Goal: Task Accomplishment & Management: Complete application form

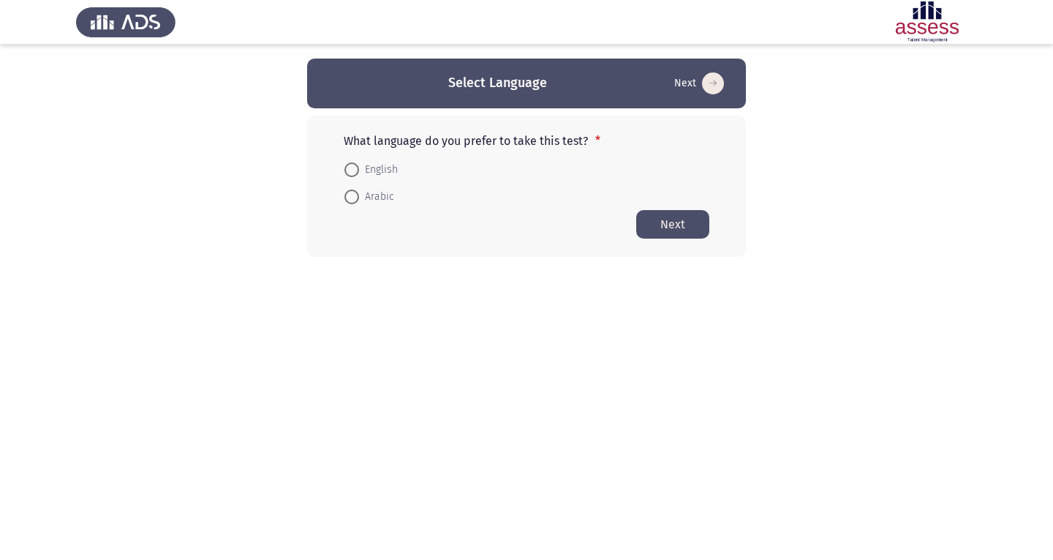
click at [353, 193] on span at bounding box center [351, 196] width 15 height 15
click at [353, 193] on input "Arabic" at bounding box center [351, 196] width 15 height 15
radio input "true"
click at [664, 218] on button "Next" at bounding box center [672, 223] width 73 height 29
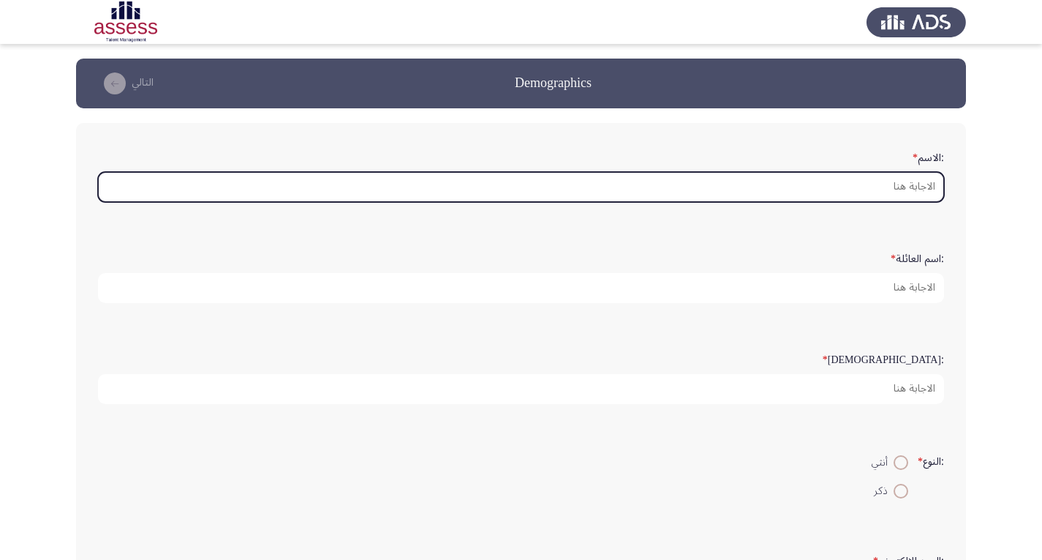
click at [916, 188] on input ":الاسم *" at bounding box center [521, 187] width 846 height 30
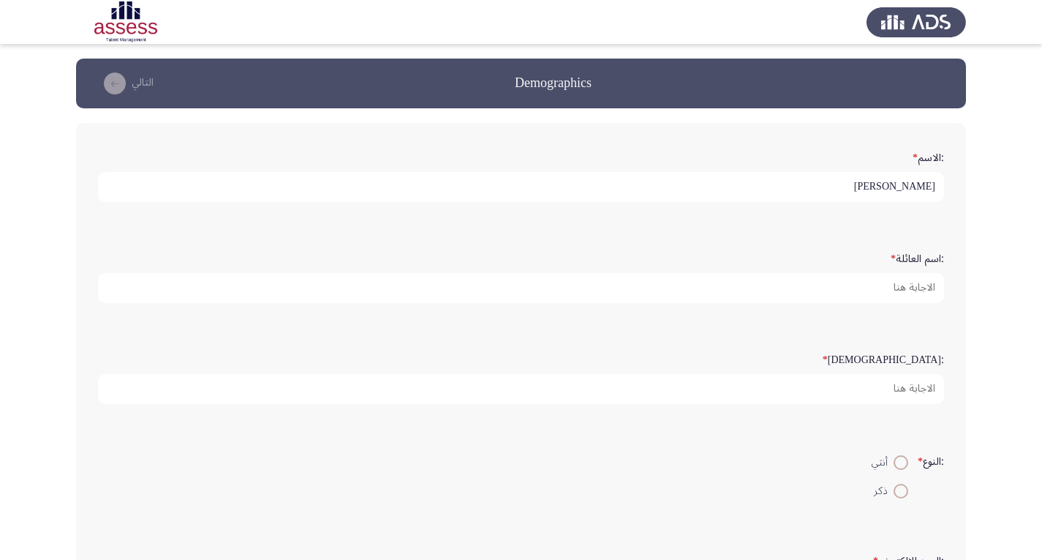
click at [897, 191] on input "[PERSON_NAME]" at bounding box center [521, 187] width 846 height 30
click at [922, 185] on input "[PERSON_NAME]" at bounding box center [521, 187] width 846 height 30
click at [918, 185] on input "[PERSON_NAME]" at bounding box center [521, 187] width 846 height 30
click at [918, 186] on input "[PERSON_NAME]" at bounding box center [521, 187] width 846 height 30
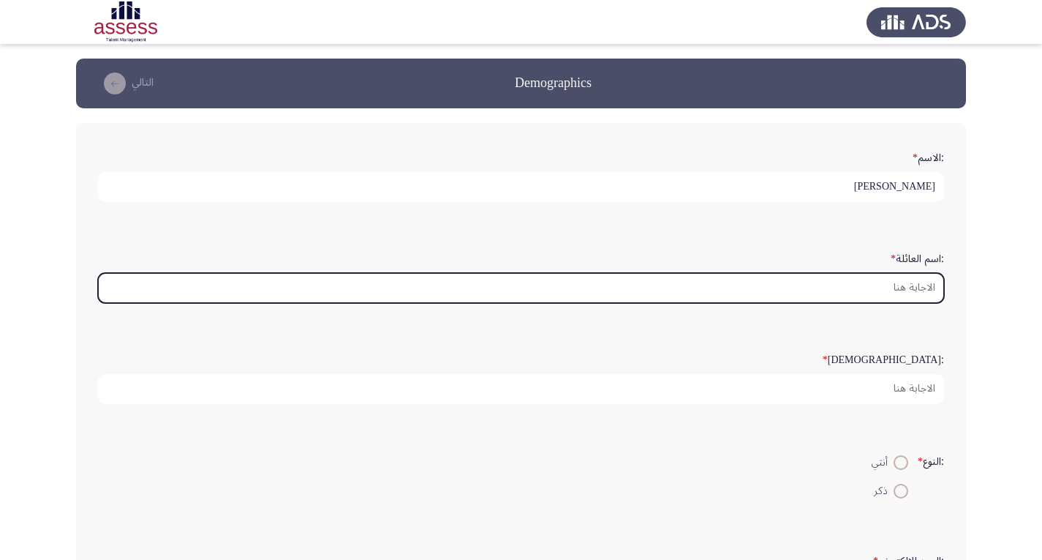
click at [888, 282] on input ":اسم العائلة *" at bounding box center [521, 288] width 846 height 30
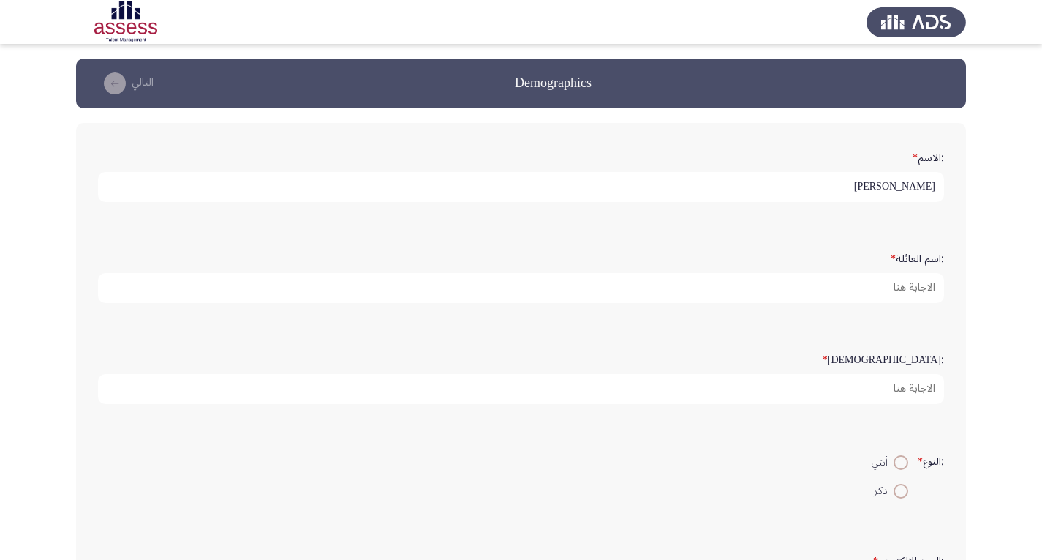
drag, startPoint x: 916, startPoint y: 189, endPoint x: 938, endPoint y: 187, distance: 21.3
click at [938, 187] on input "[PERSON_NAME]" at bounding box center [521, 187] width 846 height 30
type input "Magdy"
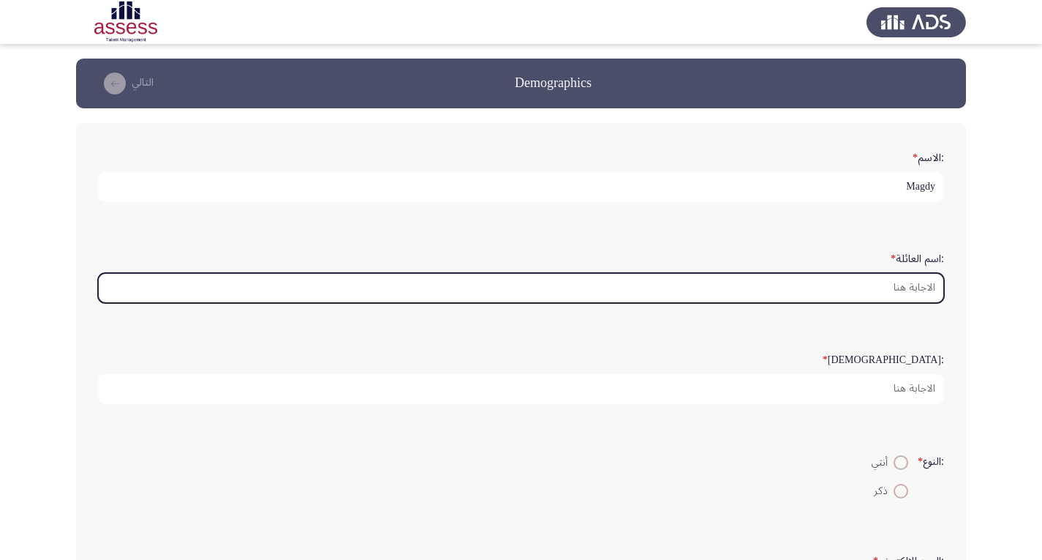
click at [903, 282] on input ":اسم العائلة *" at bounding box center [521, 288] width 846 height 30
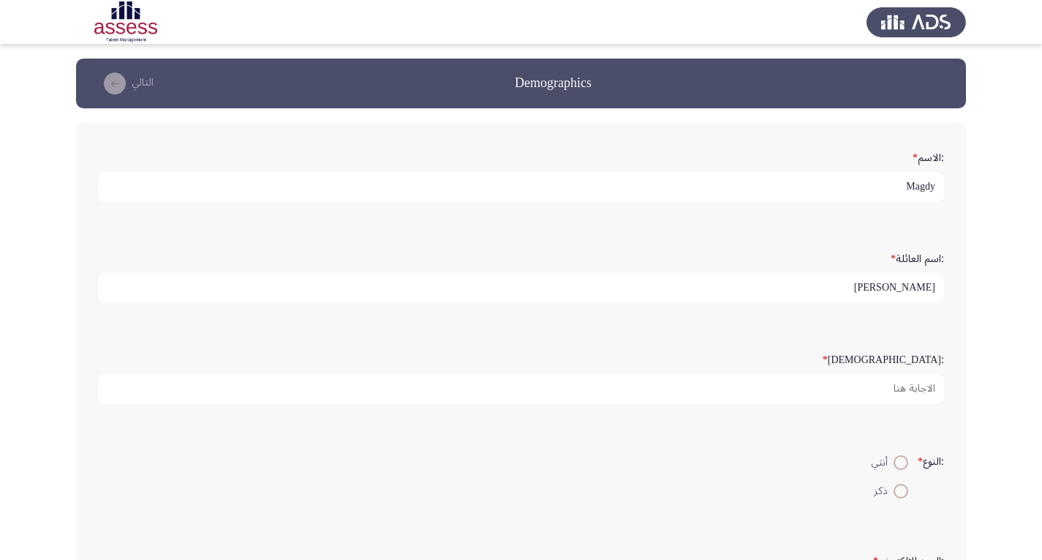
type input "[PERSON_NAME]"
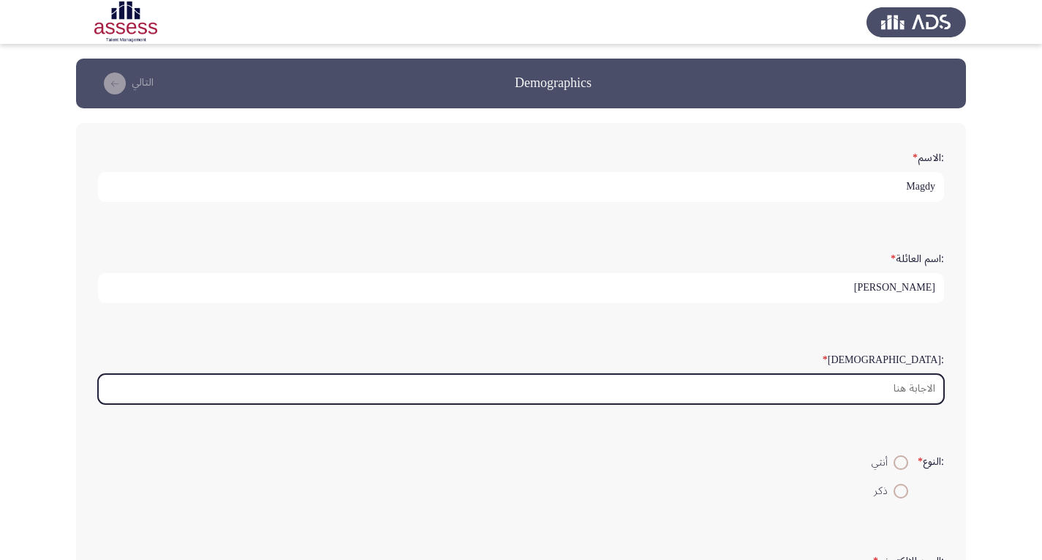
click at [922, 384] on input ":السن *" at bounding box center [521, 389] width 846 height 30
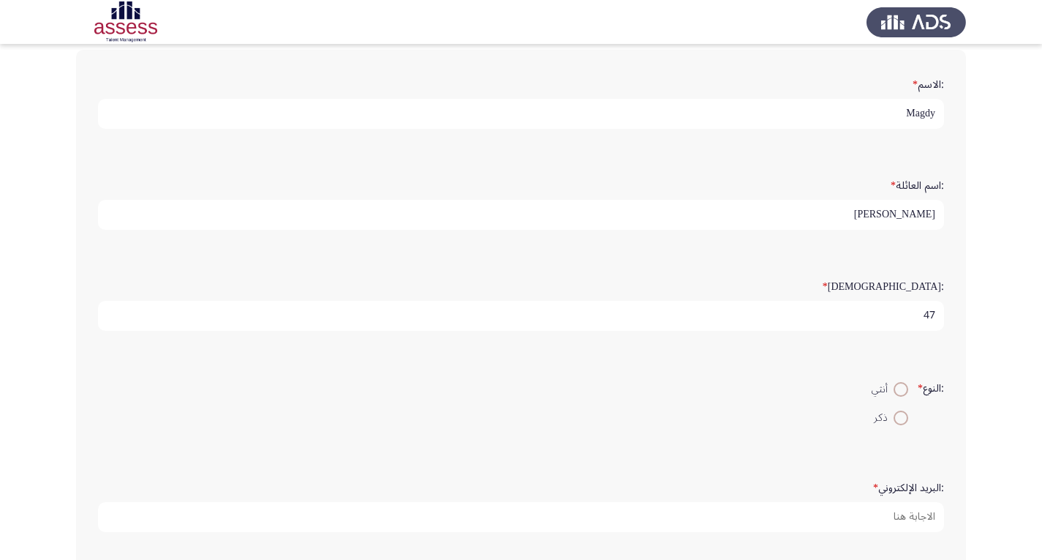
scroll to position [146, 0]
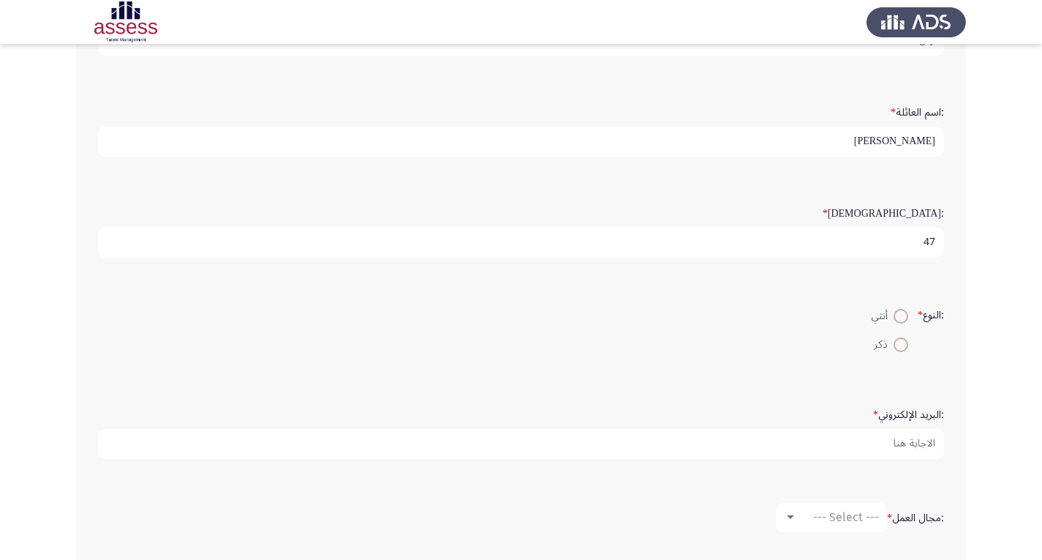
type input "47"
click at [897, 345] on span at bounding box center [901, 344] width 15 height 15
click at [897, 345] on input "ذكر" at bounding box center [901, 344] width 15 height 15
radio input "true"
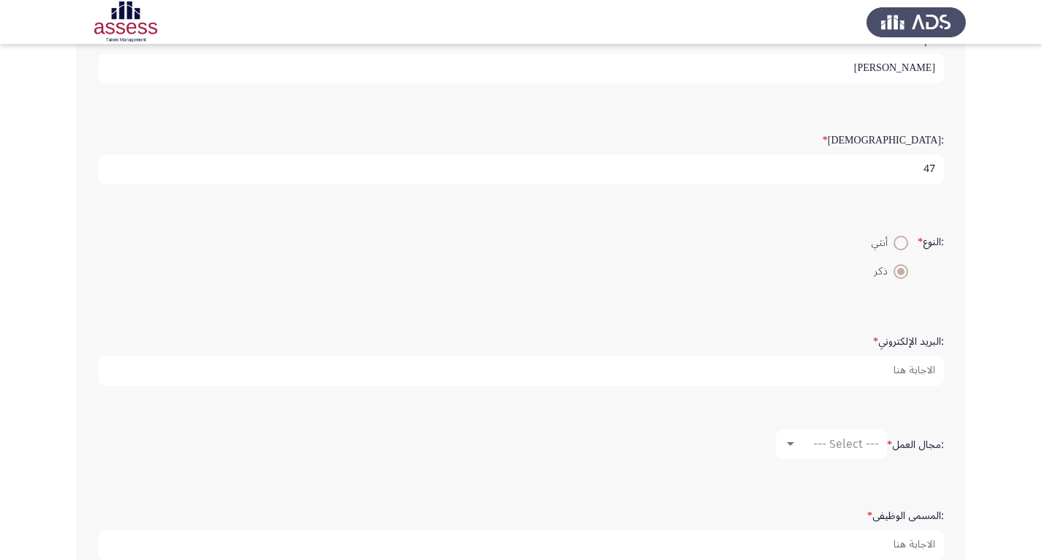
scroll to position [293, 0]
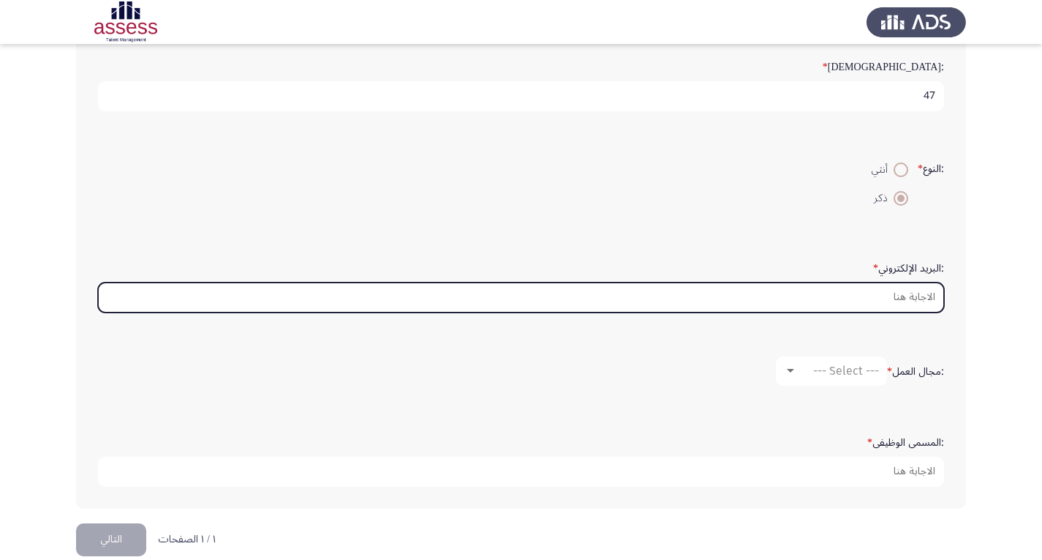
click at [900, 301] on input ":البريد الإلكتروني *" at bounding box center [521, 297] width 846 height 30
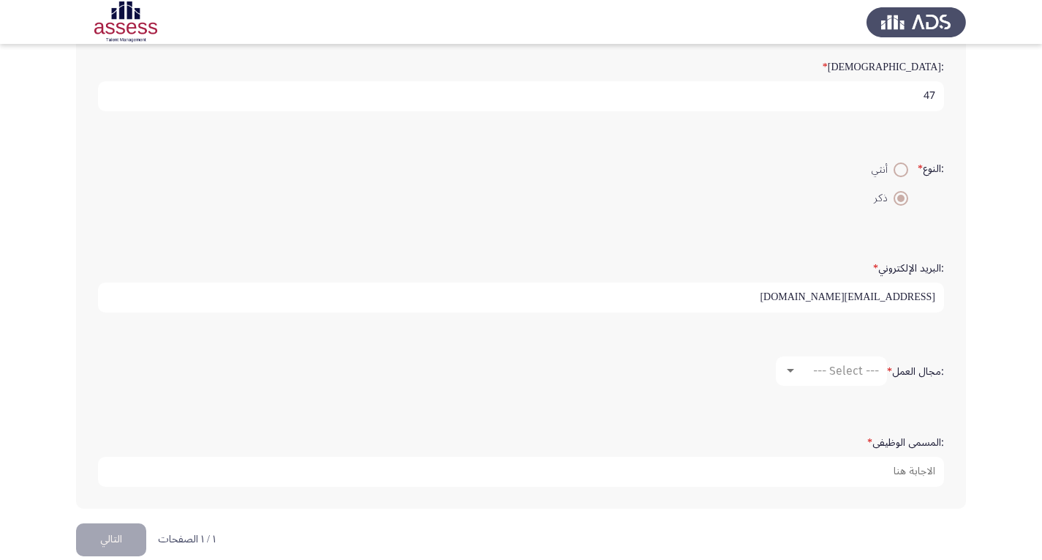
type input "[EMAIL_ADDRESS][DOMAIN_NAME]"
click at [790, 369] on div at bounding box center [790, 371] width 7 height 4
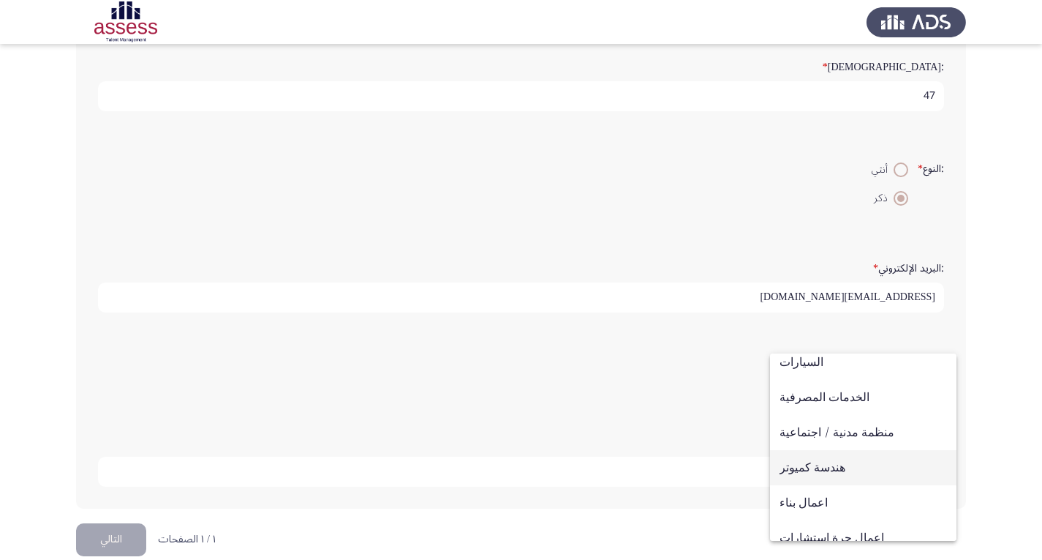
scroll to position [0, 0]
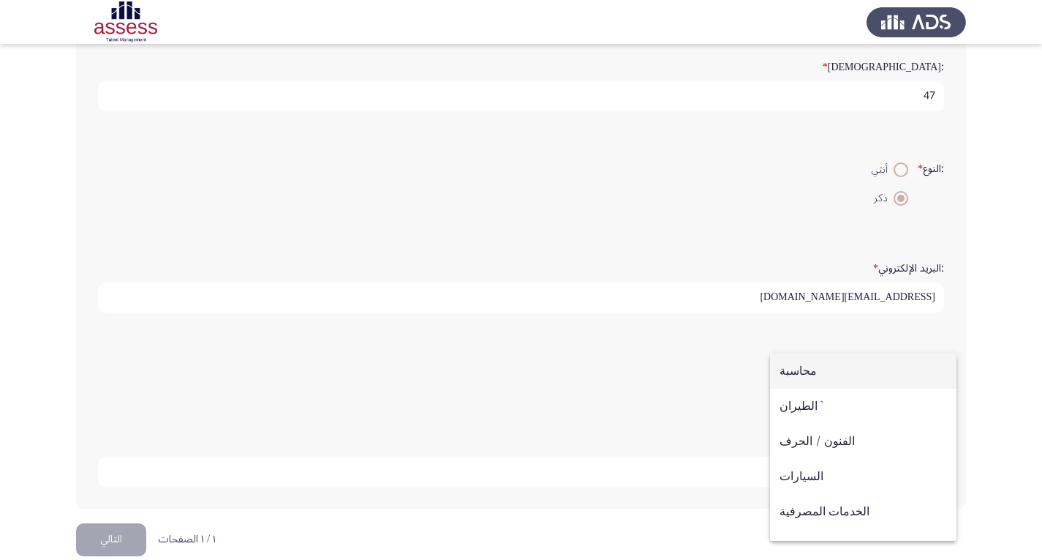
click at [793, 378] on span "محاسبة" at bounding box center [863, 370] width 167 height 35
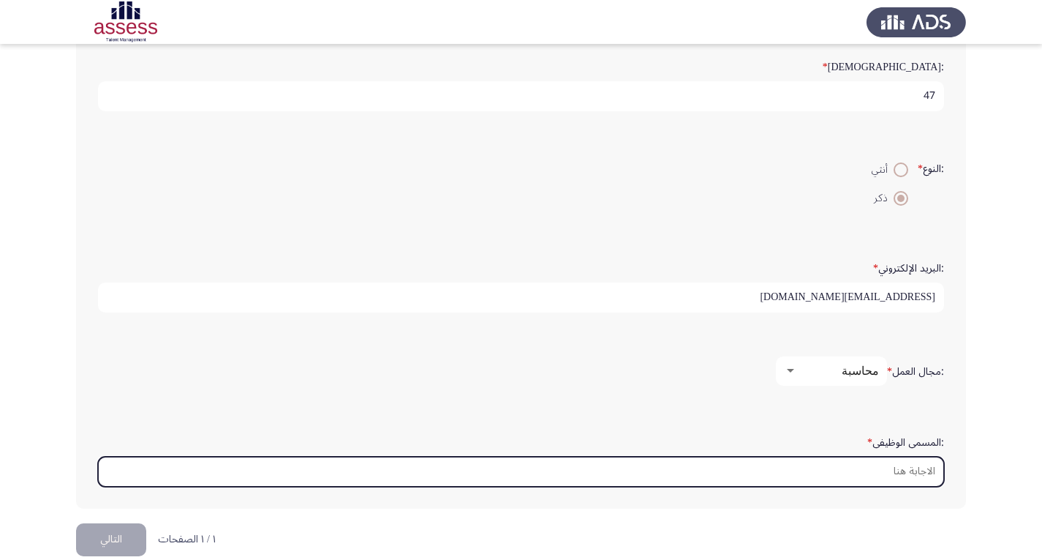
click at [875, 470] on input ":المسمى الوظيفى *" at bounding box center [521, 471] width 846 height 30
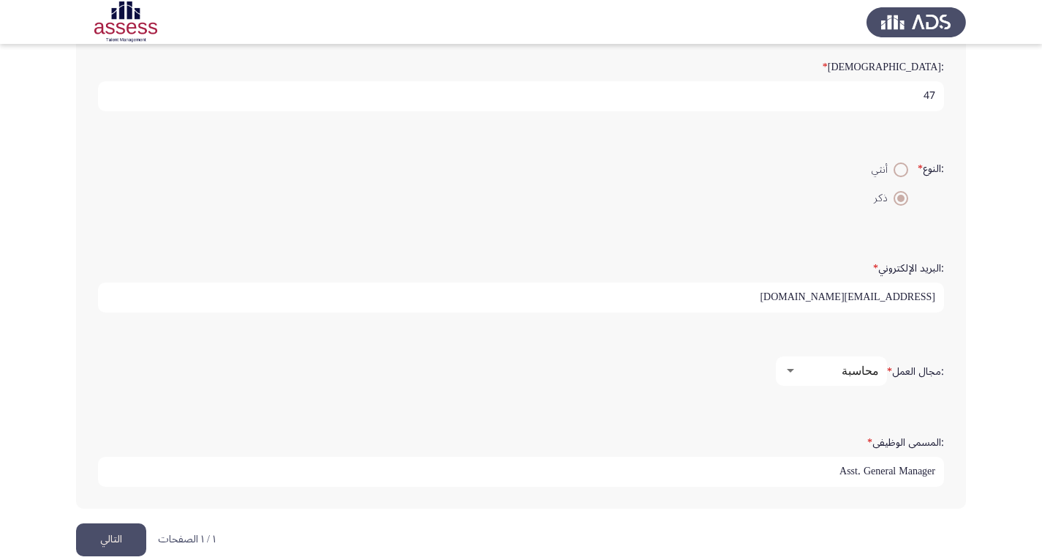
scroll to position [314, 0]
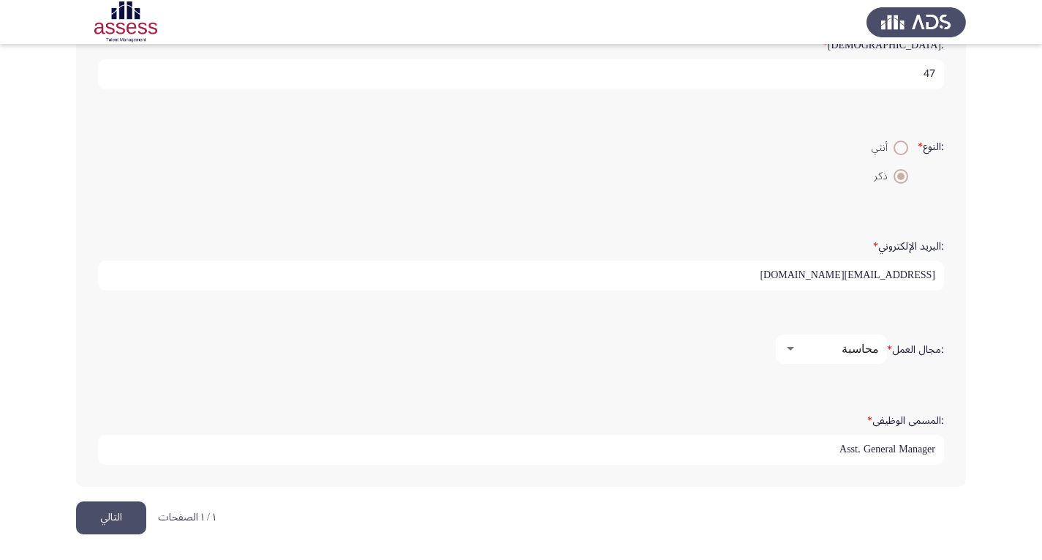
type input "Asst. General Manager"
click at [105, 519] on button "التالي" at bounding box center [111, 517] width 70 height 33
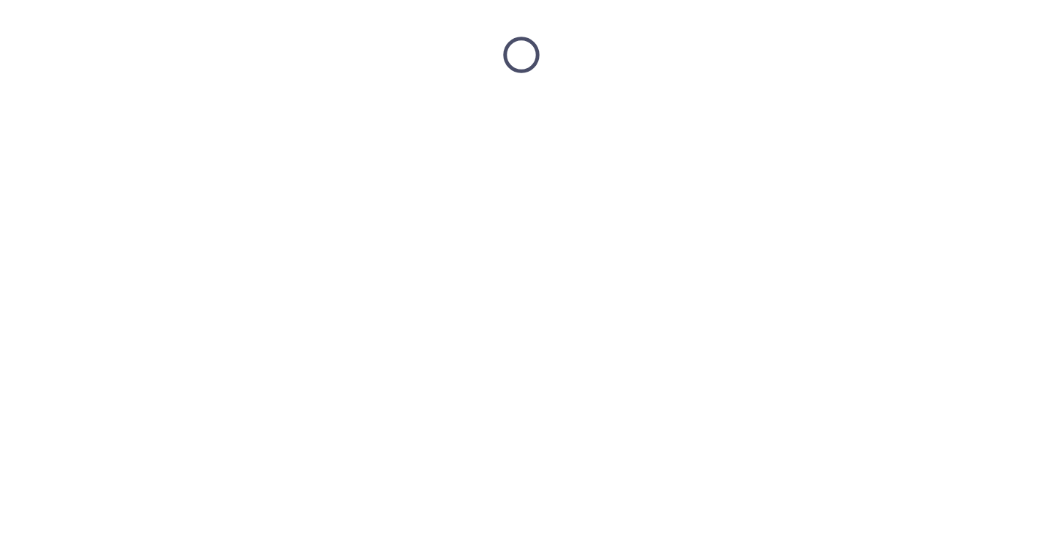
scroll to position [0, 0]
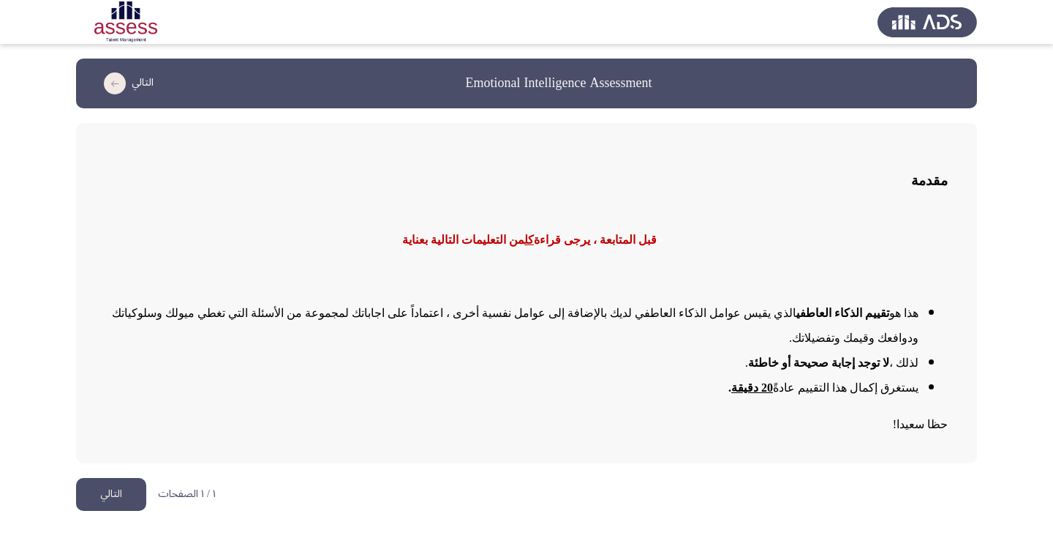
click at [111, 478] on button "التالي" at bounding box center [111, 494] width 70 height 33
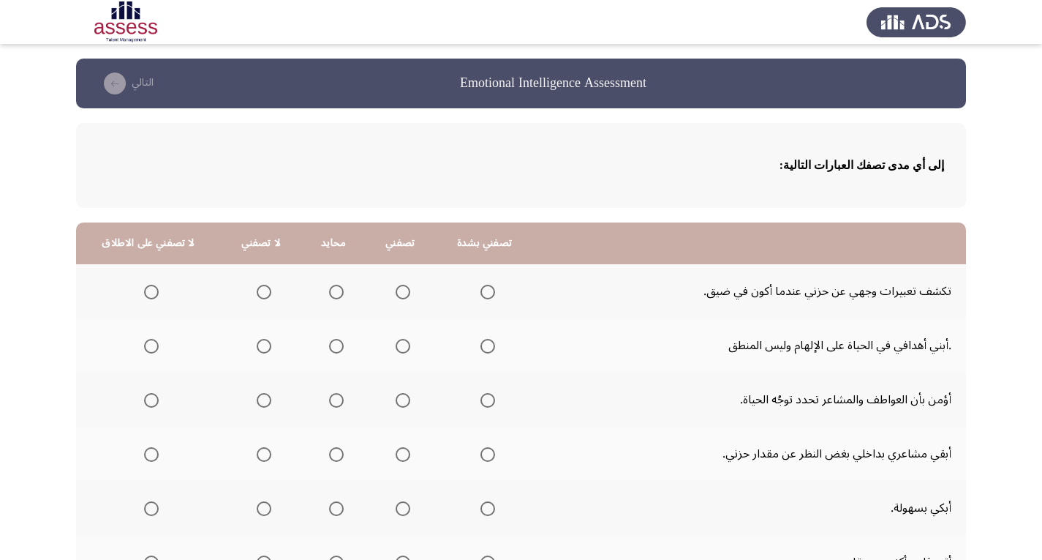
scroll to position [146, 0]
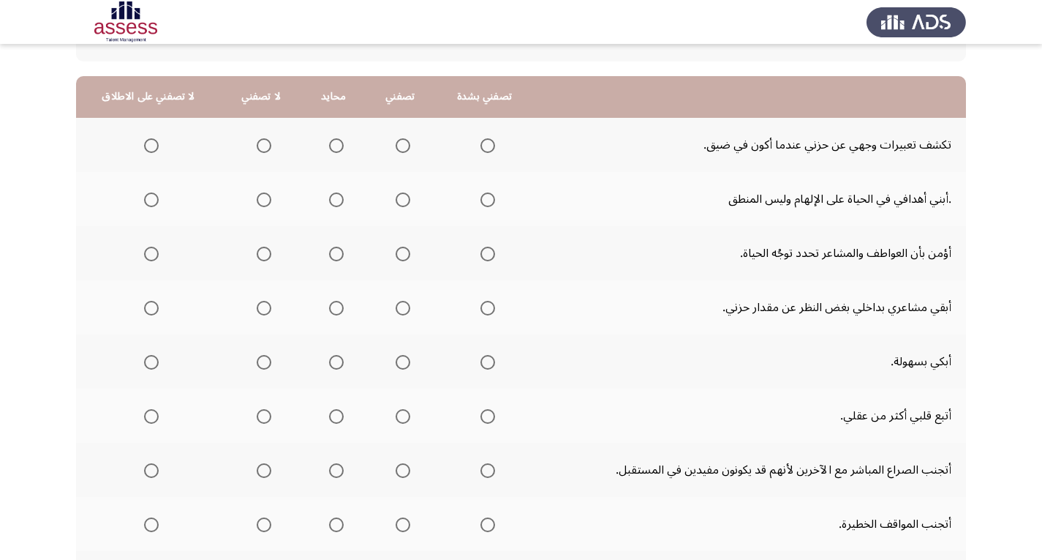
click at [259, 144] on span "Select an option" at bounding box center [264, 145] width 15 height 15
click at [259, 144] on input "Select an option" at bounding box center [264, 145] width 15 height 15
click at [257, 200] on span "Select an option" at bounding box center [264, 199] width 15 height 15
click at [257, 200] on input "Select an option" at bounding box center [264, 199] width 15 height 15
click at [397, 252] on span "Select an option" at bounding box center [403, 253] width 15 height 15
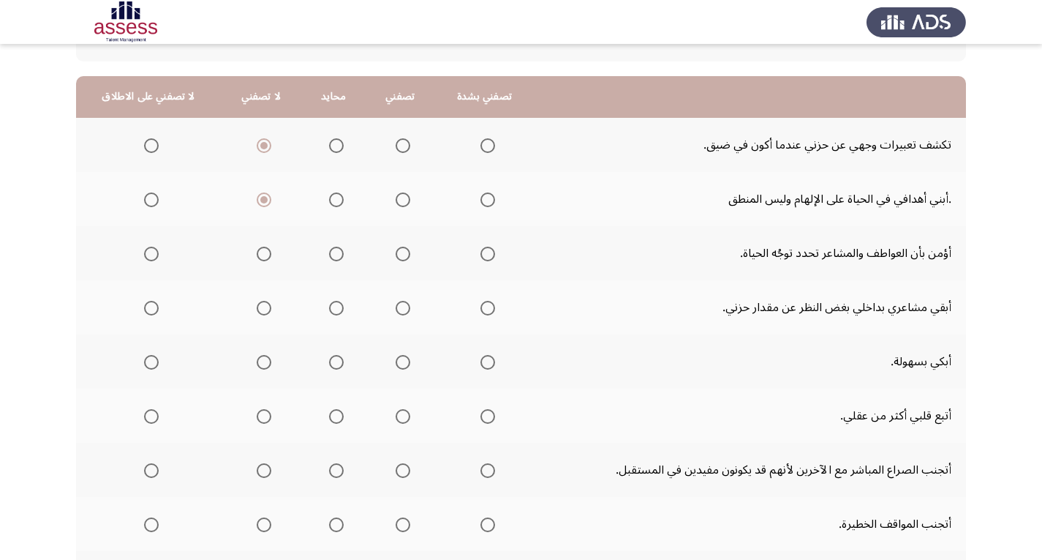
click at [397, 252] on input "Select an option" at bounding box center [403, 253] width 15 height 15
click at [396, 306] on span "Select an option" at bounding box center [403, 308] width 15 height 15
click at [396, 306] on input "Select an option" at bounding box center [403, 308] width 15 height 15
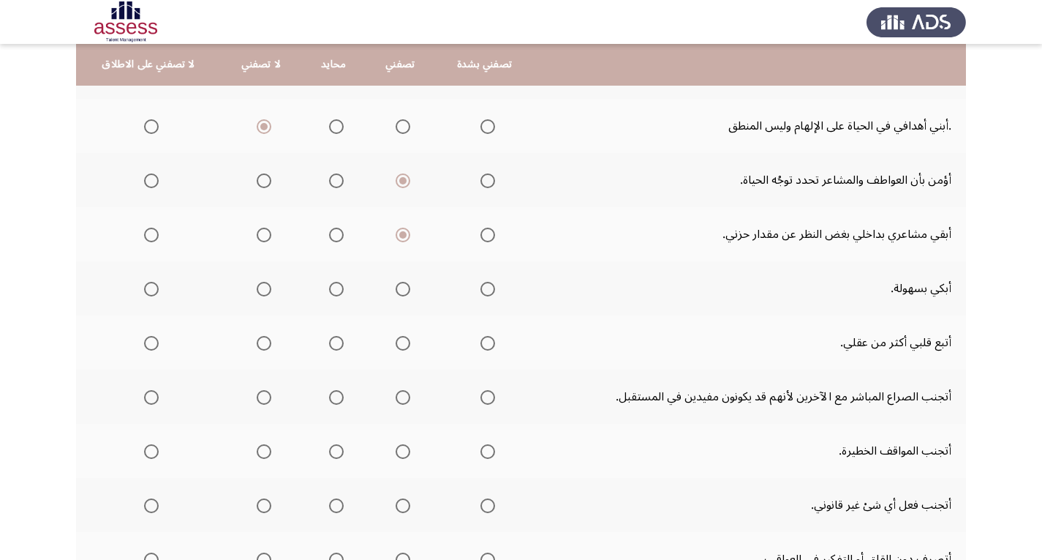
scroll to position [293, 0]
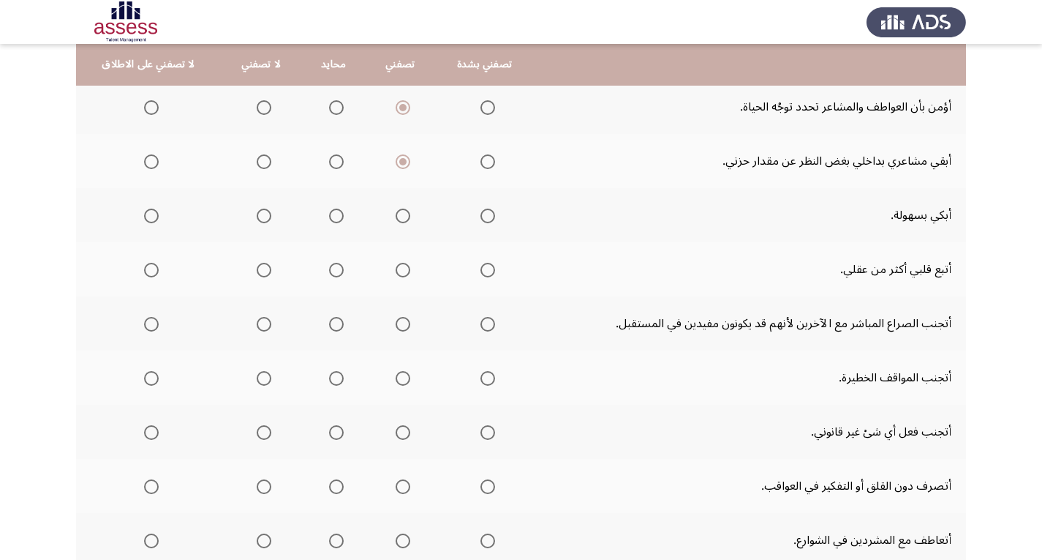
click at [258, 215] on span "Select an option" at bounding box center [264, 215] width 15 height 15
click at [258, 215] on input "Select an option" at bounding box center [264, 215] width 15 height 15
click at [260, 268] on span "Select an option" at bounding box center [264, 270] width 15 height 15
click at [260, 268] on input "Select an option" at bounding box center [264, 270] width 15 height 15
click at [402, 320] on span "Select an option" at bounding box center [403, 324] width 15 height 15
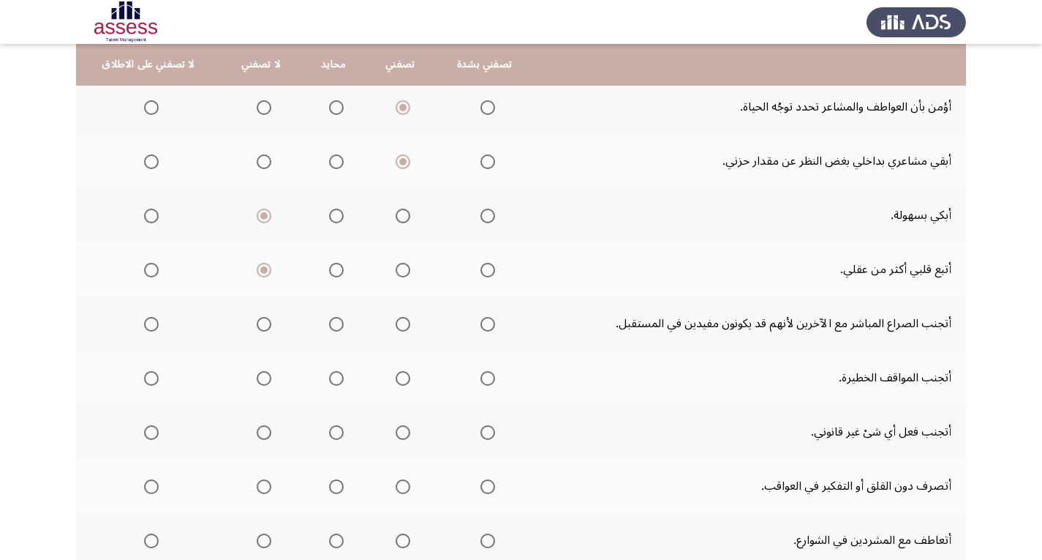
click at [402, 320] on input "Select an option" at bounding box center [403, 324] width 15 height 15
click at [398, 377] on span "Select an option" at bounding box center [403, 378] width 15 height 15
click at [398, 377] on input "Select an option" at bounding box center [403, 378] width 15 height 15
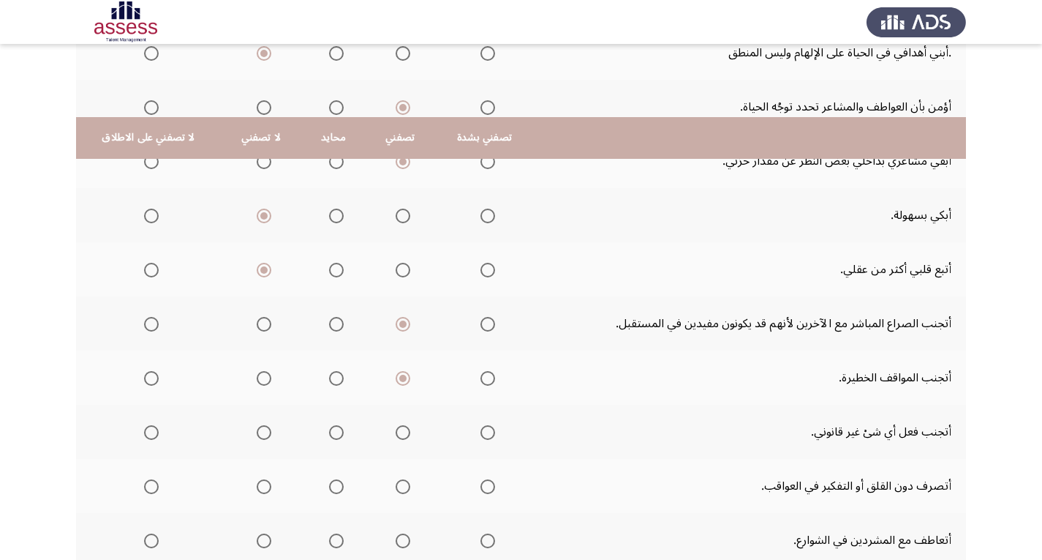
scroll to position [366, 0]
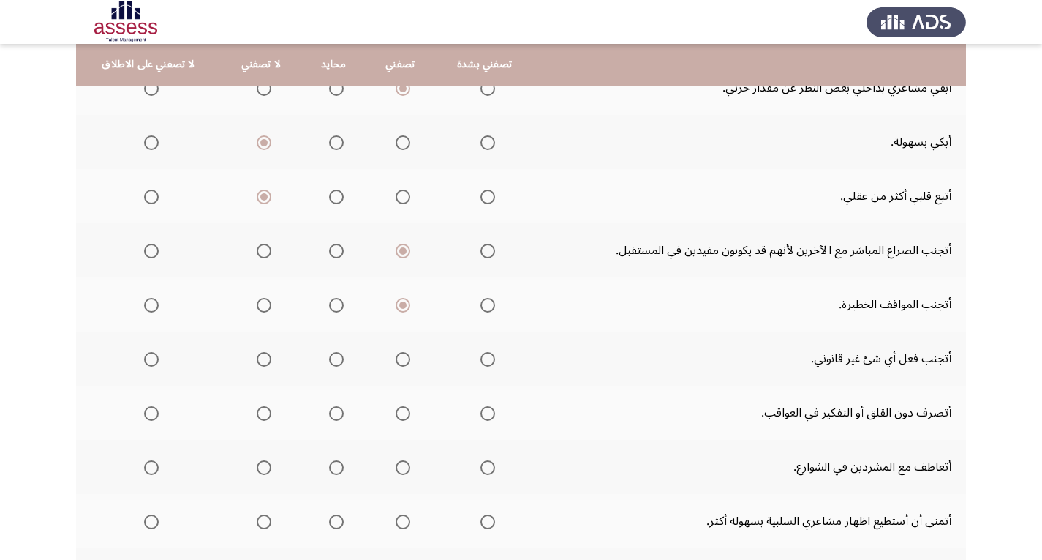
click at [483, 360] on span "Select an option" at bounding box center [488, 359] width 15 height 15
click at [483, 360] on input "Select an option" at bounding box center [488, 359] width 15 height 15
click at [259, 413] on span "Select an option" at bounding box center [264, 413] width 15 height 15
click at [259, 413] on input "Select an option" at bounding box center [264, 413] width 15 height 15
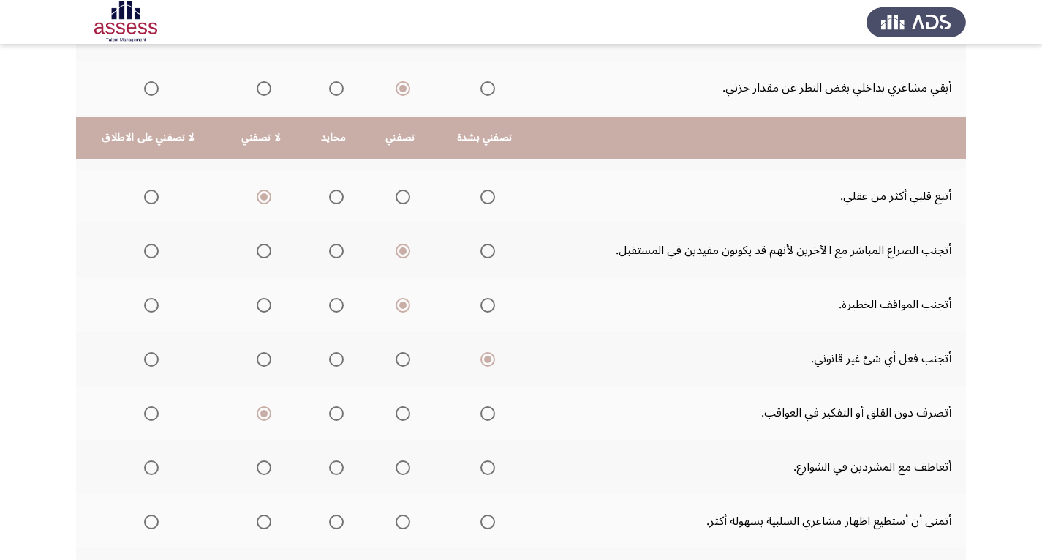
scroll to position [439, 0]
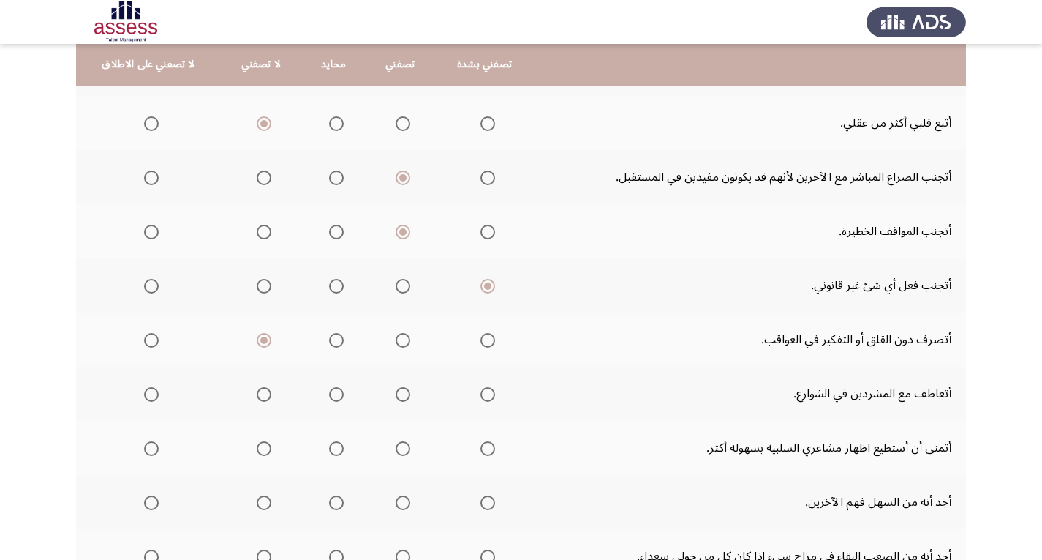
click at [400, 396] on span "Select an option" at bounding box center [403, 394] width 15 height 15
click at [400, 396] on input "Select an option" at bounding box center [403, 394] width 15 height 15
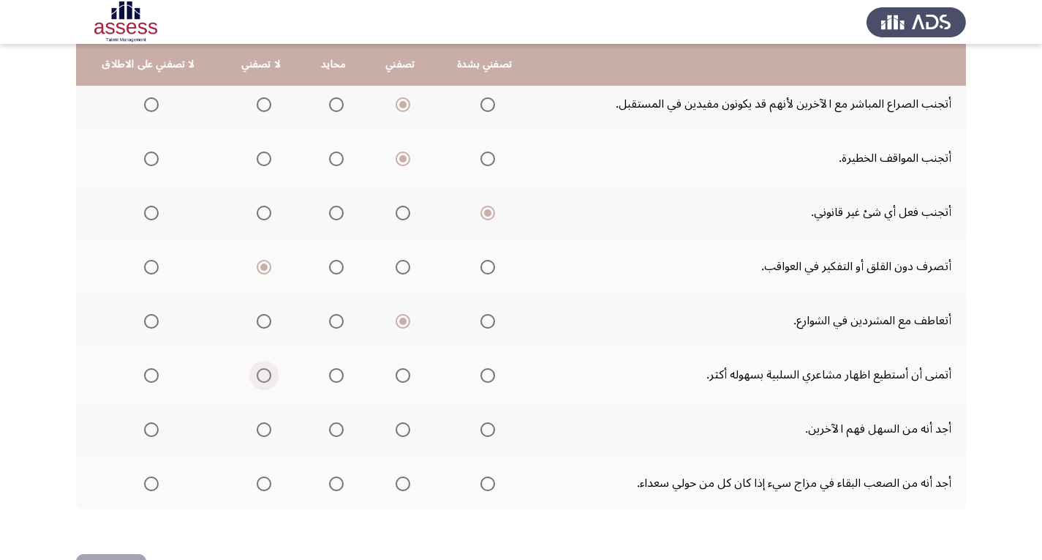
click at [260, 374] on span "Select an option" at bounding box center [264, 375] width 15 height 15
click at [260, 374] on input "Select an option" at bounding box center [264, 375] width 15 height 15
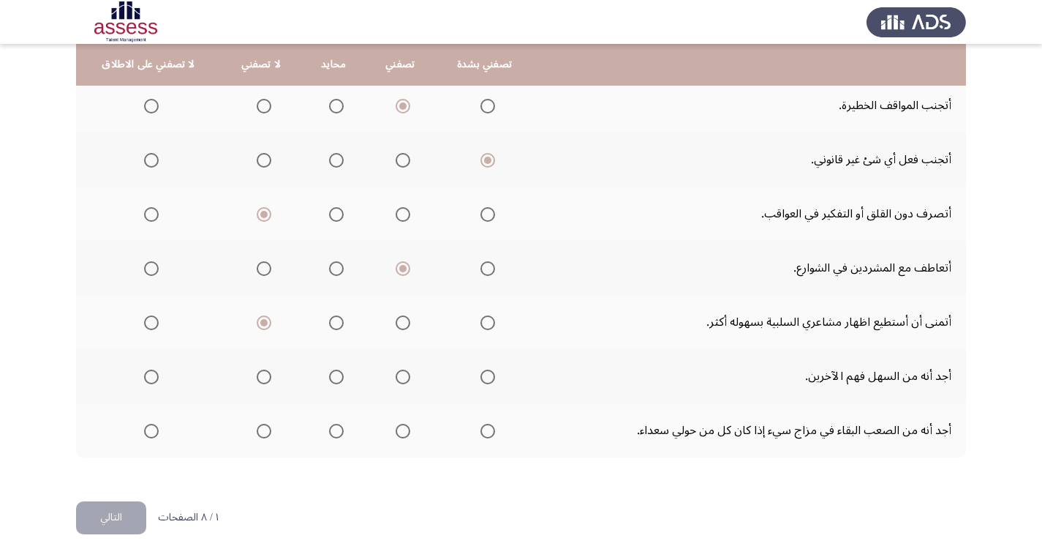
click at [333, 375] on span "Select an option" at bounding box center [336, 376] width 15 height 15
click at [333, 375] on input "Select an option" at bounding box center [336, 376] width 15 height 15
click at [400, 431] on span "Select an option" at bounding box center [403, 430] width 15 height 15
click at [400, 431] on input "Select an option" at bounding box center [403, 430] width 15 height 15
click at [117, 514] on button "التالي" at bounding box center [111, 517] width 70 height 33
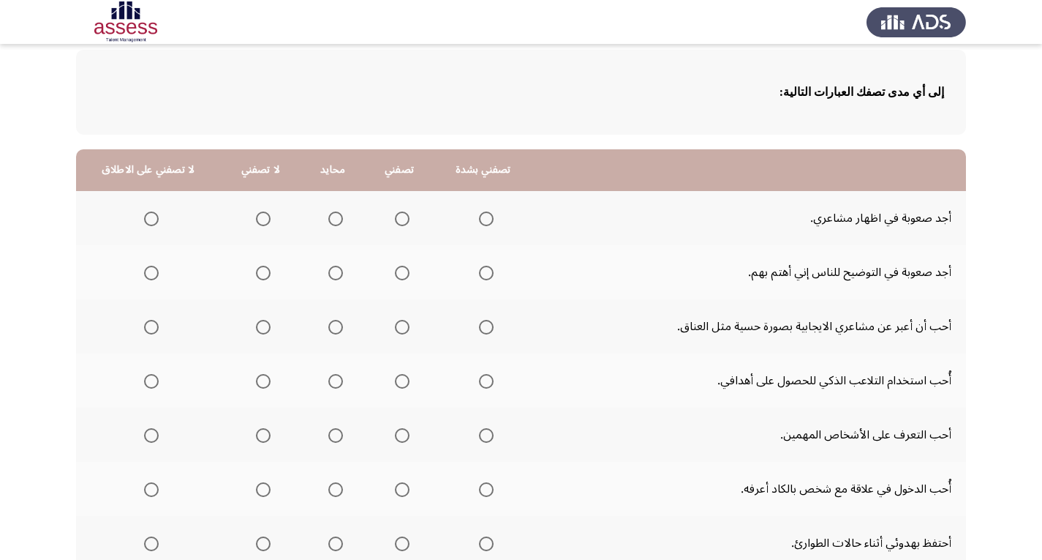
scroll to position [146, 0]
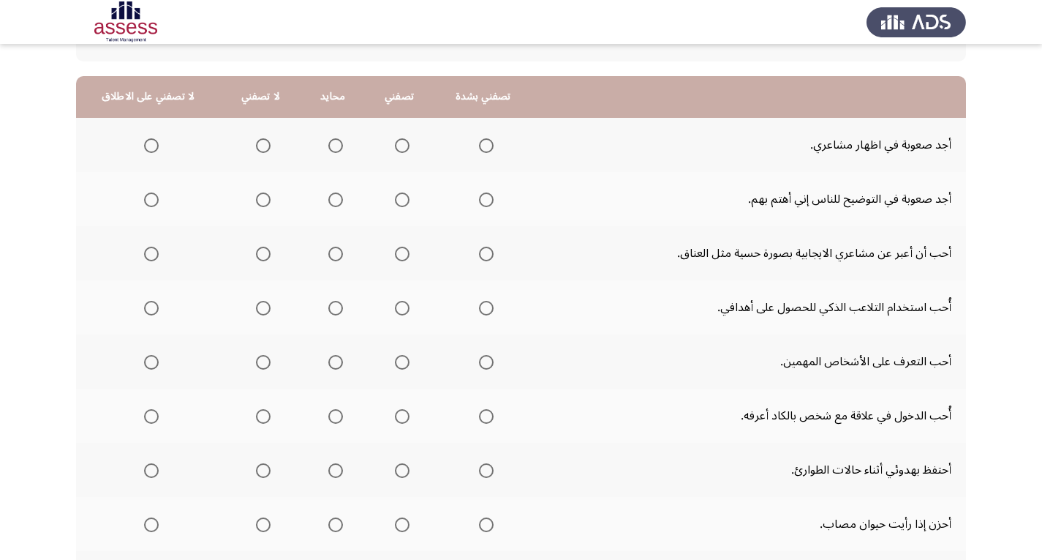
click at [402, 146] on span "Select an option" at bounding box center [402, 146] width 0 height 0
click at [396, 145] on input "Select an option" at bounding box center [402, 145] width 15 height 15
click at [261, 197] on span "Select an option" at bounding box center [263, 199] width 15 height 15
click at [261, 197] on input "Select an option" at bounding box center [263, 199] width 15 height 15
click at [399, 254] on span "Select an option" at bounding box center [402, 253] width 15 height 15
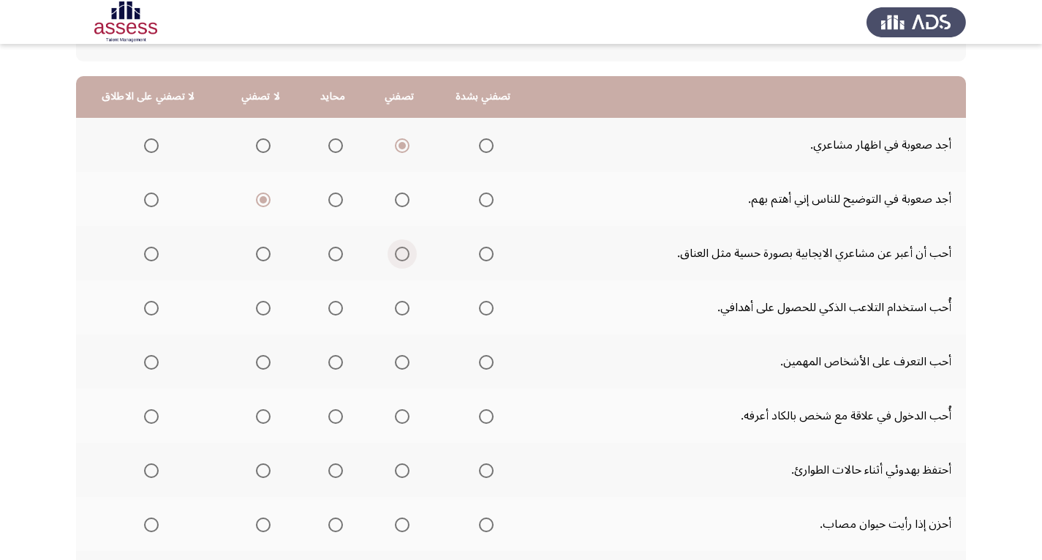
click at [399, 254] on input "Select an option" at bounding box center [402, 253] width 15 height 15
click at [401, 303] on span "Select an option" at bounding box center [402, 308] width 15 height 15
click at [401, 303] on input "Select an option" at bounding box center [402, 308] width 15 height 15
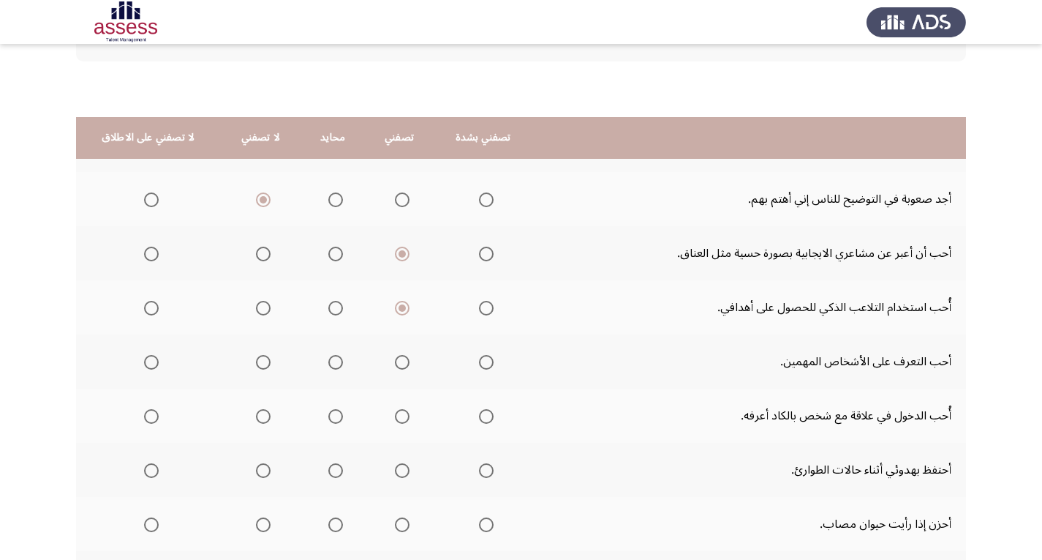
scroll to position [219, 0]
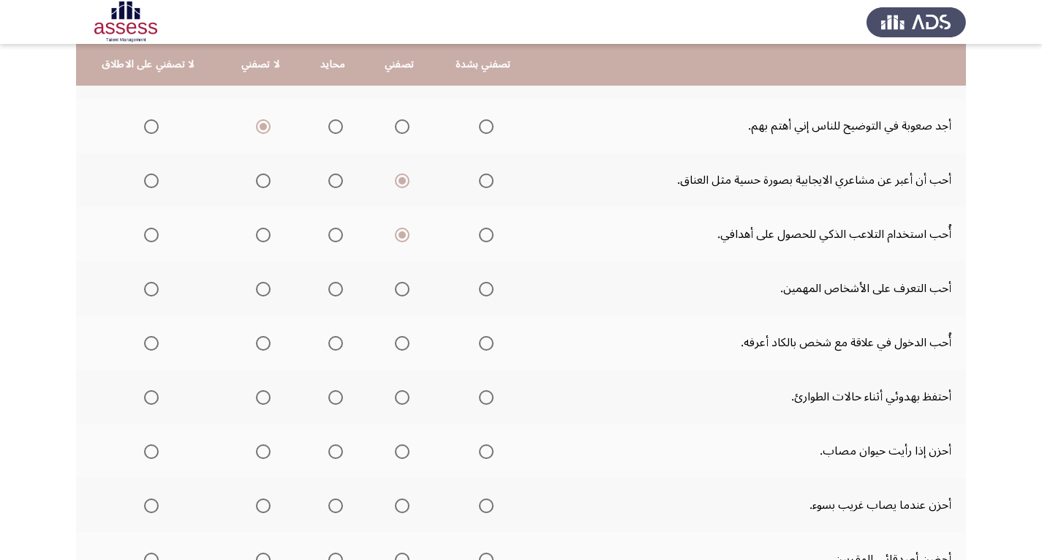
click at [329, 288] on span "Select an option" at bounding box center [335, 289] width 15 height 15
click at [329, 288] on input "Select an option" at bounding box center [335, 289] width 15 height 15
click at [328, 337] on span "Select an option" at bounding box center [335, 343] width 15 height 15
click at [328, 337] on input "Select an option" at bounding box center [335, 343] width 15 height 15
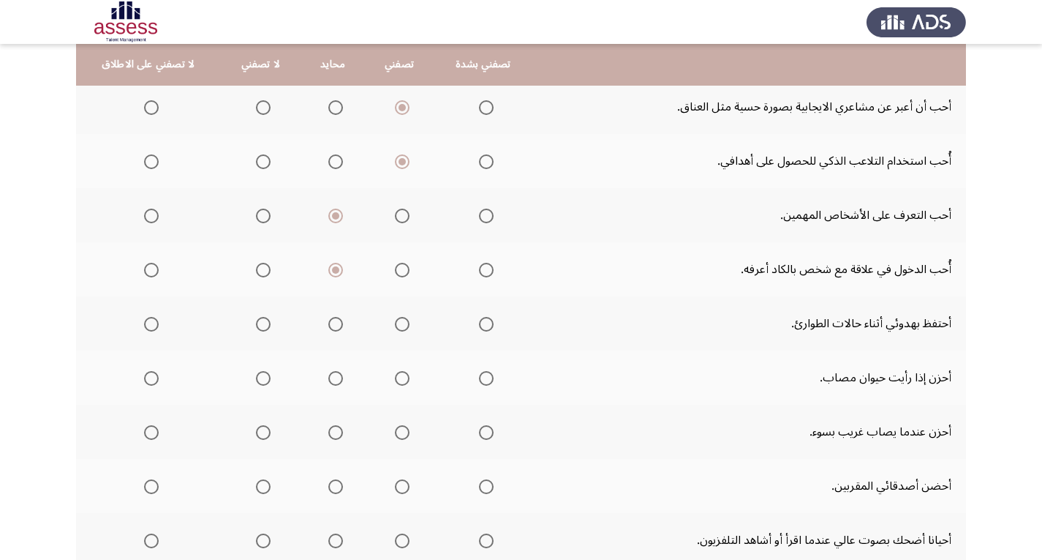
click at [395, 323] on span "Select an option" at bounding box center [402, 324] width 15 height 15
click at [395, 323] on input "Select an option" at bounding box center [402, 324] width 15 height 15
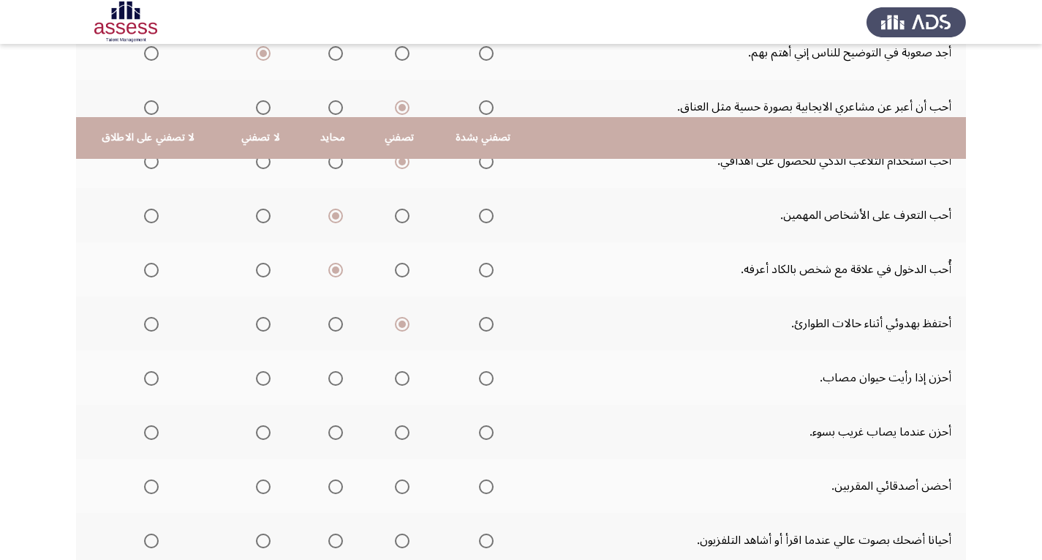
scroll to position [366, 0]
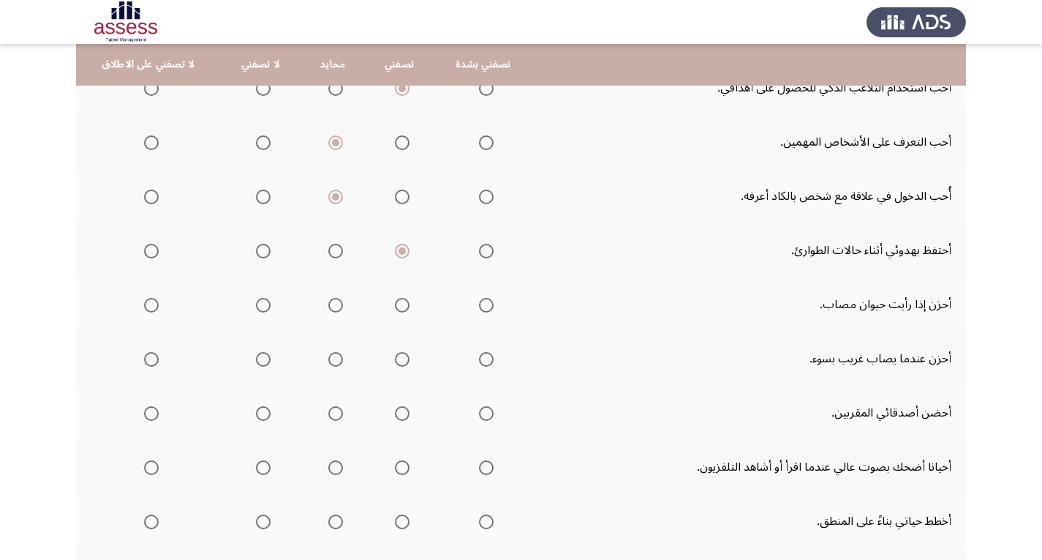
click at [395, 306] on span "Select an option" at bounding box center [402, 305] width 15 height 15
click at [395, 306] on input "Select an option" at bounding box center [402, 305] width 15 height 15
click at [399, 361] on span "Select an option" at bounding box center [402, 359] width 15 height 15
click at [399, 361] on input "Select an option" at bounding box center [402, 359] width 15 height 15
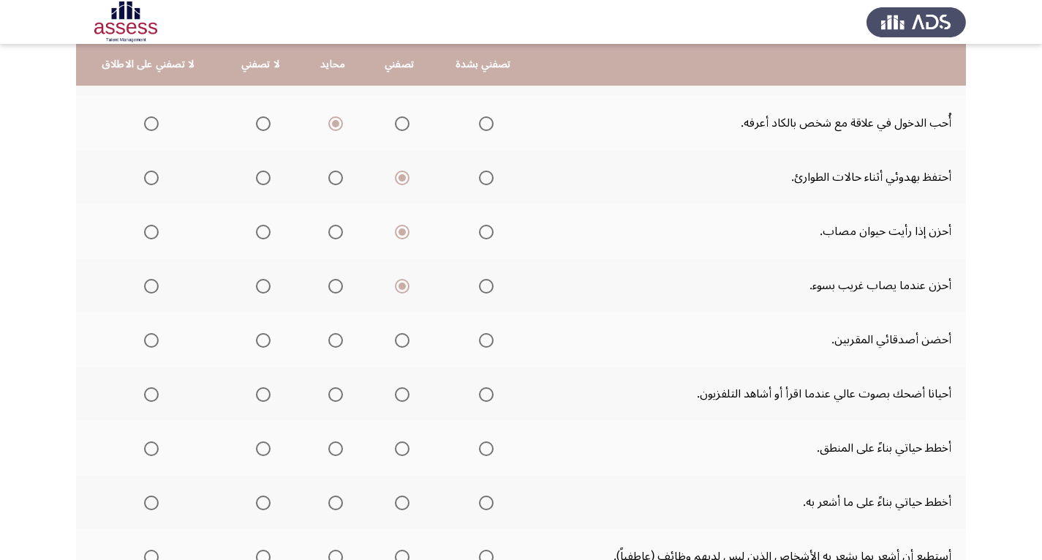
click at [257, 337] on span "Select an option" at bounding box center [263, 340] width 15 height 15
click at [257, 337] on input "Select an option" at bounding box center [263, 340] width 15 height 15
click at [257, 392] on span "Select an option" at bounding box center [263, 394] width 15 height 15
click at [257, 392] on input "Select an option" at bounding box center [263, 394] width 15 height 15
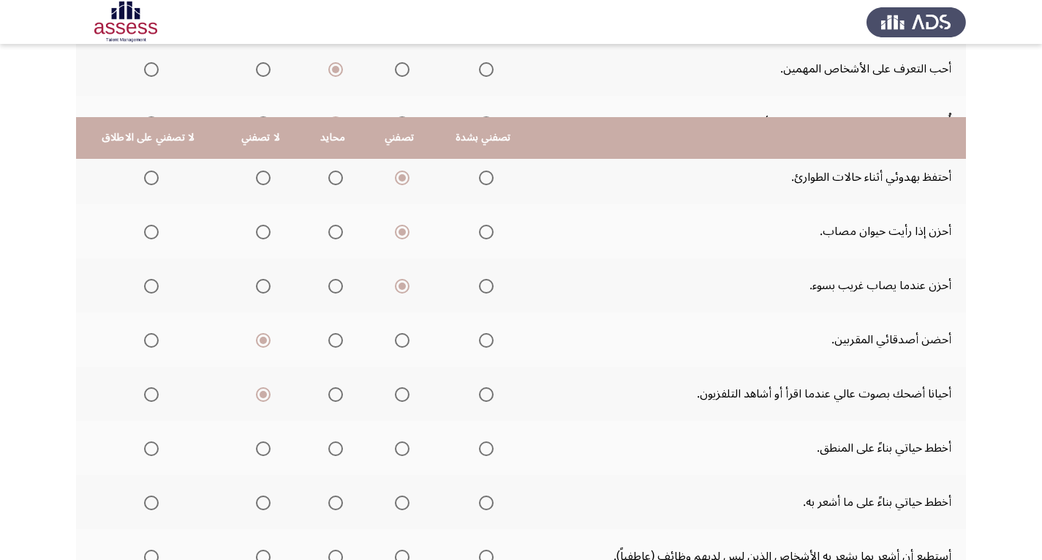
scroll to position [512, 0]
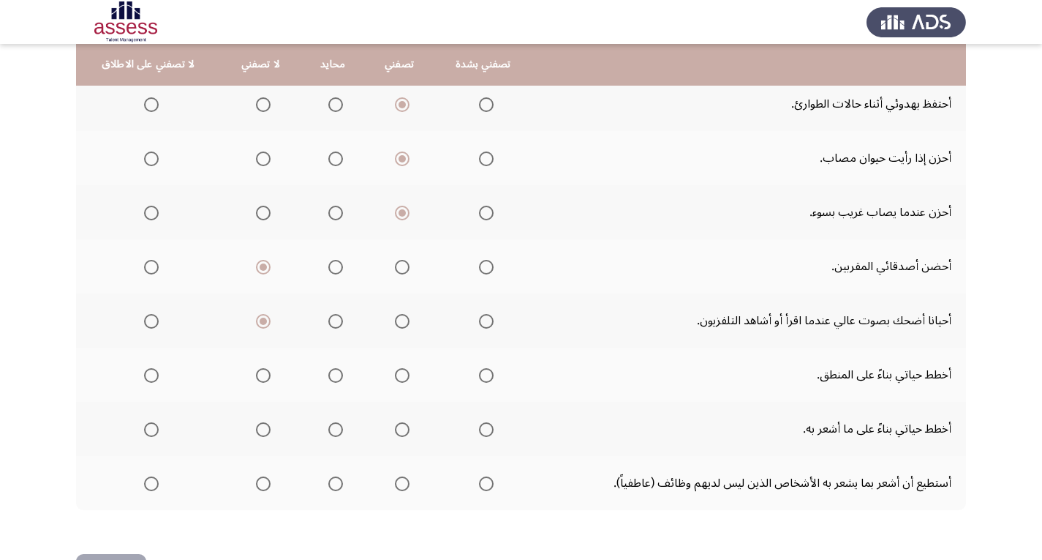
click at [395, 377] on span "Select an option" at bounding box center [402, 375] width 15 height 15
click at [395, 377] on input "Select an option" at bounding box center [402, 375] width 15 height 15
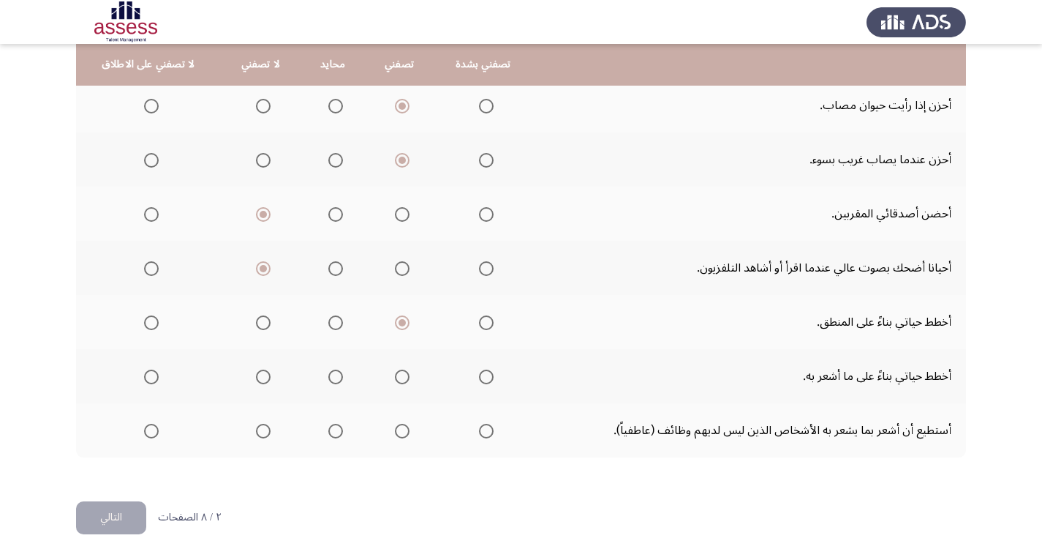
click at [398, 428] on span "Select an option" at bounding box center [402, 430] width 15 height 15
click at [398, 428] on input "Select an option" at bounding box center [402, 430] width 15 height 15
click at [262, 375] on span "Select an option" at bounding box center [263, 376] width 15 height 15
click at [262, 375] on input "Select an option" at bounding box center [263, 376] width 15 height 15
click at [116, 514] on button "التالي" at bounding box center [111, 517] width 70 height 33
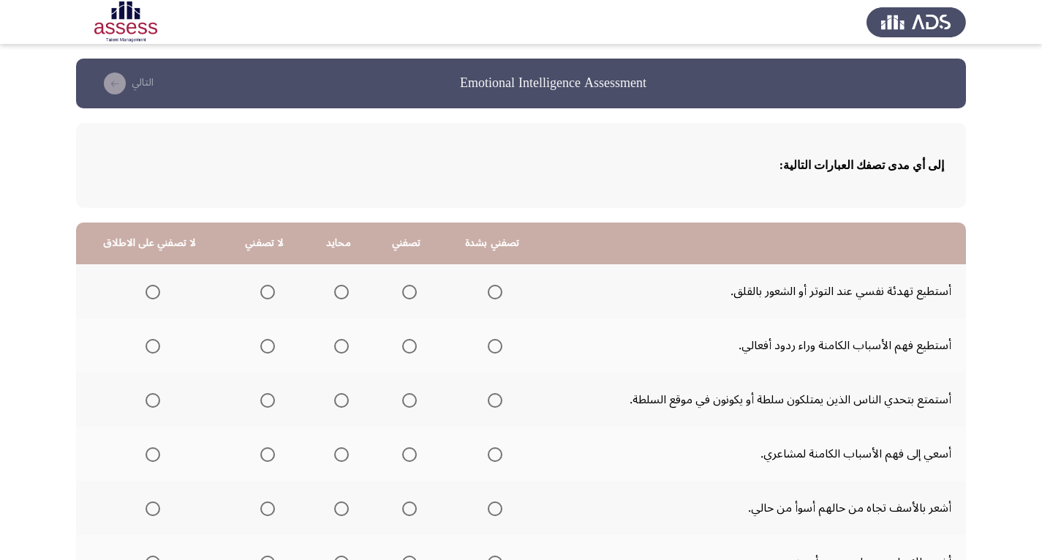
scroll to position [73, 0]
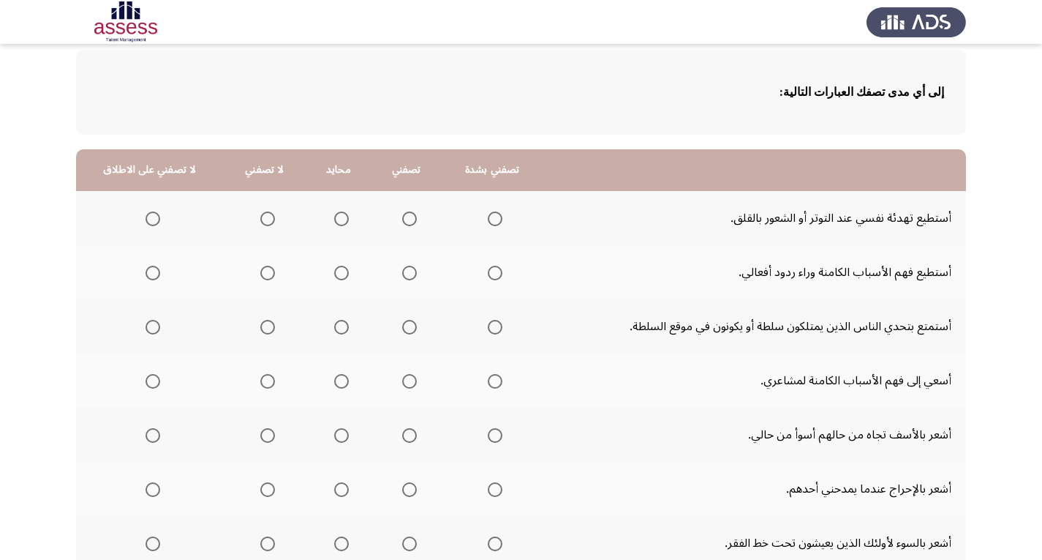
click at [402, 218] on span "Select an option" at bounding box center [409, 218] width 15 height 15
click at [402, 218] on input "Select an option" at bounding box center [409, 218] width 15 height 15
click at [402, 271] on span "Select an option" at bounding box center [409, 272] width 15 height 15
click at [402, 271] on input "Select an option" at bounding box center [409, 272] width 15 height 15
click at [402, 324] on span "Select an option" at bounding box center [409, 327] width 15 height 15
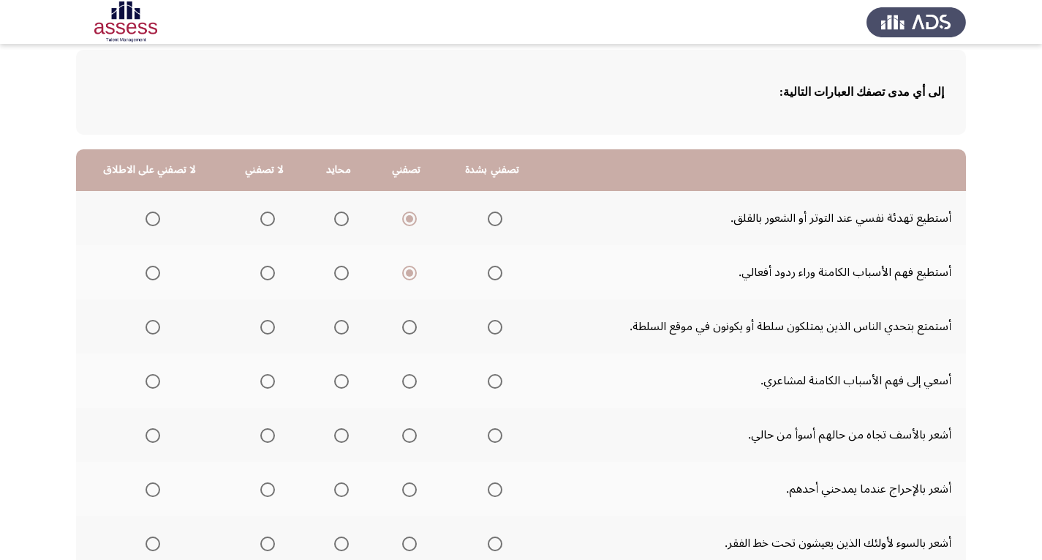
click at [402, 324] on input "Select an option" at bounding box center [409, 327] width 15 height 15
click at [405, 378] on span "Select an option" at bounding box center [409, 381] width 15 height 15
click at [405, 378] on input "Select an option" at bounding box center [409, 381] width 15 height 15
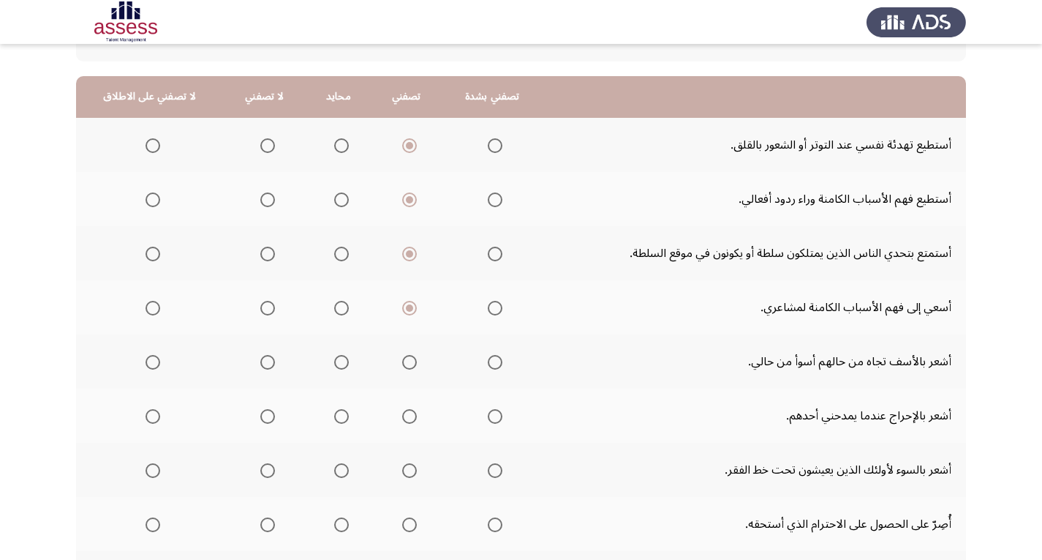
click at [488, 360] on span "Select an option" at bounding box center [495, 362] width 15 height 15
click at [488, 360] on input "Select an option" at bounding box center [495, 362] width 15 height 15
click at [402, 416] on span "Select an option" at bounding box center [409, 416] width 15 height 15
click at [402, 416] on input "Select an option" at bounding box center [409, 416] width 15 height 15
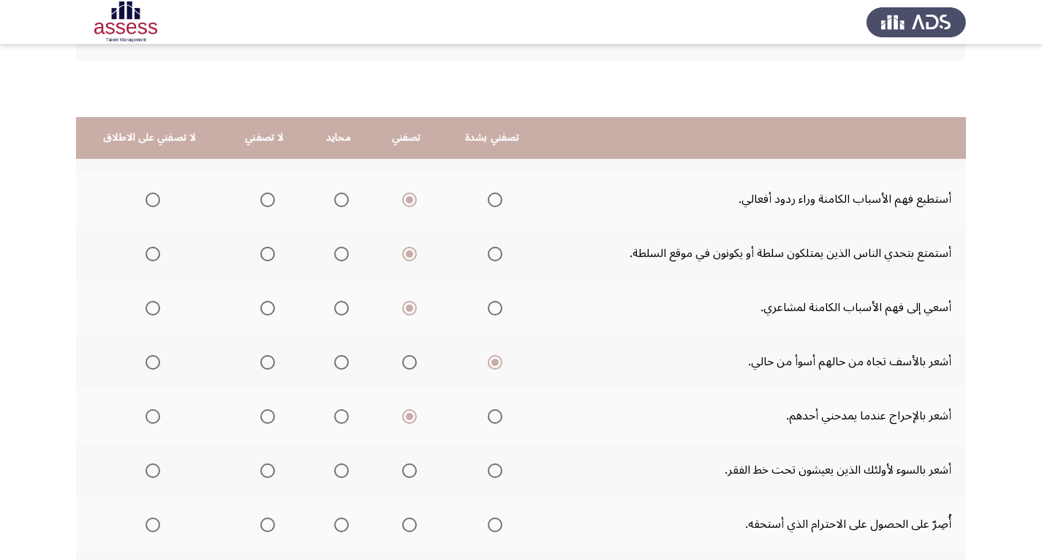
scroll to position [219, 0]
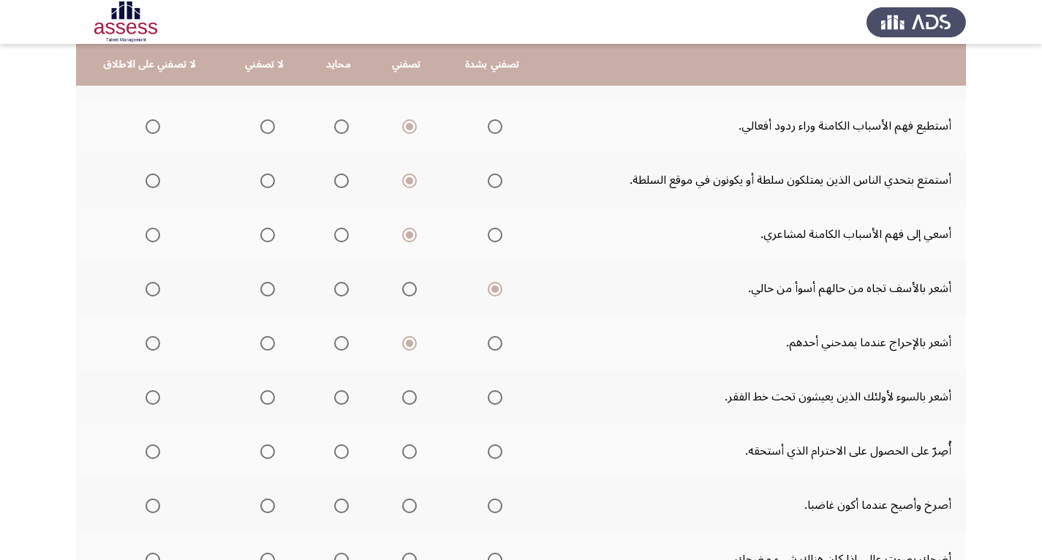
click at [488, 396] on span "Select an option" at bounding box center [495, 397] width 15 height 15
click at [488, 396] on input "Select an option" at bounding box center [495, 397] width 15 height 15
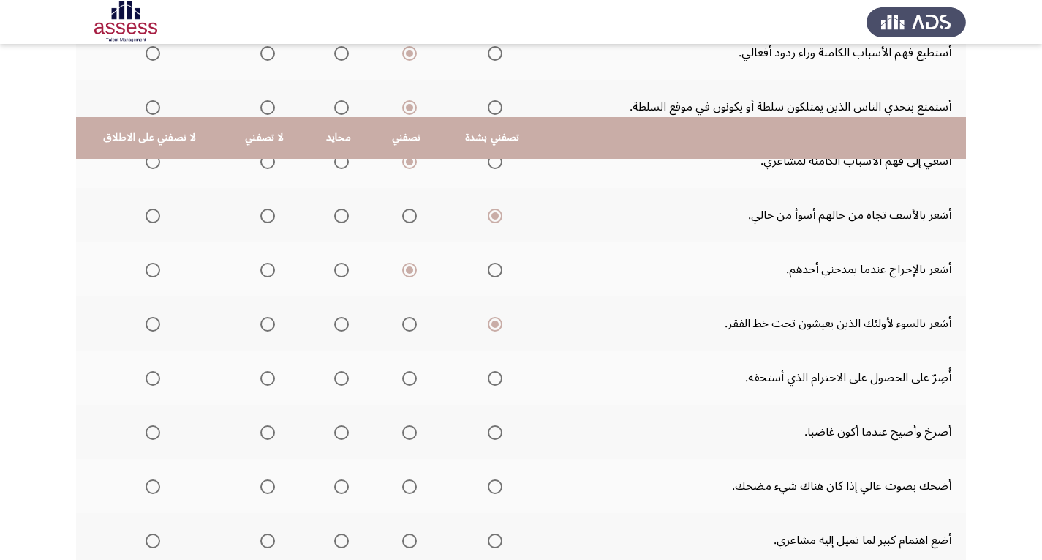
scroll to position [366, 0]
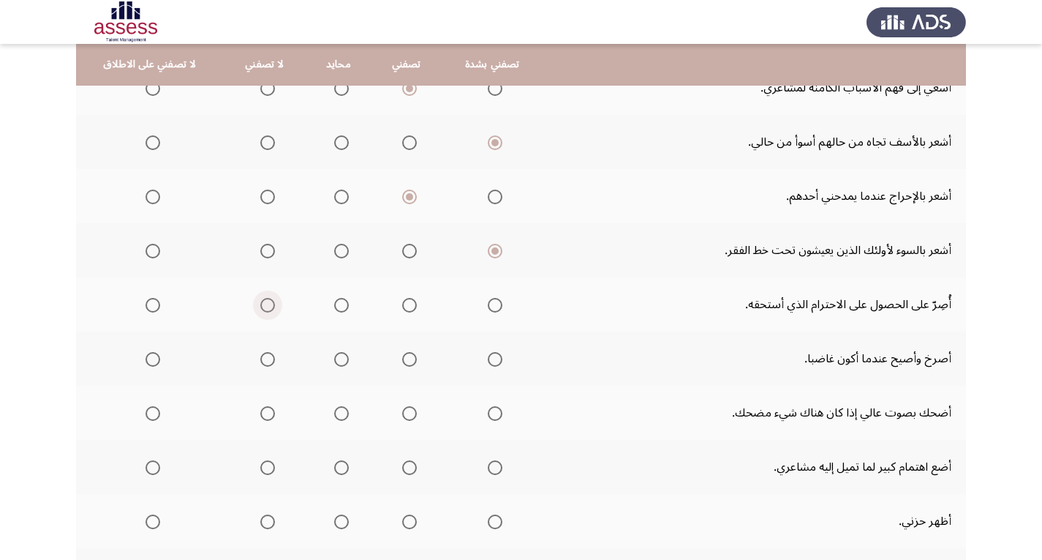
click at [261, 304] on span "Select an option" at bounding box center [267, 305] width 15 height 15
click at [261, 304] on input "Select an option" at bounding box center [267, 305] width 15 height 15
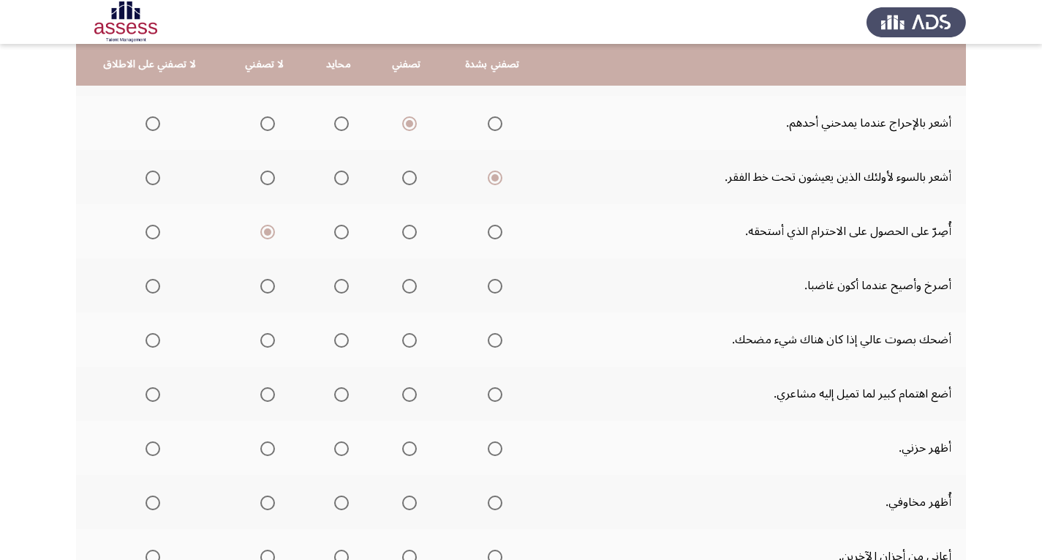
click at [265, 282] on span "Select an option" at bounding box center [267, 286] width 15 height 15
click at [265, 282] on input "Select an option" at bounding box center [267, 286] width 15 height 15
click at [261, 336] on span "Select an option" at bounding box center [267, 340] width 15 height 15
click at [261, 336] on input "Select an option" at bounding box center [267, 340] width 15 height 15
click at [334, 393] on span "Select an option" at bounding box center [341, 394] width 15 height 15
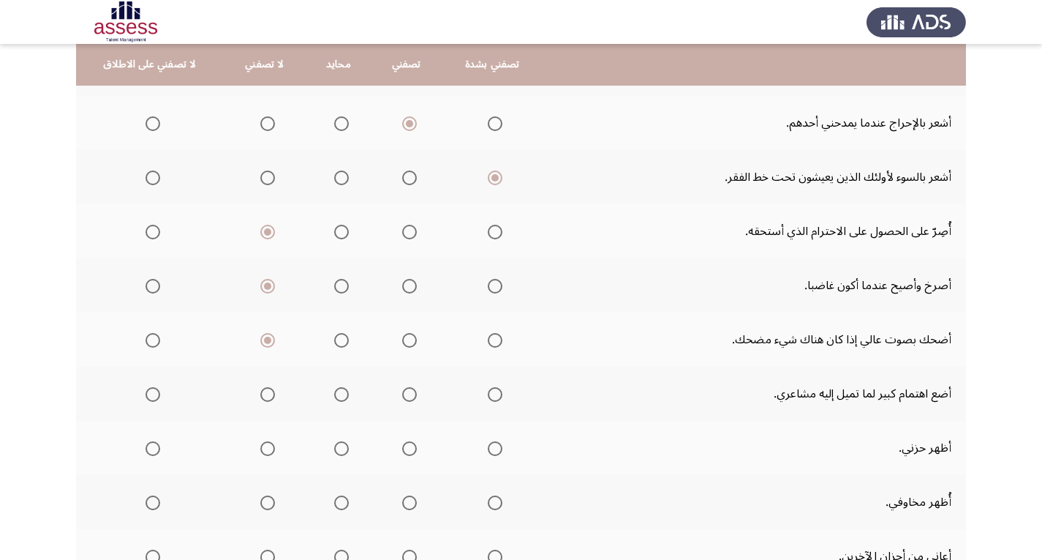
click at [334, 393] on input "Select an option" at bounding box center [341, 394] width 15 height 15
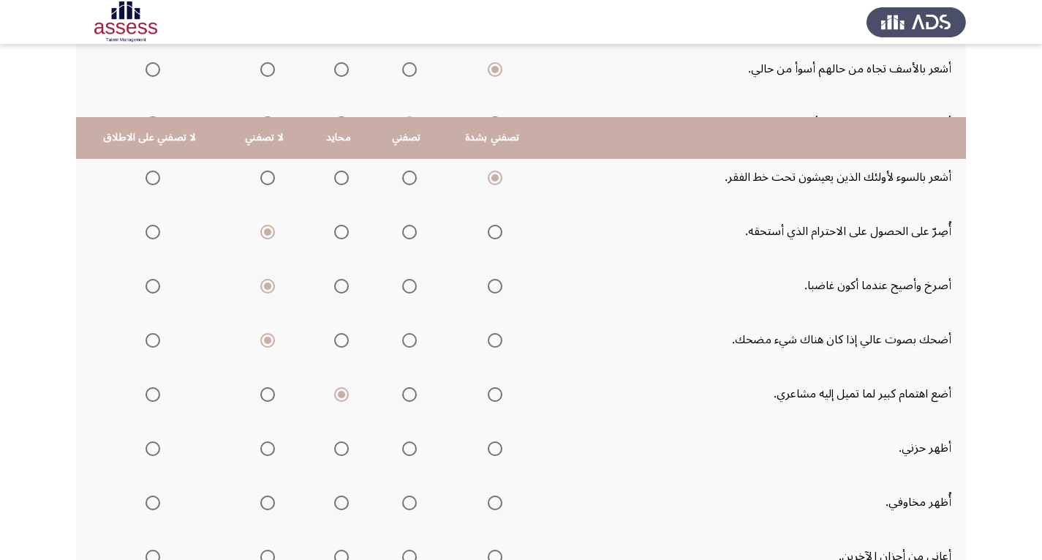
scroll to position [512, 0]
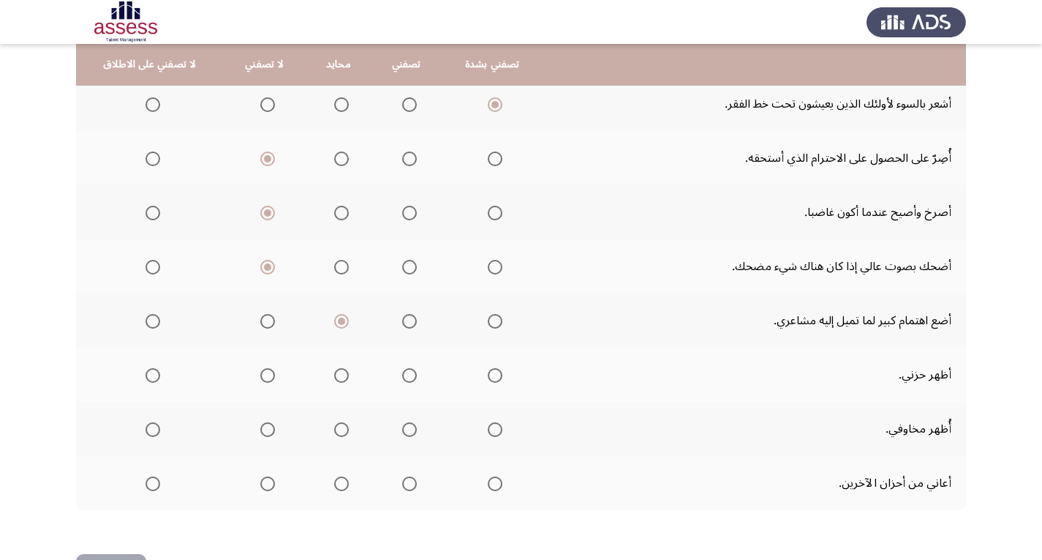
click at [260, 372] on span "Select an option" at bounding box center [267, 375] width 15 height 15
click at [260, 372] on input "Select an option" at bounding box center [267, 375] width 15 height 15
click at [263, 428] on span "Select an option" at bounding box center [267, 429] width 15 height 15
click at [263, 428] on input "Select an option" at bounding box center [267, 429] width 15 height 15
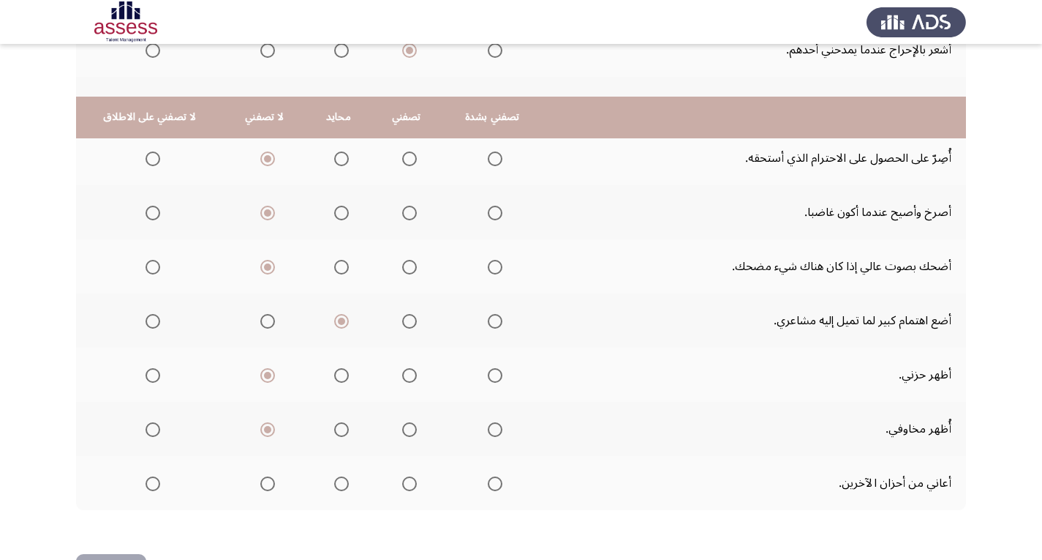
scroll to position [565, 0]
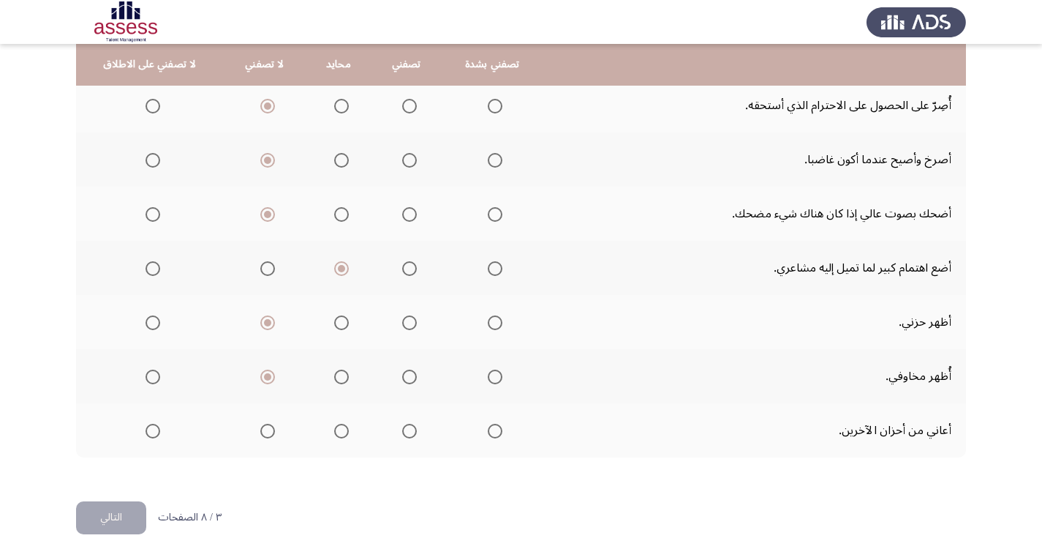
click at [402, 432] on span "Select an option" at bounding box center [409, 430] width 15 height 15
click at [402, 432] on input "Select an option" at bounding box center [409, 430] width 15 height 15
click at [108, 513] on button "التالي" at bounding box center [111, 517] width 70 height 33
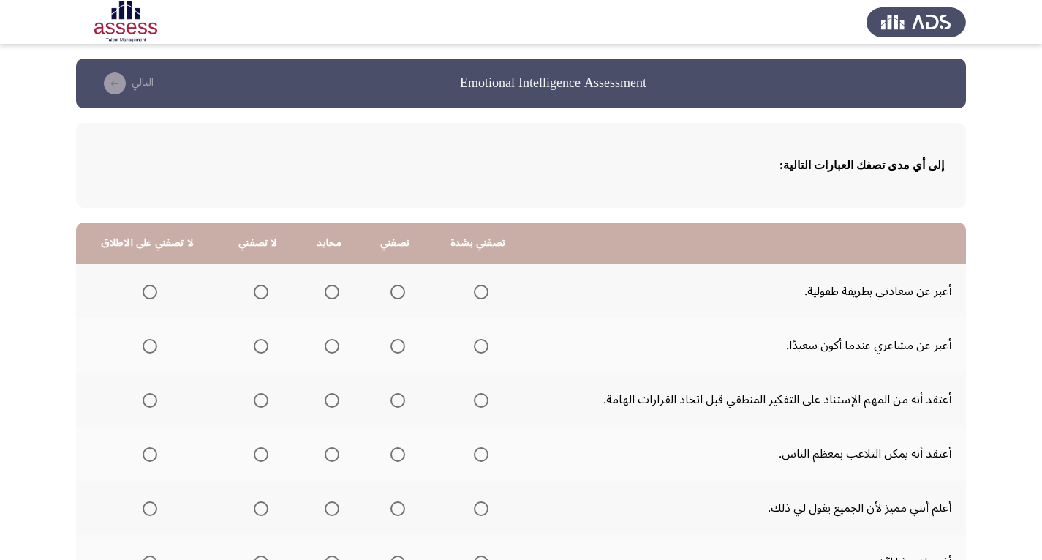
scroll to position [73, 0]
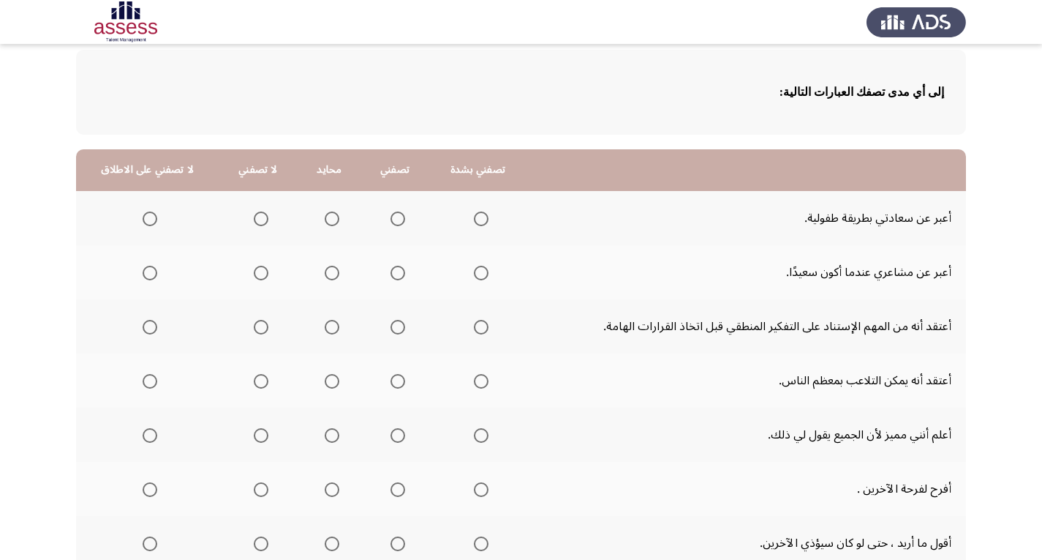
click at [256, 220] on span "Select an option" at bounding box center [261, 218] width 15 height 15
click at [256, 220] on input "Select an option" at bounding box center [261, 218] width 15 height 15
click at [255, 262] on mat-radio-group "Select an option" at bounding box center [258, 272] width 20 height 25
click at [260, 273] on span "Select an option" at bounding box center [261, 272] width 15 height 15
click at [260, 273] on input "Select an option" at bounding box center [261, 272] width 15 height 15
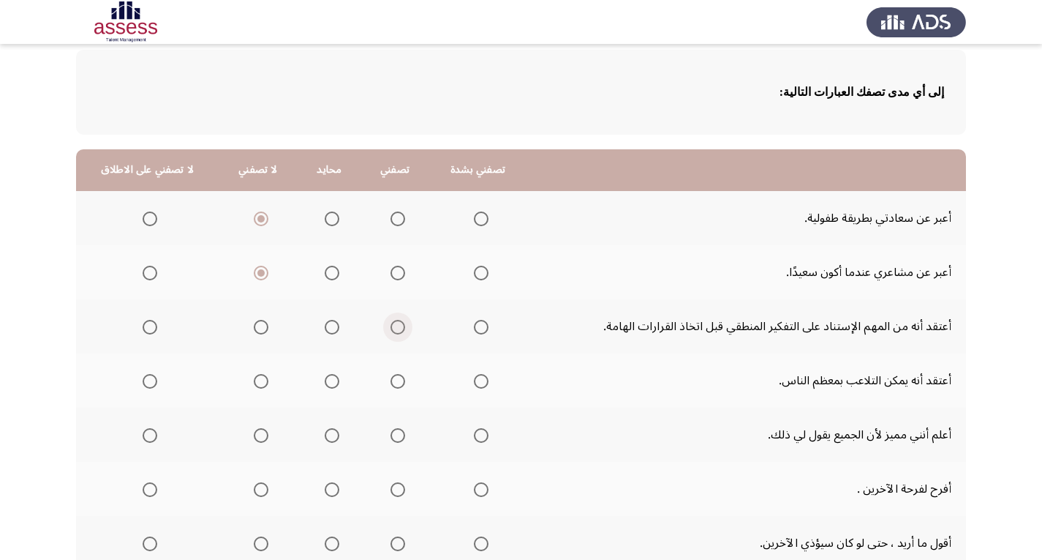
click at [391, 325] on span "Select an option" at bounding box center [398, 327] width 15 height 15
click at [391, 325] on input "Select an option" at bounding box center [398, 327] width 15 height 15
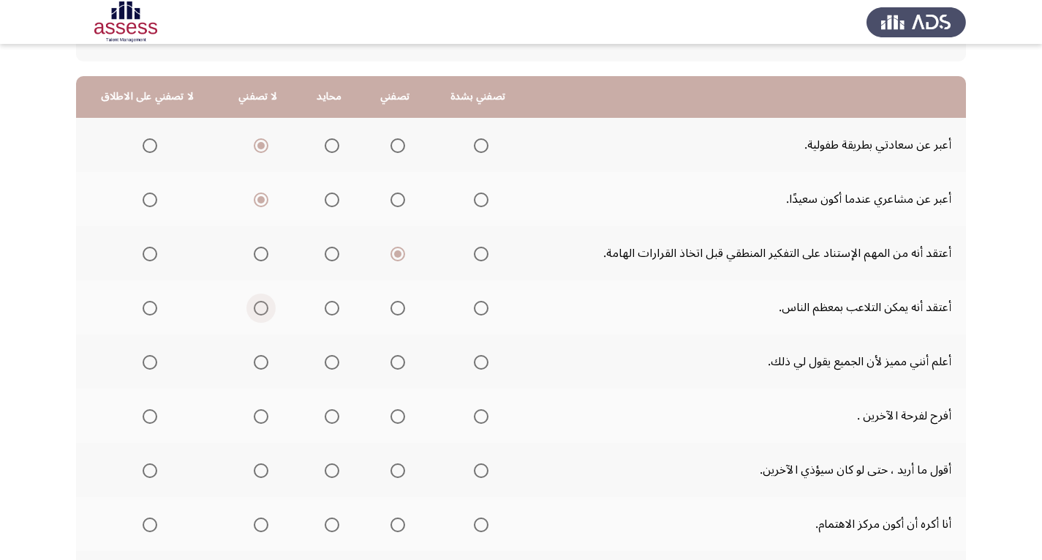
click at [257, 306] on span "Select an option" at bounding box center [261, 308] width 15 height 15
click at [257, 306] on input "Select an option" at bounding box center [261, 308] width 15 height 15
click at [260, 366] on span "Select an option" at bounding box center [261, 362] width 15 height 15
click at [260, 366] on input "Select an option" at bounding box center [261, 362] width 15 height 15
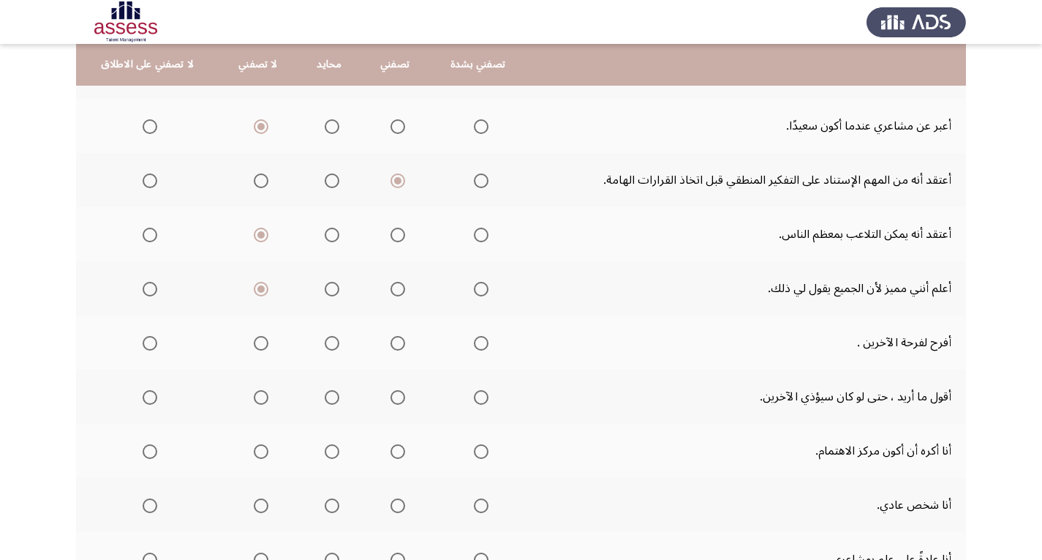
click at [392, 342] on span "Select an option" at bounding box center [398, 343] width 15 height 15
click at [392, 342] on input "Select an option" at bounding box center [398, 343] width 15 height 15
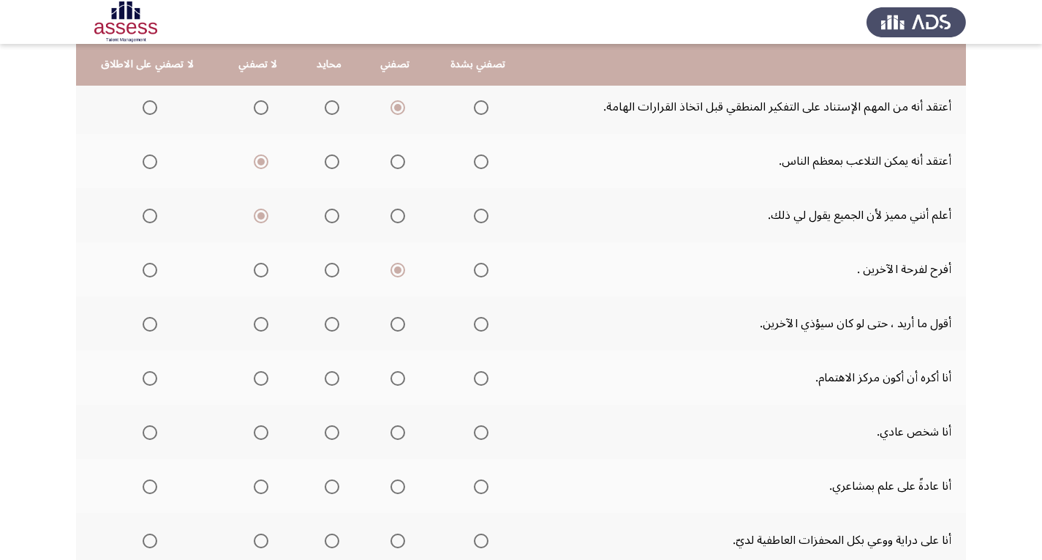
click at [475, 271] on span "Select an option" at bounding box center [481, 270] width 15 height 15
click at [475, 271] on input "Select an option" at bounding box center [481, 270] width 15 height 15
click at [147, 323] on span "Select an option" at bounding box center [150, 324] width 15 height 15
click at [147, 323] on input "Select an option" at bounding box center [150, 324] width 15 height 15
click at [255, 374] on span "Select an option" at bounding box center [261, 378] width 15 height 15
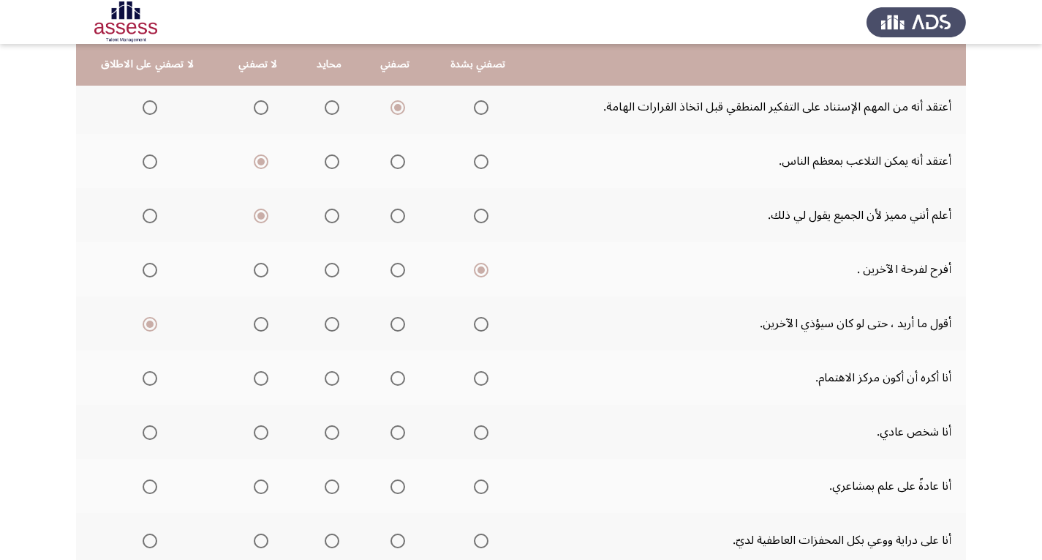
click at [255, 374] on input "Select an option" at bounding box center [261, 378] width 15 height 15
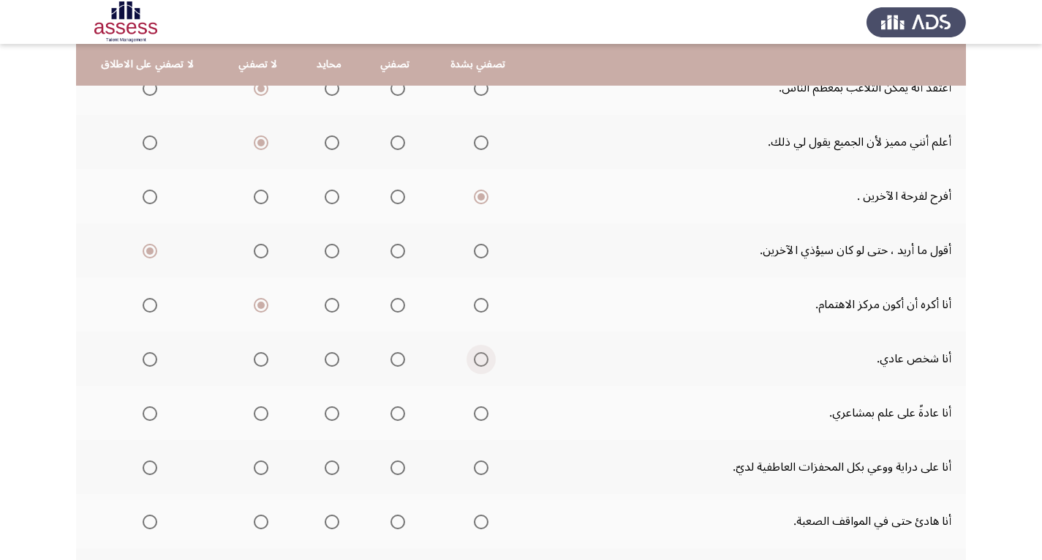
click at [481, 359] on span "Select an option" at bounding box center [481, 359] width 0 height 0
click at [478, 358] on input "Select an option" at bounding box center [481, 359] width 15 height 15
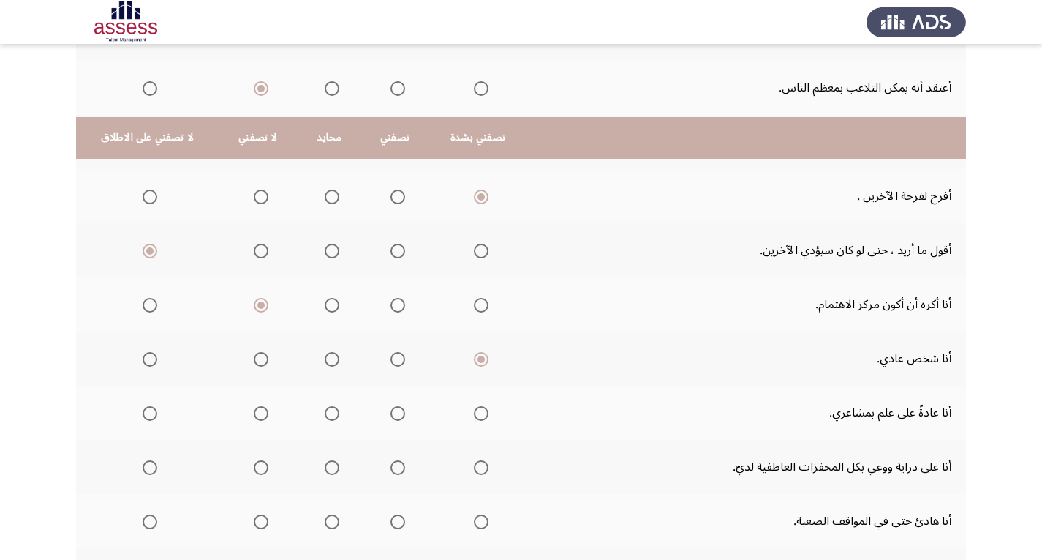
scroll to position [439, 0]
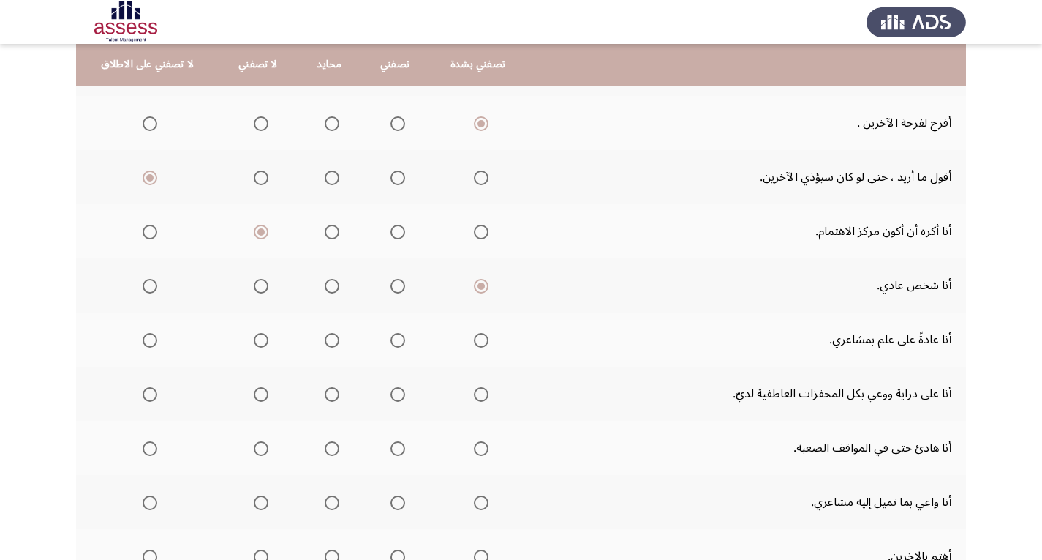
click at [394, 335] on span "Select an option" at bounding box center [398, 340] width 15 height 15
click at [394, 335] on input "Select an option" at bounding box center [398, 340] width 15 height 15
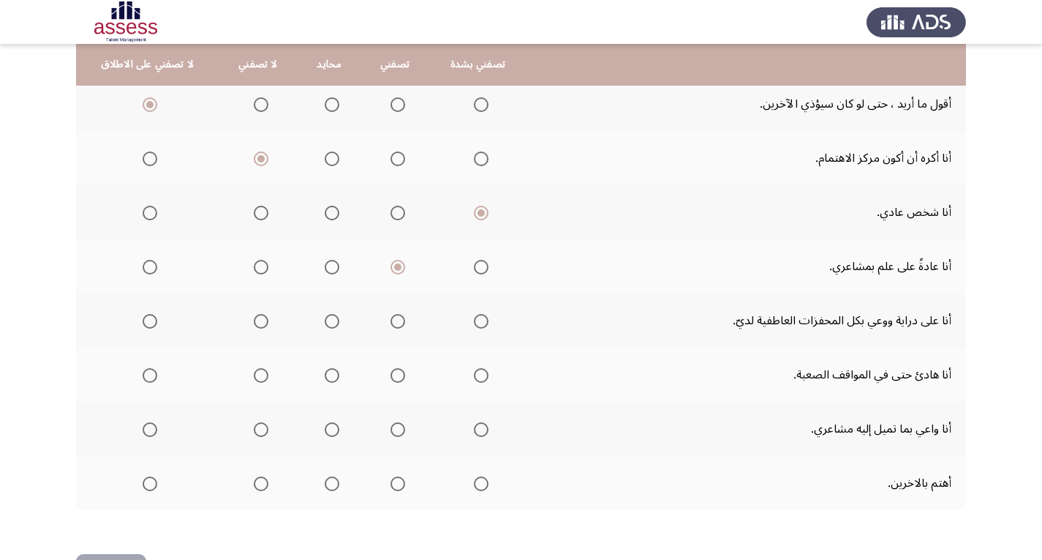
click at [328, 318] on span "Select an option" at bounding box center [332, 321] width 15 height 15
click at [328, 318] on input "Select an option" at bounding box center [332, 321] width 15 height 15
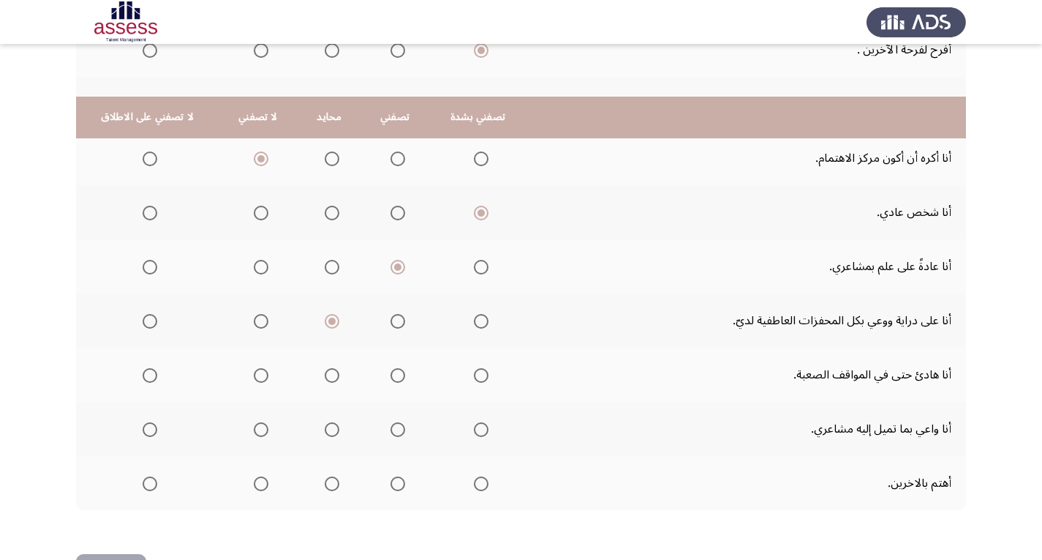
scroll to position [565, 0]
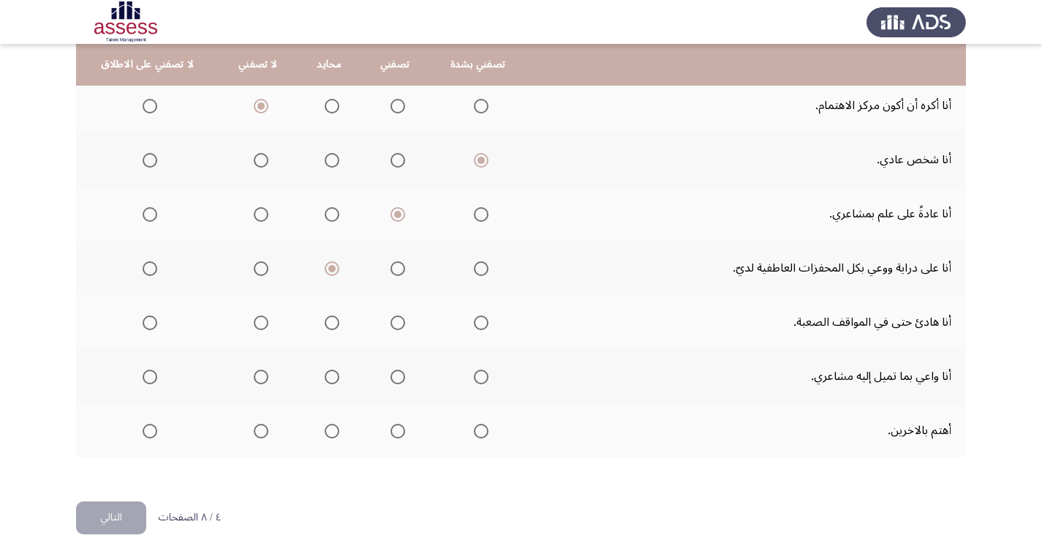
click at [391, 324] on span "Select an option" at bounding box center [398, 322] width 15 height 15
click at [391, 324] on input "Select an option" at bounding box center [398, 322] width 15 height 15
click at [395, 369] on span "Select an option" at bounding box center [398, 376] width 15 height 15
click at [395, 369] on input "Select an option" at bounding box center [398, 376] width 15 height 15
click at [393, 432] on span "Select an option" at bounding box center [398, 430] width 15 height 15
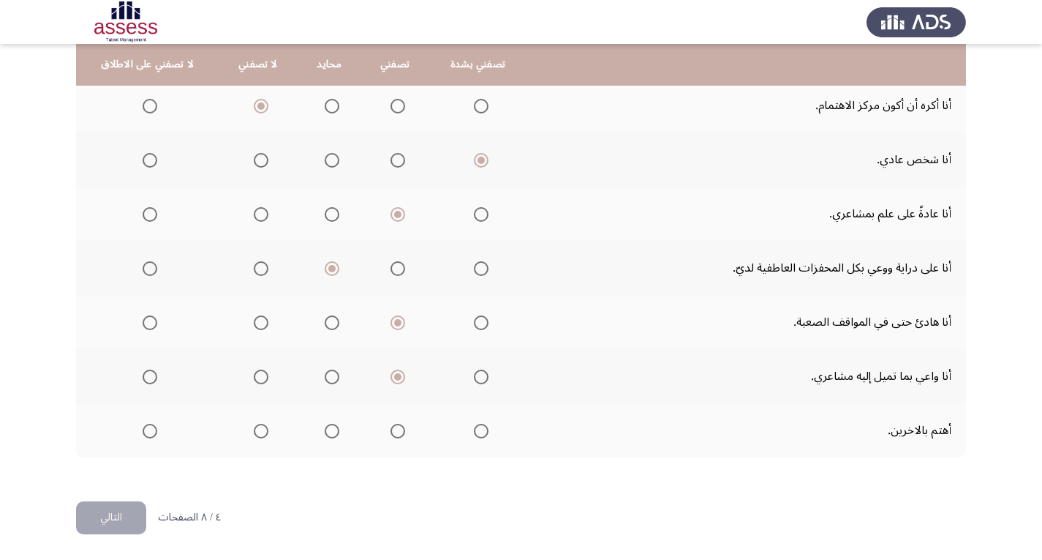
click at [393, 432] on input "Select an option" at bounding box center [398, 430] width 15 height 15
click at [115, 521] on button "التالي" at bounding box center [111, 517] width 70 height 33
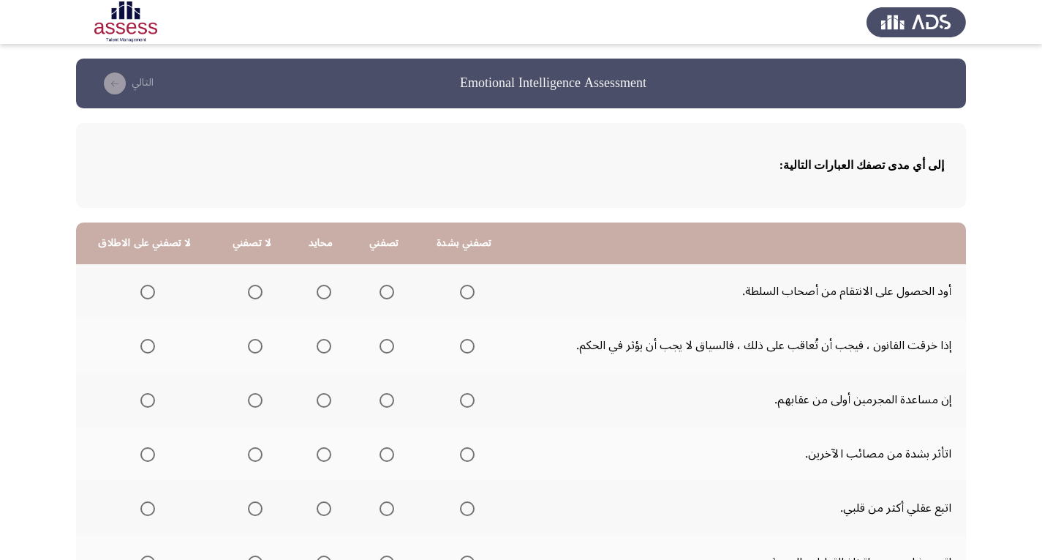
scroll to position [73, 0]
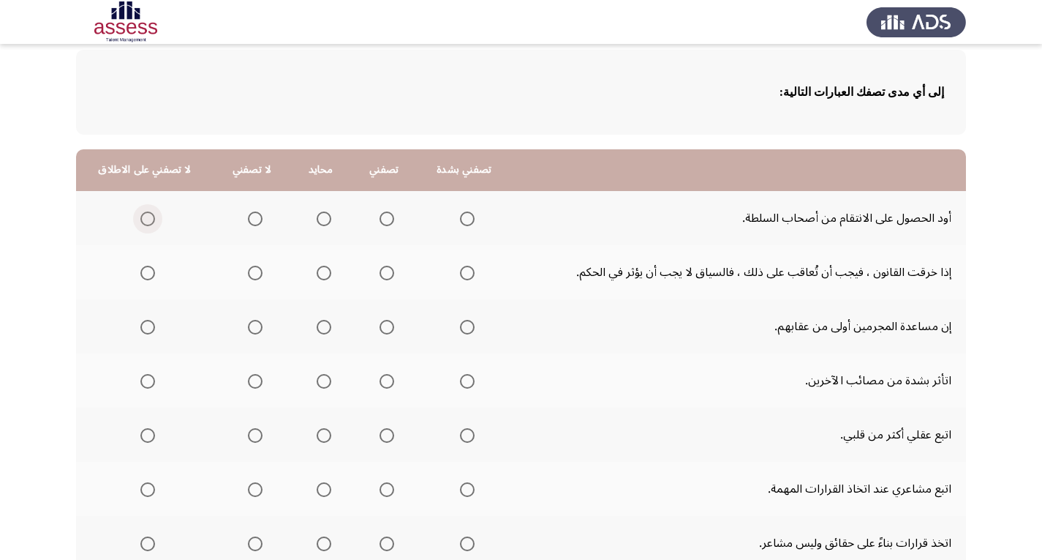
click at [148, 219] on span "Select an option" at bounding box center [148, 219] width 0 height 0
click at [145, 219] on input "Select an option" at bounding box center [147, 218] width 15 height 15
click at [464, 276] on span "Select an option" at bounding box center [467, 272] width 15 height 15
click at [464, 276] on input "Select an option" at bounding box center [467, 272] width 15 height 15
click at [380, 271] on span "Select an option" at bounding box center [387, 272] width 15 height 15
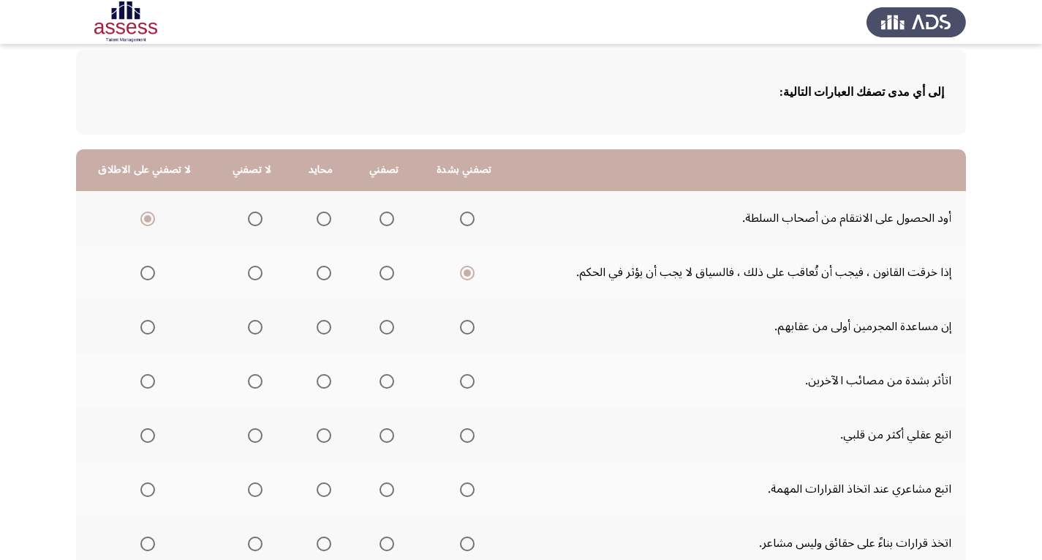
click at [380, 271] on input "Select an option" at bounding box center [387, 272] width 15 height 15
click at [144, 327] on span "Select an option" at bounding box center [147, 327] width 15 height 15
click at [144, 327] on input "Select an option" at bounding box center [147, 327] width 15 height 15
click at [380, 379] on span "Select an option" at bounding box center [387, 381] width 15 height 15
click at [380, 379] on input "Select an option" at bounding box center [387, 381] width 15 height 15
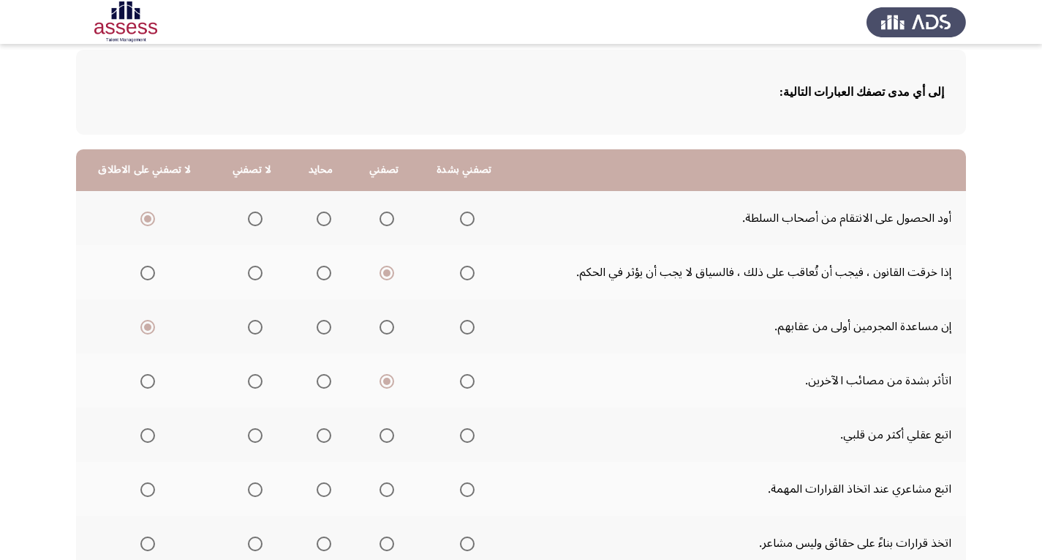
scroll to position [146, 0]
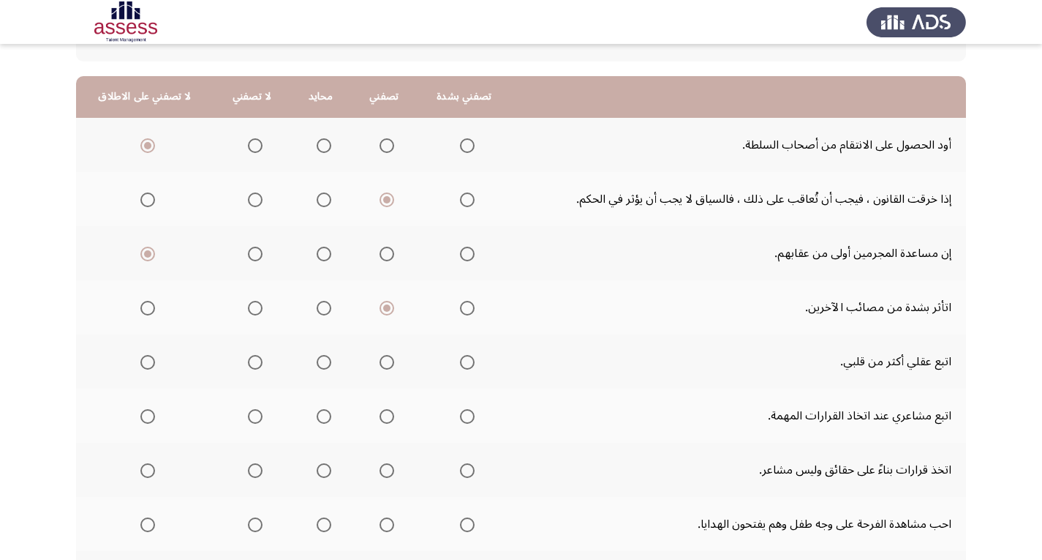
click at [383, 360] on span "Select an option" at bounding box center [387, 362] width 15 height 15
click at [383, 360] on input "Select an option" at bounding box center [387, 362] width 15 height 15
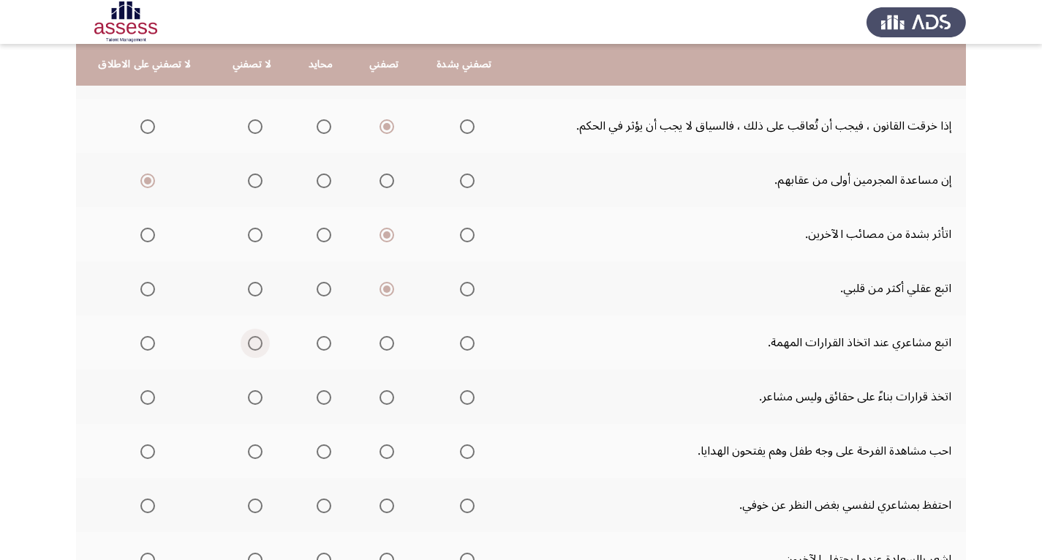
click at [252, 339] on span "Select an option" at bounding box center [255, 343] width 15 height 15
click at [252, 339] on input "Select an option" at bounding box center [255, 343] width 15 height 15
click at [383, 397] on span "Select an option" at bounding box center [387, 397] width 15 height 15
click at [383, 397] on input "Select an option" at bounding box center [387, 397] width 15 height 15
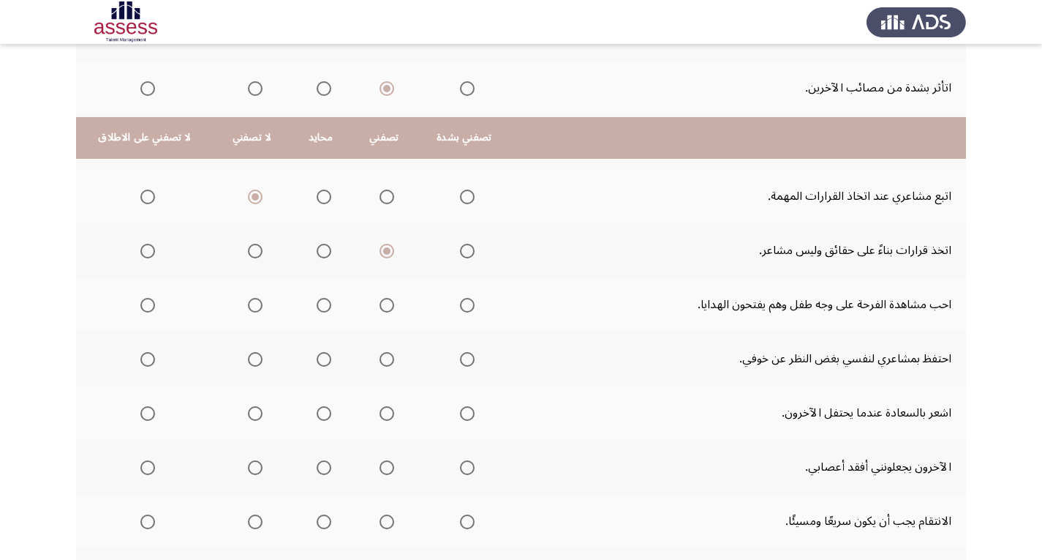
scroll to position [439, 0]
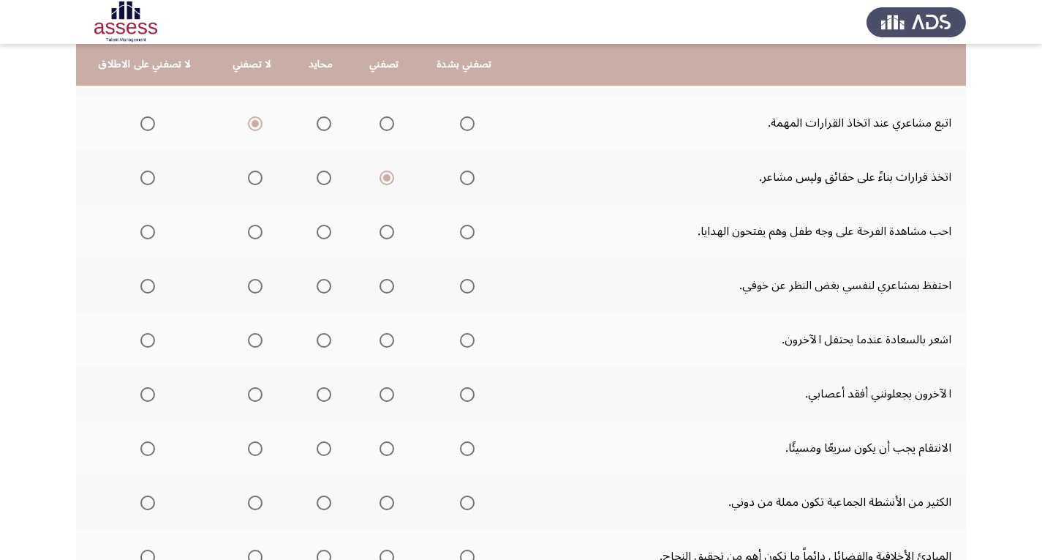
click at [460, 236] on span "Select an option" at bounding box center [467, 232] width 15 height 15
click at [460, 236] on input "Select an option" at bounding box center [467, 232] width 15 height 15
click at [380, 283] on span "Select an option" at bounding box center [387, 286] width 15 height 15
click at [380, 283] on input "Select an option" at bounding box center [387, 286] width 15 height 15
click at [380, 340] on span "Select an option" at bounding box center [387, 340] width 15 height 15
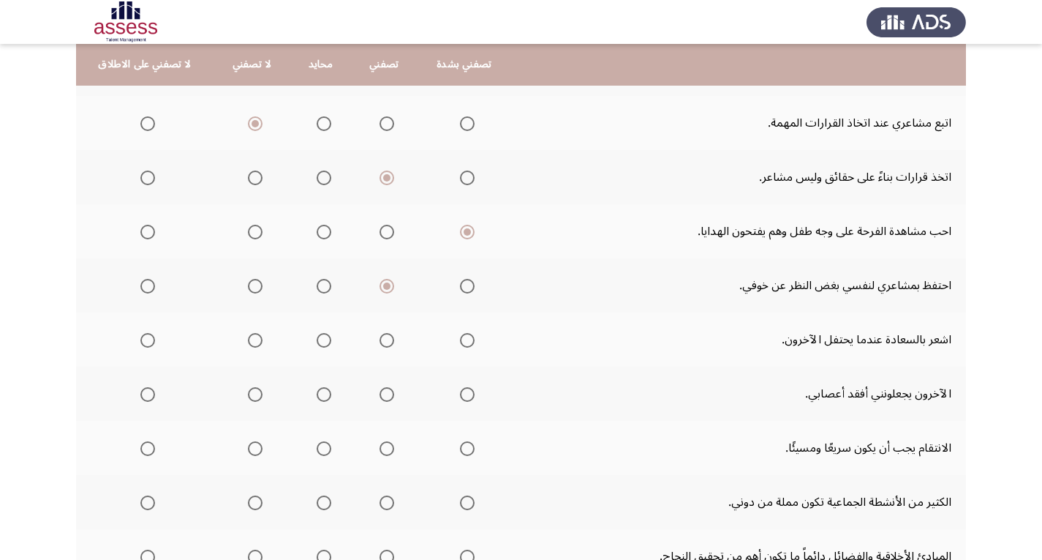
click at [380, 340] on input "Select an option" at bounding box center [387, 340] width 15 height 15
click at [251, 391] on span "Select an option" at bounding box center [255, 394] width 15 height 15
click at [251, 391] on input "Select an option" at bounding box center [255, 394] width 15 height 15
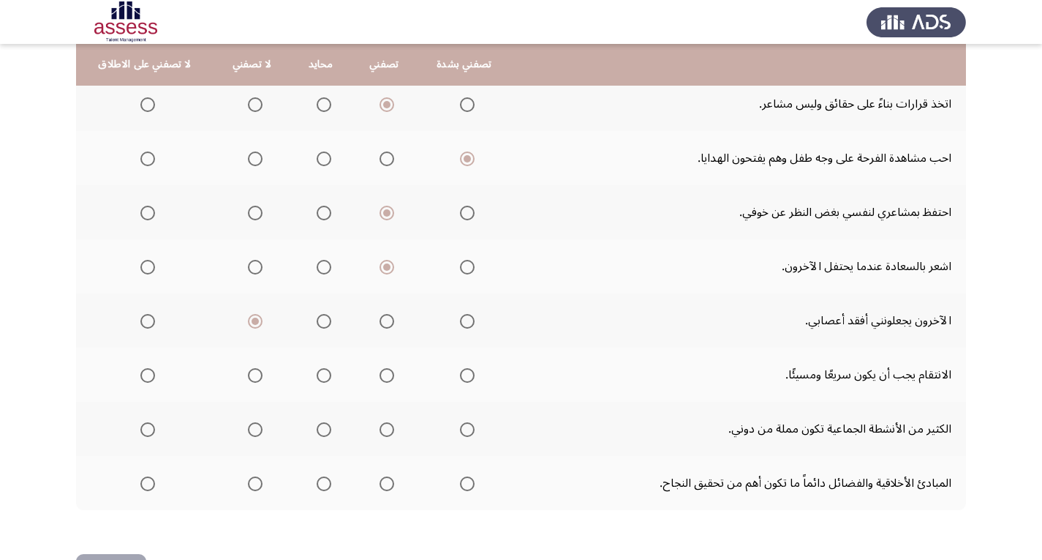
click at [147, 374] on span "Select an option" at bounding box center [147, 375] width 15 height 15
click at [147, 374] on input "Select an option" at bounding box center [147, 375] width 15 height 15
click at [248, 428] on span "Select an option" at bounding box center [255, 429] width 15 height 15
click at [248, 428] on input "Select an option" at bounding box center [255, 429] width 15 height 15
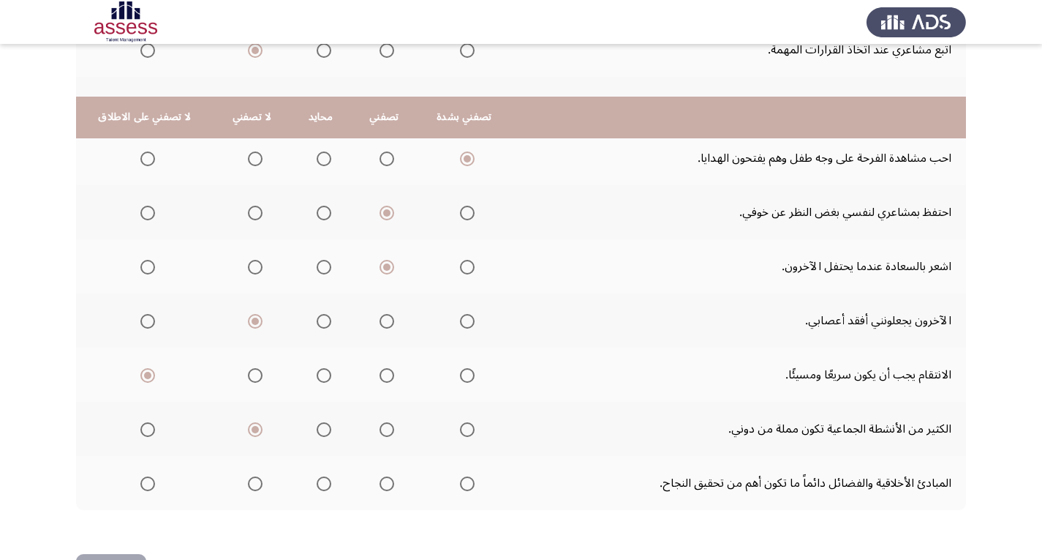
scroll to position [565, 0]
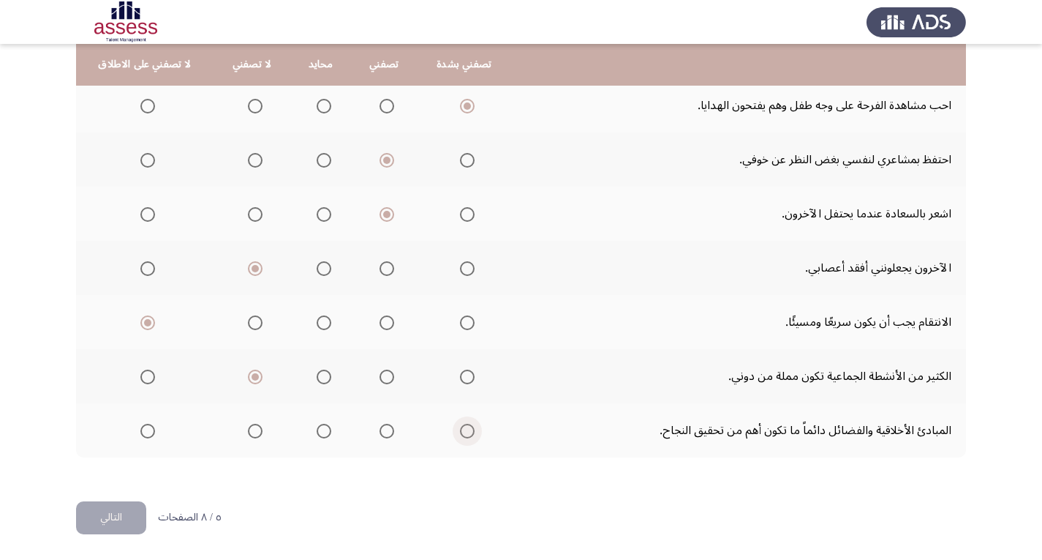
click at [460, 427] on span "Select an option" at bounding box center [467, 430] width 15 height 15
click at [460, 427] on input "Select an option" at bounding box center [467, 430] width 15 height 15
click at [114, 509] on button "التالي" at bounding box center [111, 517] width 70 height 33
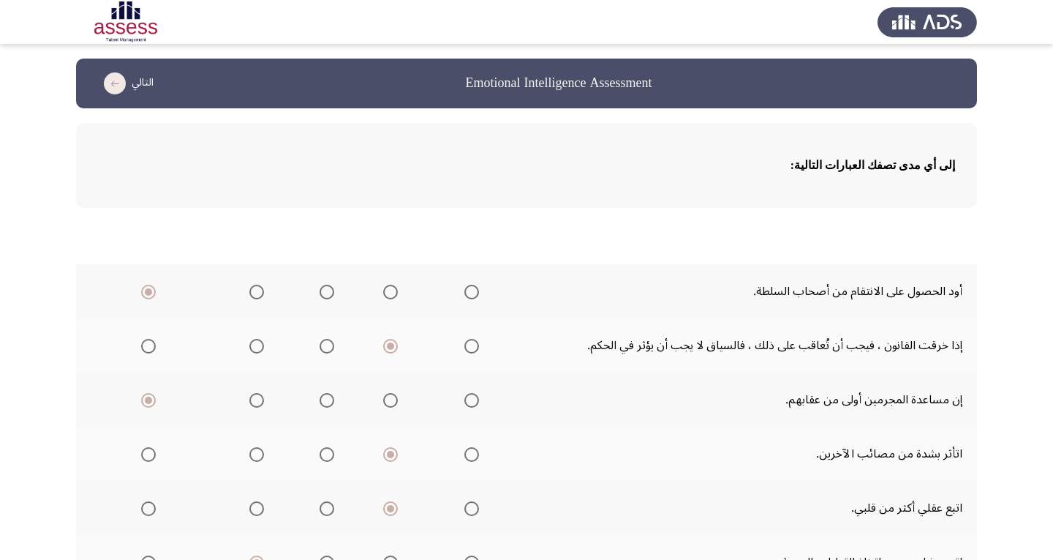
click at [114, 509] on html "Emotional Intelligence Assessment التالي إلى أي مدى تصفك العبارات التالية: تصفن…" at bounding box center [526, 562] width 1053 height 1124
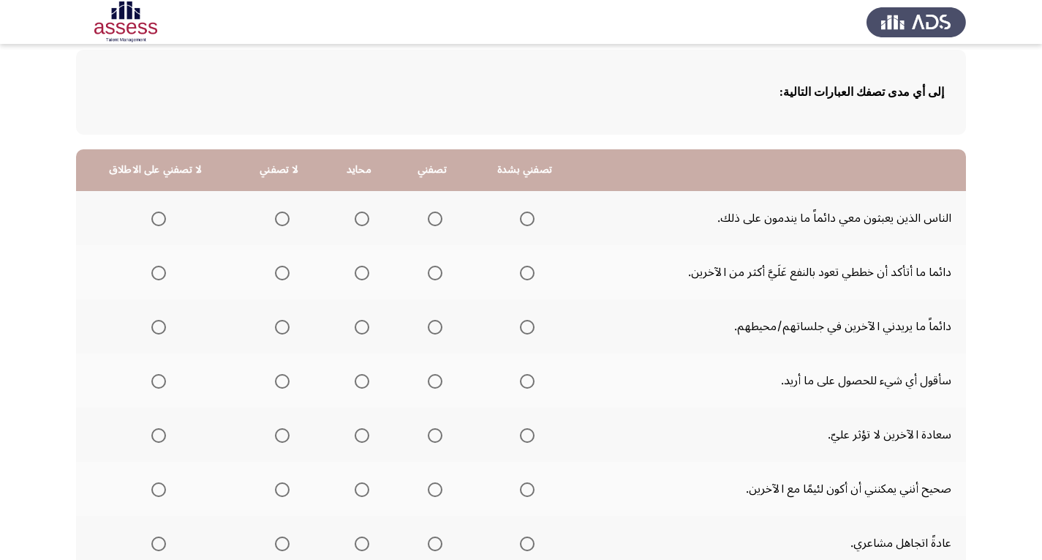
scroll to position [146, 0]
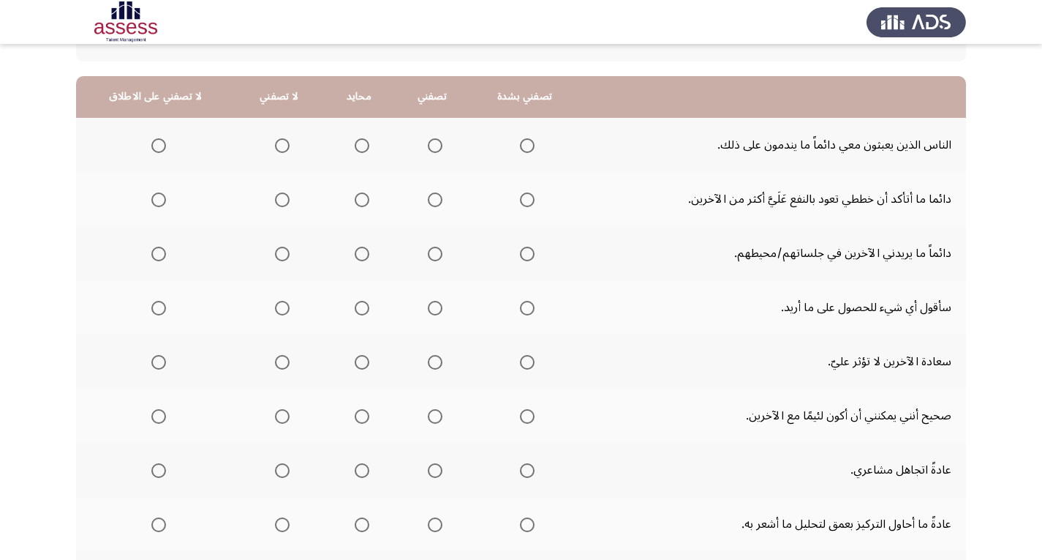
click at [428, 145] on span "Select an option" at bounding box center [435, 145] width 15 height 15
click at [428, 145] on input "Select an option" at bounding box center [435, 145] width 15 height 15
click at [275, 197] on span "Select an option" at bounding box center [282, 199] width 15 height 15
click at [275, 197] on input "Select an option" at bounding box center [282, 199] width 15 height 15
click at [520, 250] on span "Select an option" at bounding box center [527, 253] width 15 height 15
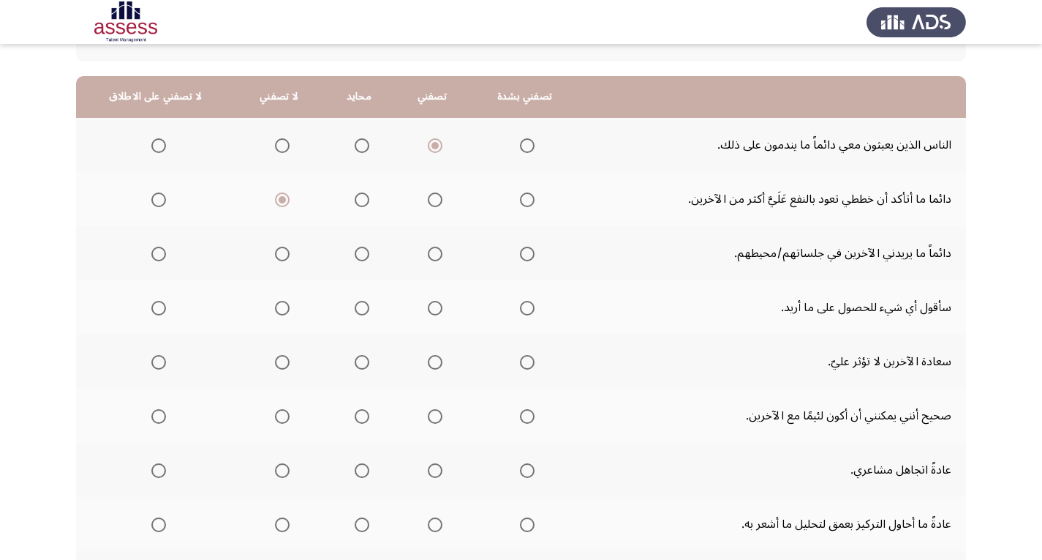
click at [520, 250] on input "Select an option" at bounding box center [527, 253] width 15 height 15
click at [278, 309] on span "Select an option" at bounding box center [282, 308] width 15 height 15
click at [278, 309] on input "Select an option" at bounding box center [282, 308] width 15 height 15
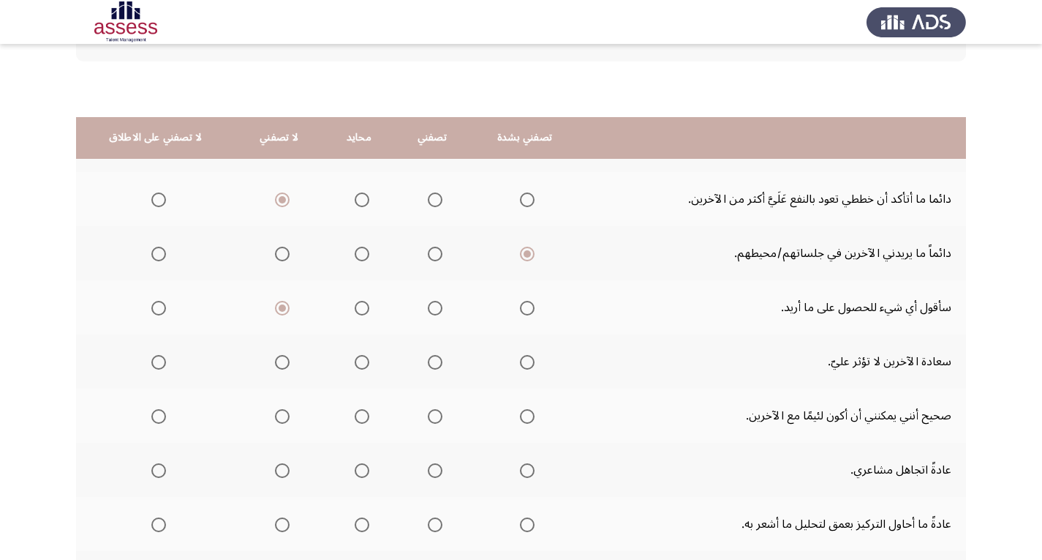
scroll to position [219, 0]
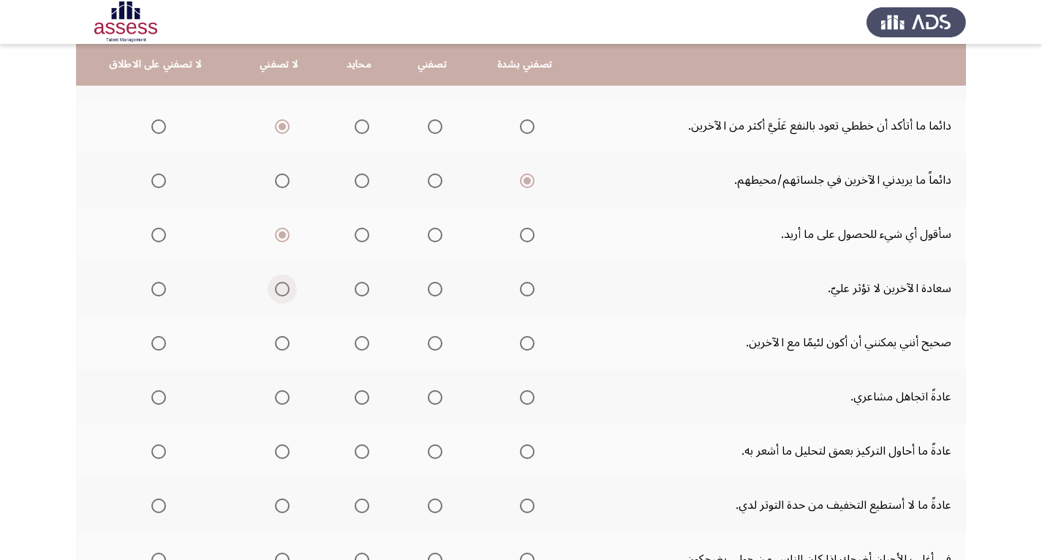
click at [276, 285] on span "Select an option" at bounding box center [282, 289] width 15 height 15
click at [276, 285] on input "Select an option" at bounding box center [282, 289] width 15 height 15
click at [435, 343] on span "Select an option" at bounding box center [435, 343] width 0 height 0
click at [429, 343] on input "Select an option" at bounding box center [435, 343] width 15 height 15
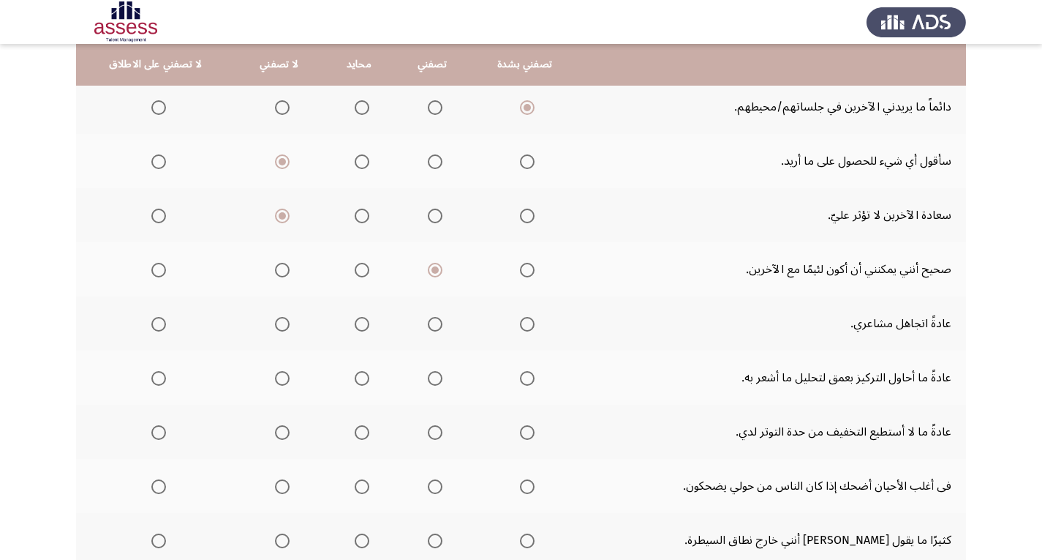
scroll to position [366, 0]
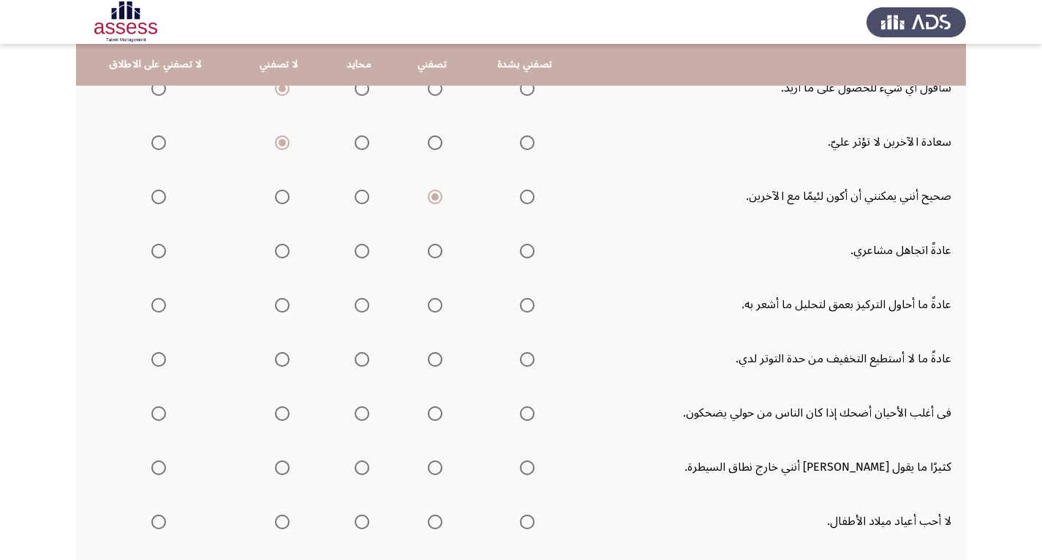
click at [429, 249] on span "Select an option" at bounding box center [435, 251] width 15 height 15
click at [429, 249] on input "Select an option" at bounding box center [435, 251] width 15 height 15
click at [279, 252] on span "Select an option" at bounding box center [282, 251] width 15 height 15
click at [279, 252] on input "Select an option" at bounding box center [282, 251] width 15 height 15
click at [428, 303] on span "Select an option" at bounding box center [435, 305] width 15 height 15
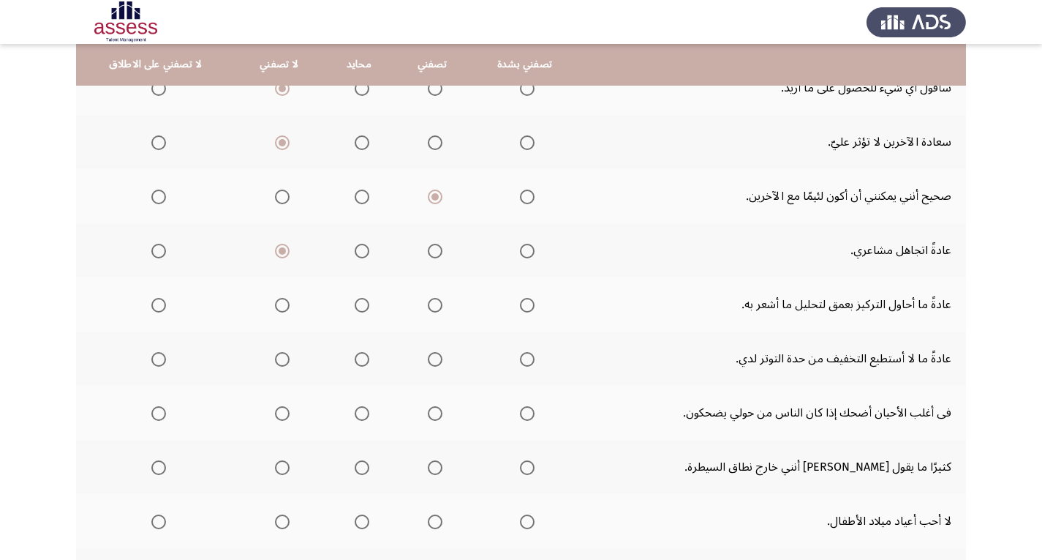
click at [428, 303] on input "Select an option" at bounding box center [435, 305] width 15 height 15
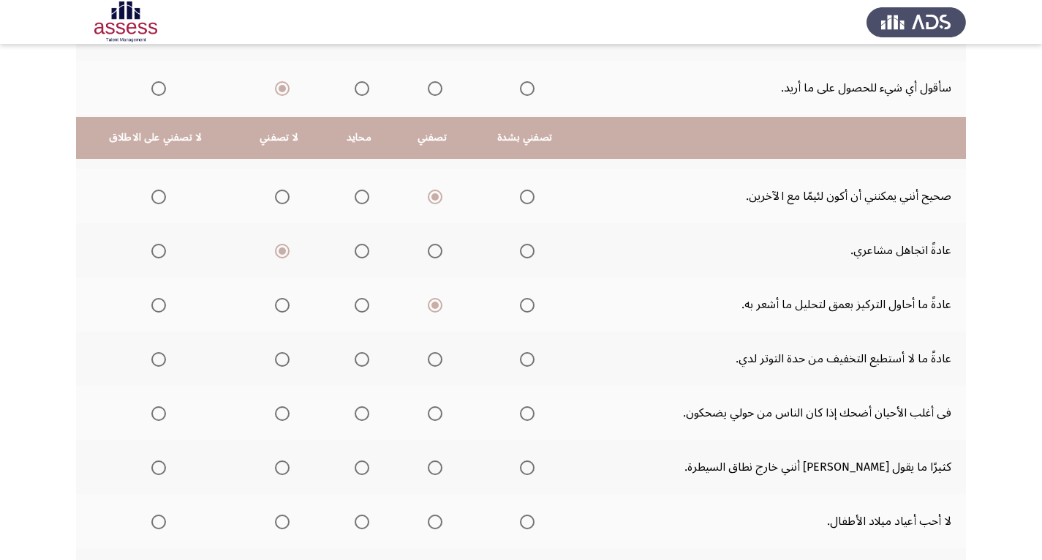
scroll to position [439, 0]
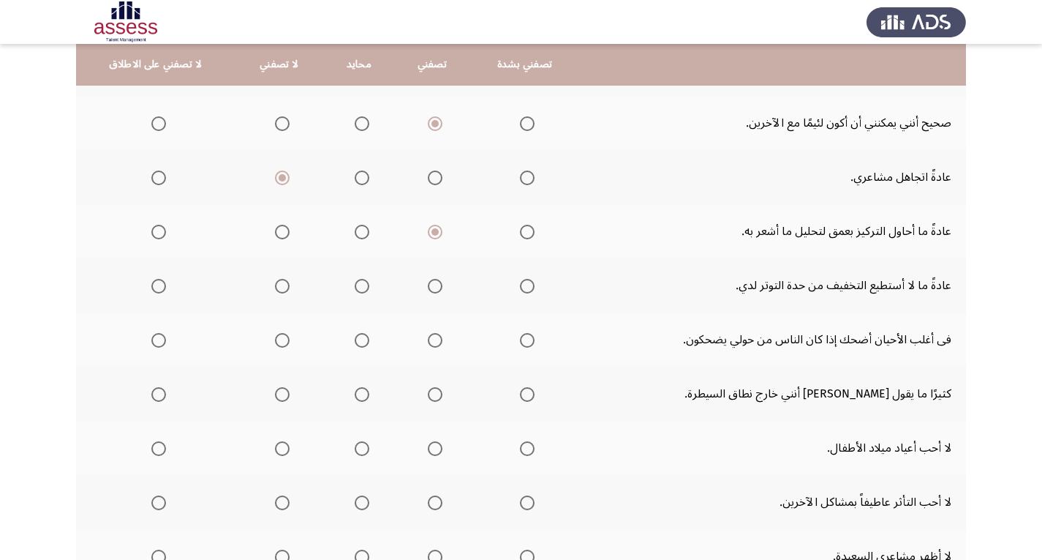
click at [279, 287] on span "Select an option" at bounding box center [282, 286] width 15 height 15
click at [279, 287] on input "Select an option" at bounding box center [282, 286] width 15 height 15
click at [276, 342] on span "Select an option" at bounding box center [282, 340] width 15 height 15
click at [276, 342] on input "Select an option" at bounding box center [282, 340] width 15 height 15
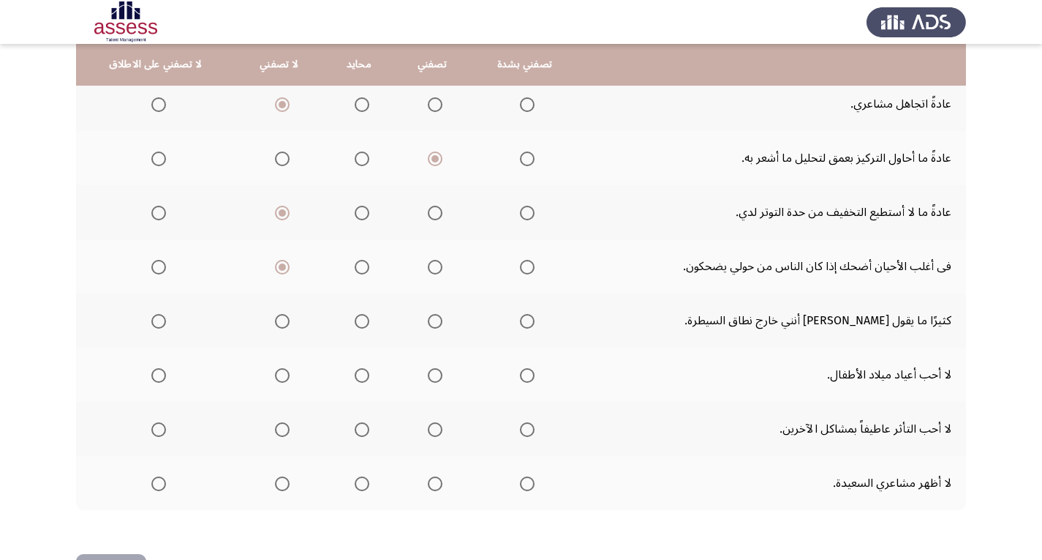
click at [428, 314] on span "Select an option" at bounding box center [435, 321] width 15 height 15
click at [428, 314] on input "Select an option" at bounding box center [435, 321] width 15 height 15
click at [279, 374] on span "Select an option" at bounding box center [282, 375] width 15 height 15
click at [279, 374] on input "Select an option" at bounding box center [282, 375] width 15 height 15
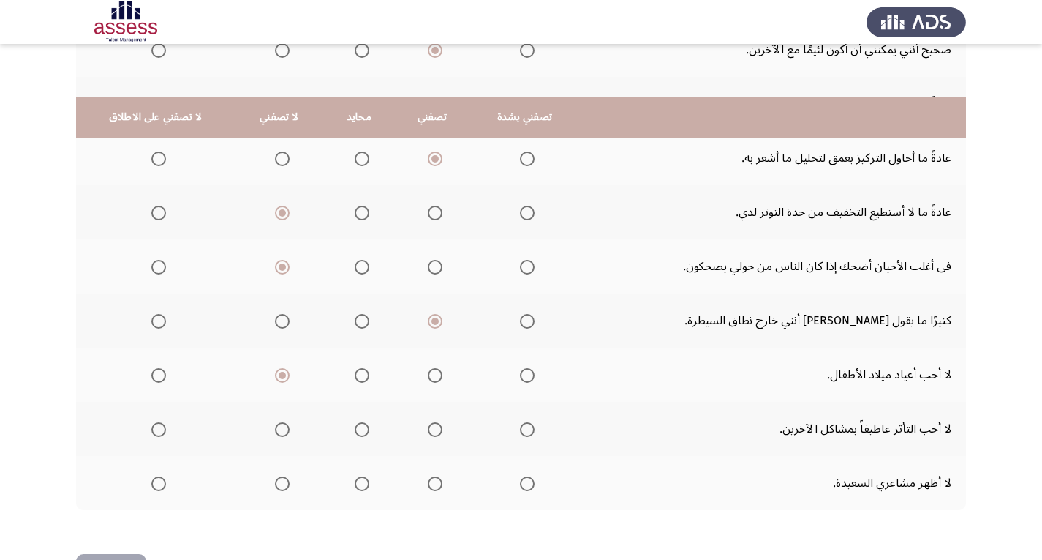
scroll to position [565, 0]
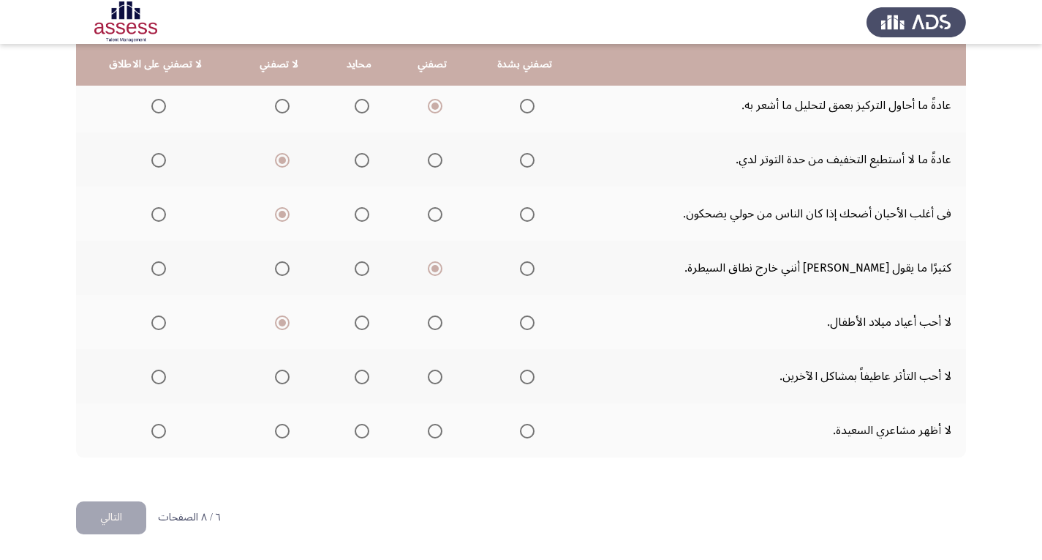
click at [275, 380] on span "Select an option" at bounding box center [282, 376] width 15 height 15
click at [275, 380] on input "Select an option" at bounding box center [282, 376] width 15 height 15
click at [429, 430] on span "Select an option" at bounding box center [435, 430] width 15 height 15
click at [429, 430] on input "Select an option" at bounding box center [435, 430] width 15 height 15
click at [429, 319] on span "Select an option" at bounding box center [435, 322] width 15 height 15
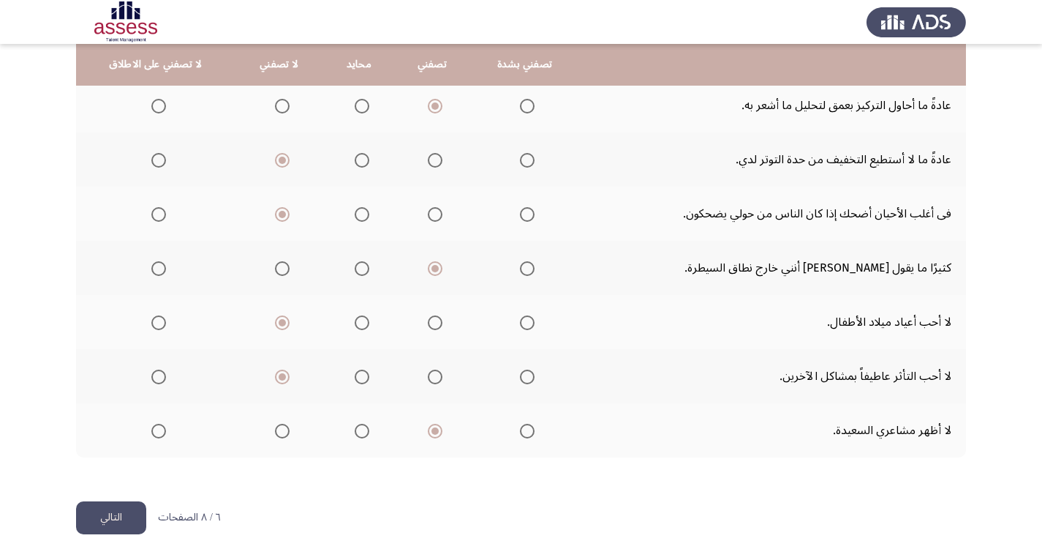
click at [429, 319] on input "Select an option" at bounding box center [435, 322] width 15 height 15
click at [106, 514] on button "التالي" at bounding box center [111, 517] width 70 height 33
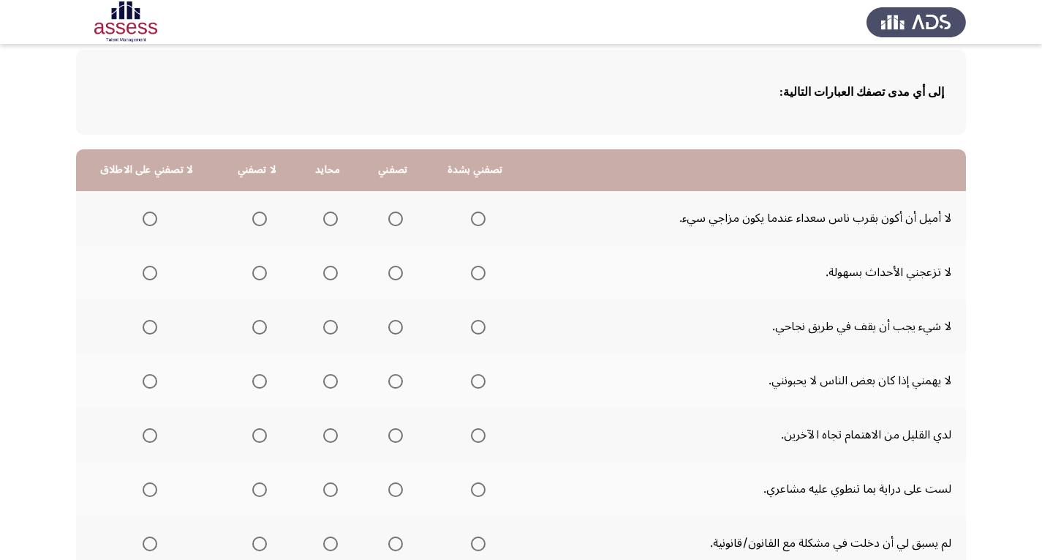
scroll to position [146, 0]
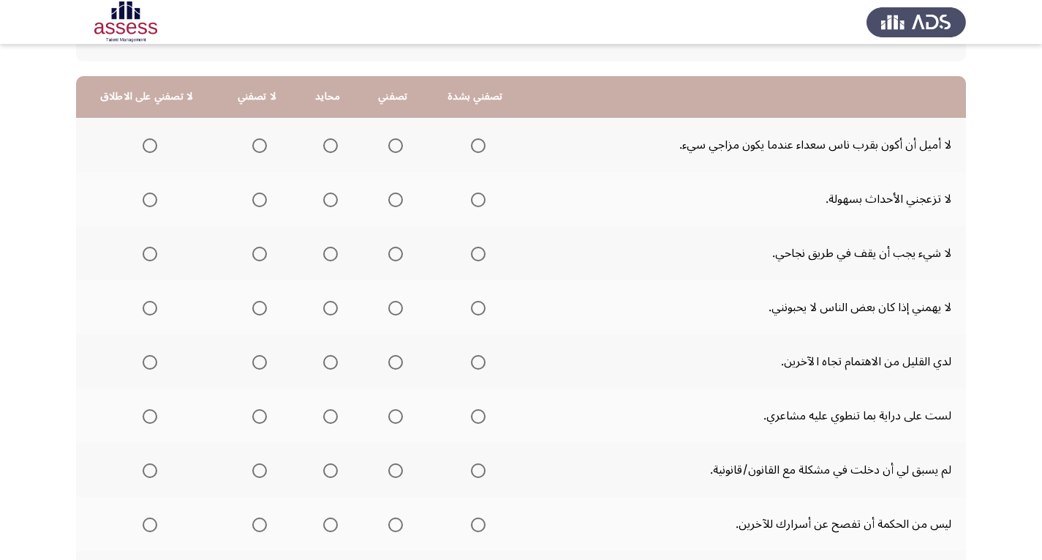
click at [258, 142] on span "Select an option" at bounding box center [259, 145] width 15 height 15
click at [258, 142] on input "Select an option" at bounding box center [259, 145] width 15 height 15
click at [394, 196] on span "Select an option" at bounding box center [395, 199] width 15 height 15
click at [394, 196] on input "Select an option" at bounding box center [395, 199] width 15 height 15
click at [390, 249] on span "Select an option" at bounding box center [395, 253] width 15 height 15
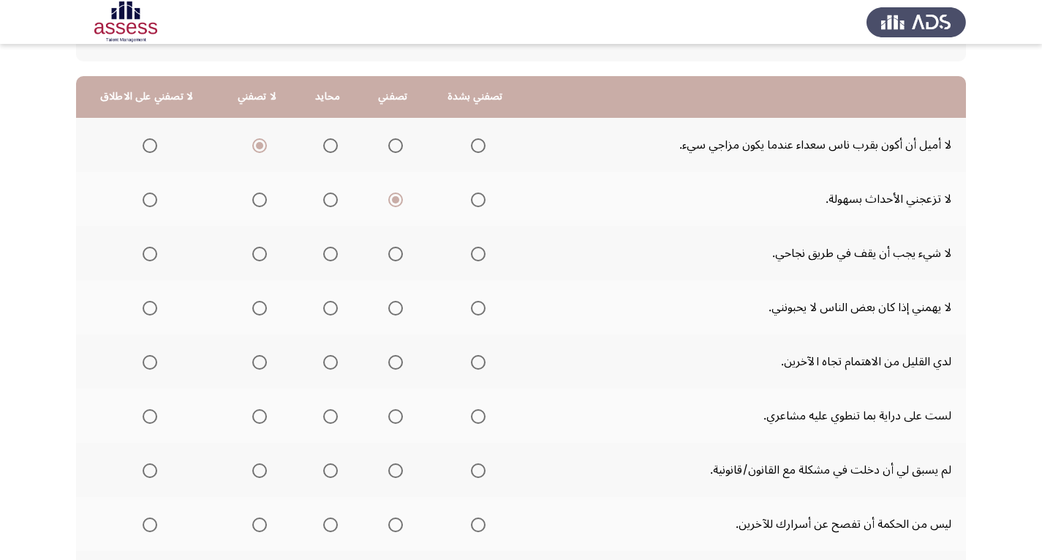
click at [390, 249] on input "Select an option" at bounding box center [395, 253] width 15 height 15
click at [471, 304] on span "Select an option" at bounding box center [478, 308] width 15 height 15
click at [471, 304] on input "Select an option" at bounding box center [478, 308] width 15 height 15
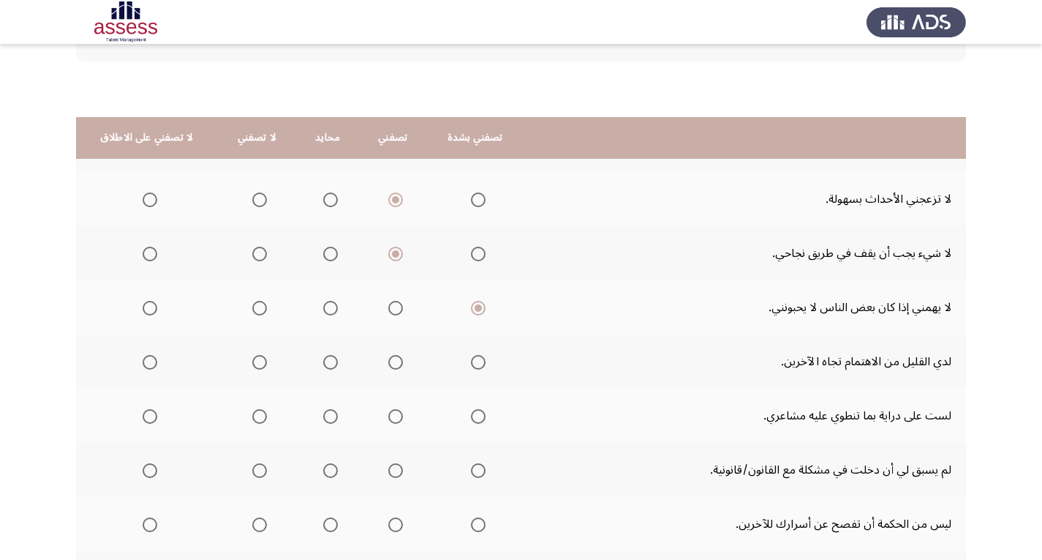
scroll to position [219, 0]
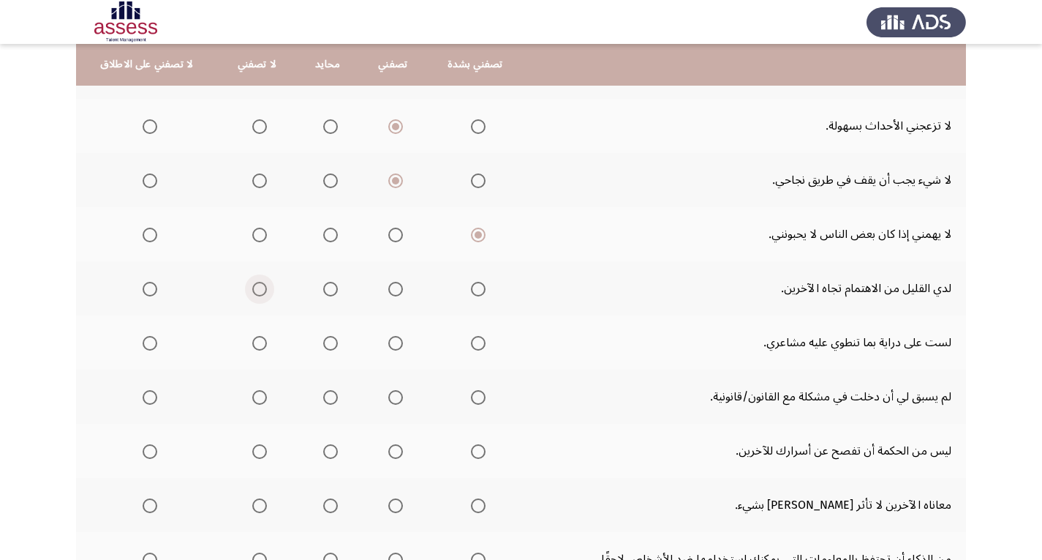
click at [252, 289] on span "Select an option" at bounding box center [259, 289] width 15 height 15
click at [252, 289] on input "Select an option" at bounding box center [259, 289] width 15 height 15
click at [252, 342] on span "Select an option" at bounding box center [259, 343] width 15 height 15
click at [252, 342] on input "Select an option" at bounding box center [259, 343] width 15 height 15
click at [390, 397] on span "Select an option" at bounding box center [395, 397] width 15 height 15
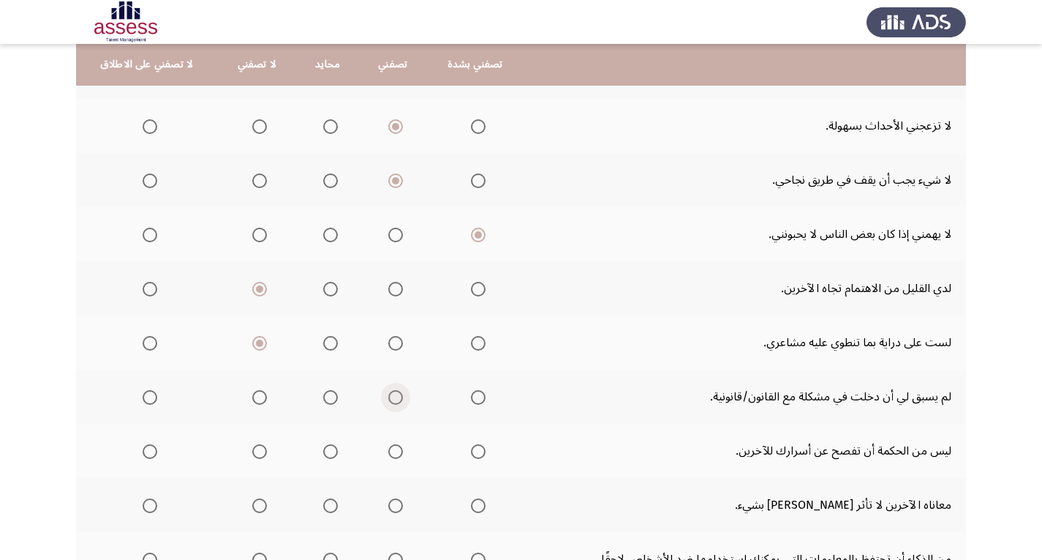
click at [390, 397] on input "Select an option" at bounding box center [395, 397] width 15 height 15
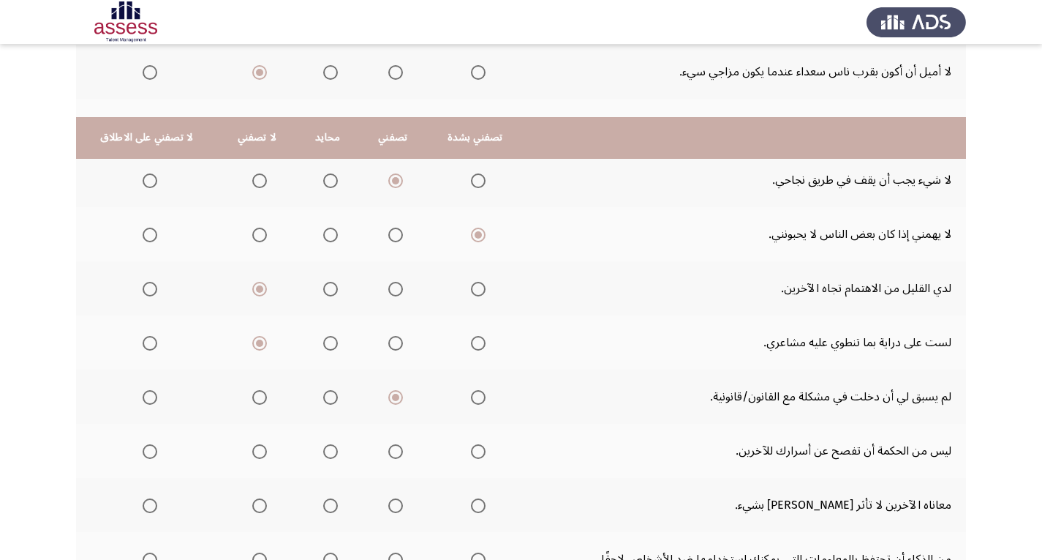
scroll to position [293, 0]
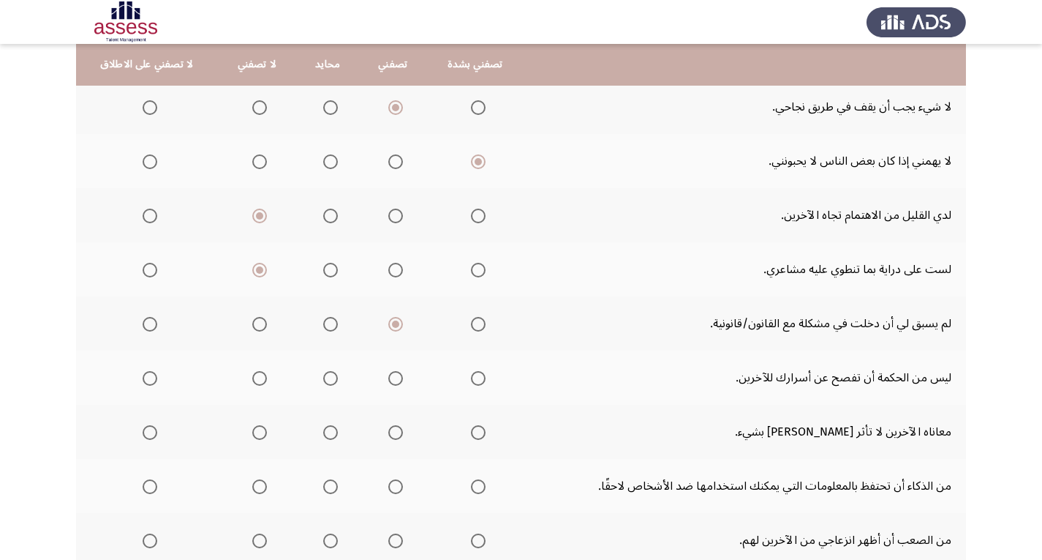
click at [472, 378] on span "Select an option" at bounding box center [478, 378] width 15 height 15
click at [472, 378] on input "Select an option" at bounding box center [478, 378] width 15 height 15
click at [255, 426] on span "Select an option" at bounding box center [259, 432] width 15 height 15
click at [255, 426] on input "Select an option" at bounding box center [259, 432] width 15 height 15
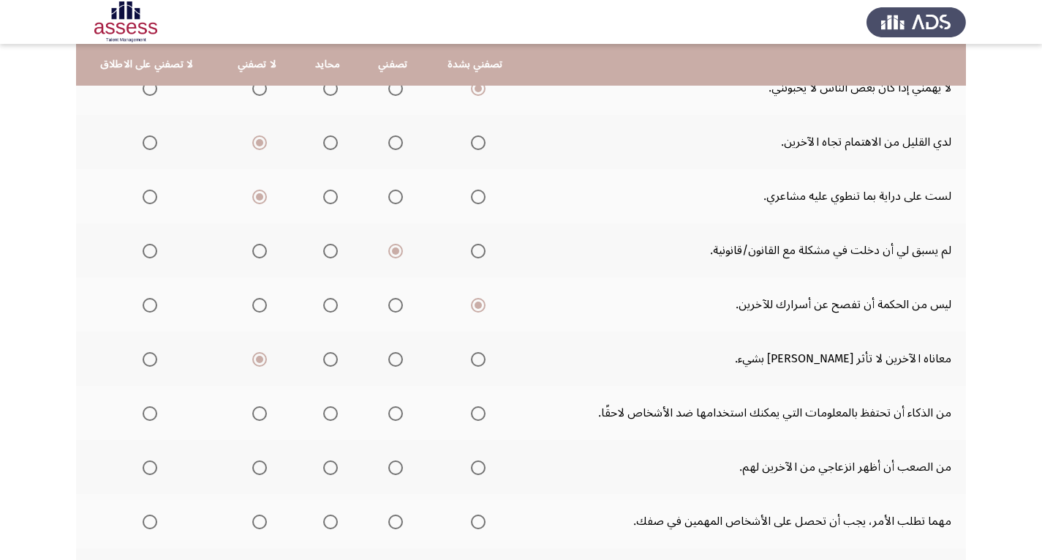
scroll to position [439, 0]
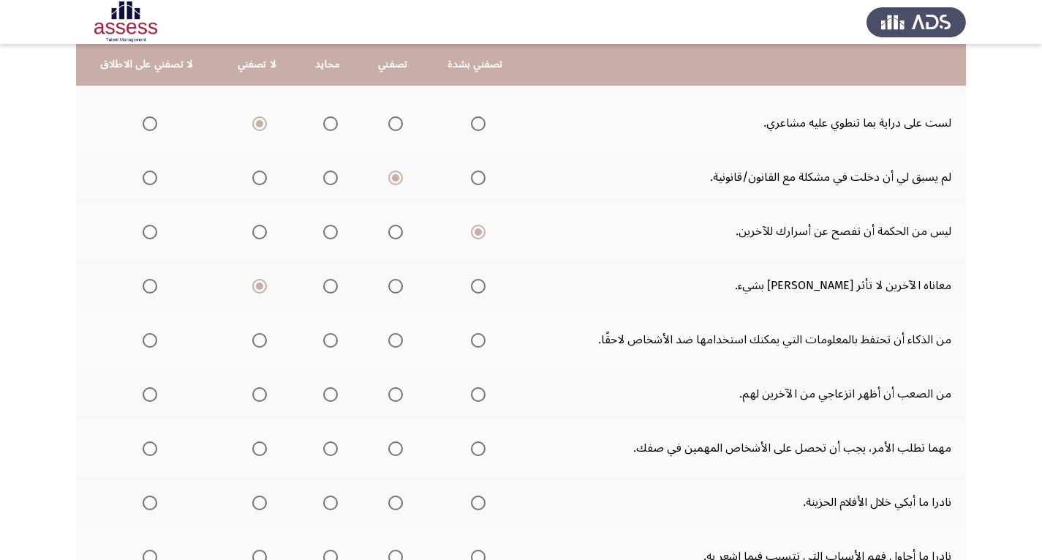
click at [392, 339] on span "Select an option" at bounding box center [395, 340] width 15 height 15
click at [392, 339] on input "Select an option" at bounding box center [395, 340] width 15 height 15
click at [472, 393] on span "Select an option" at bounding box center [478, 394] width 15 height 15
click at [472, 393] on input "Select an option" at bounding box center [478, 394] width 15 height 15
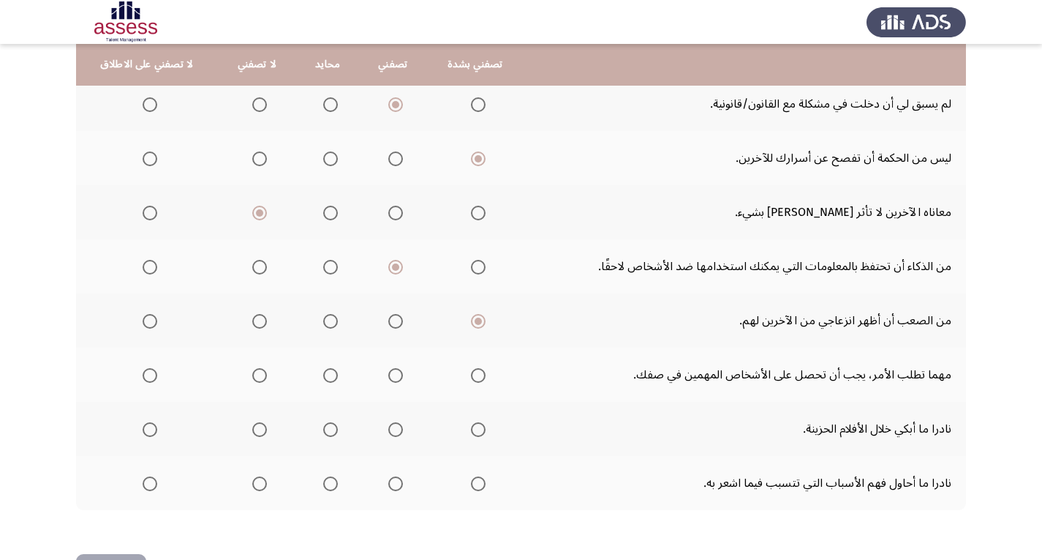
click at [390, 374] on span "Select an option" at bounding box center [395, 375] width 15 height 15
click at [390, 374] on input "Select an option" at bounding box center [395, 375] width 15 height 15
click at [256, 426] on span "Select an option" at bounding box center [259, 429] width 15 height 15
click at [256, 426] on input "Select an option" at bounding box center [259, 429] width 15 height 15
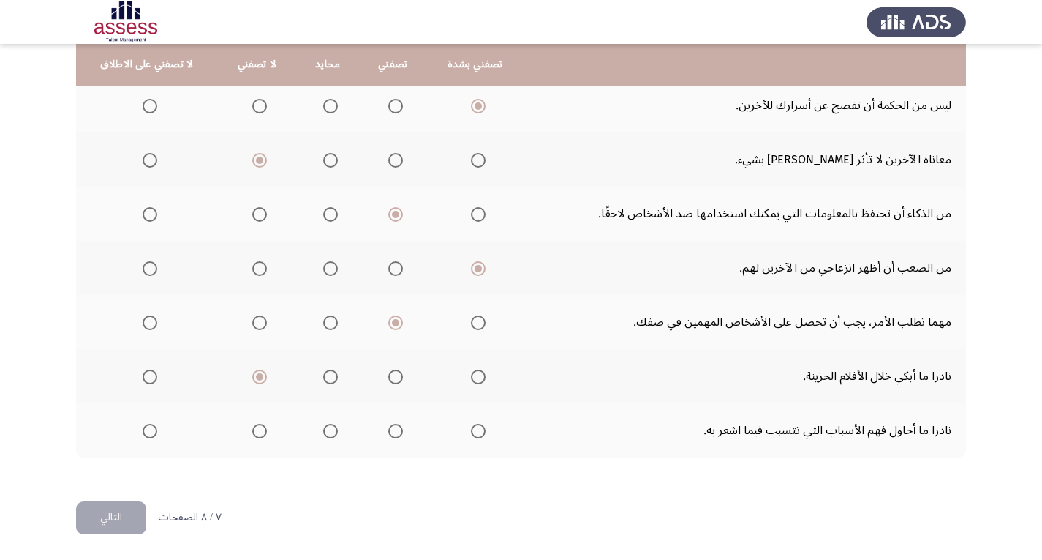
click at [389, 429] on span "Select an option" at bounding box center [395, 430] width 15 height 15
click at [389, 429] on input "Select an option" at bounding box center [395, 430] width 15 height 15
click at [108, 513] on button "التالي" at bounding box center [111, 517] width 70 height 33
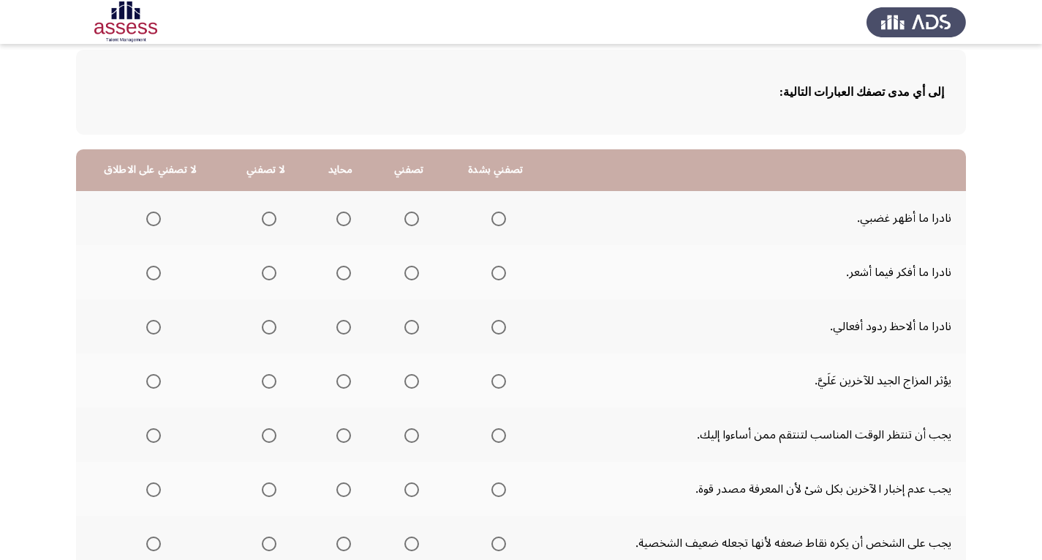
scroll to position [146, 0]
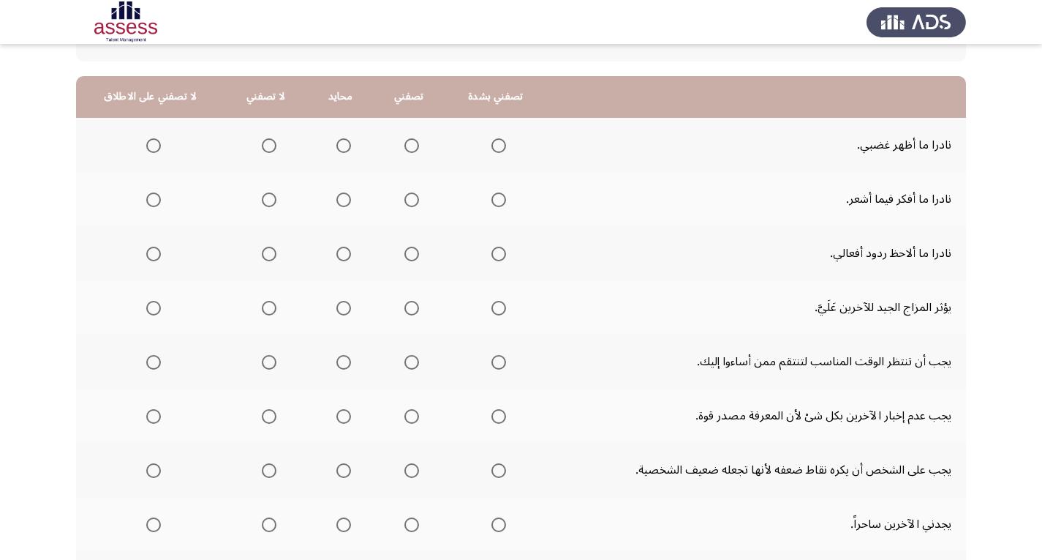
click at [491, 142] on span "Select an option" at bounding box center [498, 145] width 15 height 15
click at [491, 142] on input "Select an option" at bounding box center [498, 145] width 15 height 15
click at [266, 193] on span "Select an option" at bounding box center [269, 199] width 15 height 15
click at [266, 193] on input "Select an option" at bounding box center [269, 199] width 15 height 15
click at [265, 252] on span "Select an option" at bounding box center [269, 253] width 15 height 15
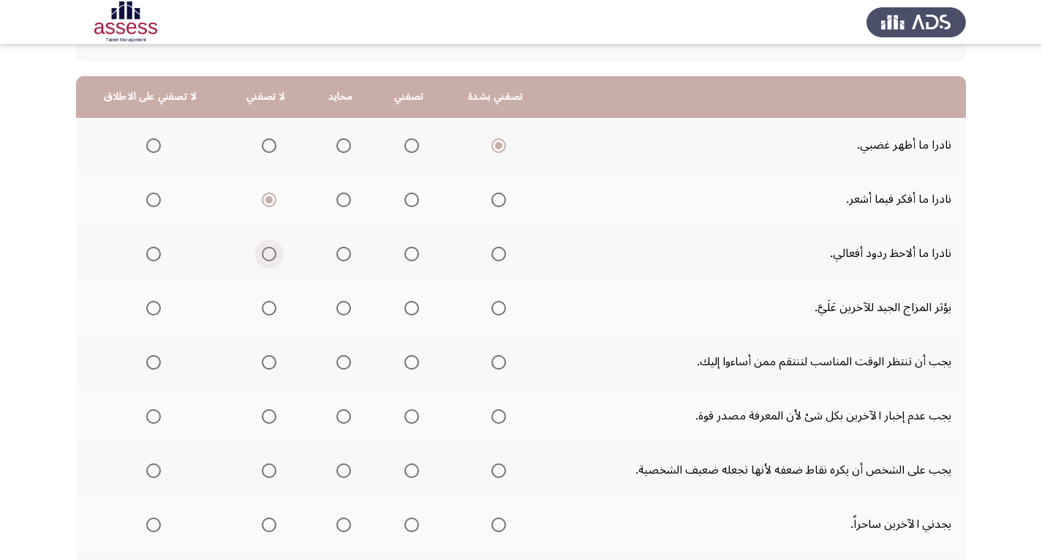
click at [265, 252] on input "Select an option" at bounding box center [269, 253] width 15 height 15
click at [404, 302] on span "Select an option" at bounding box center [411, 308] width 15 height 15
click at [404, 302] on input "Select an option" at bounding box center [411, 308] width 15 height 15
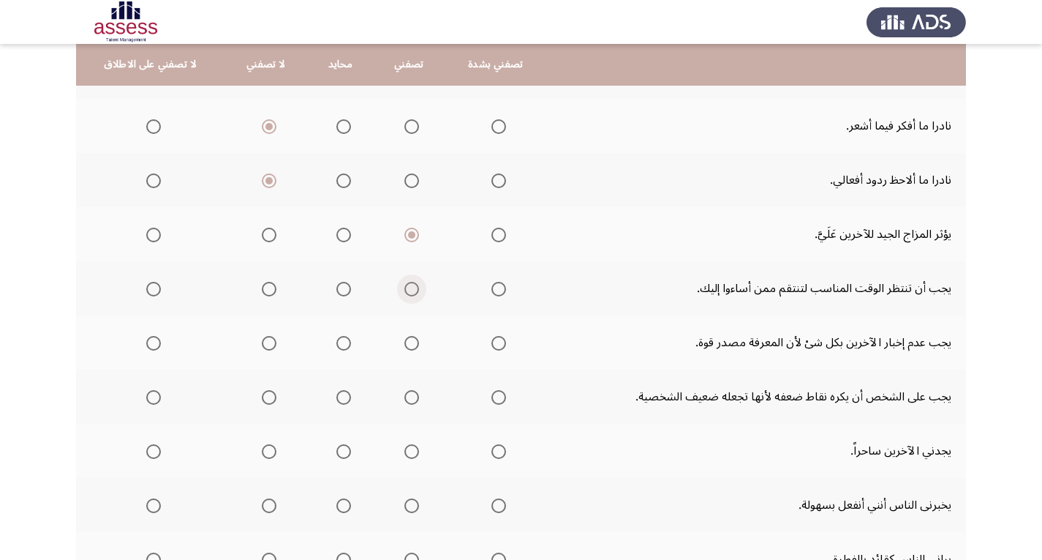
click at [404, 290] on span "Select an option" at bounding box center [411, 289] width 15 height 15
click at [404, 290] on input "Select an option" at bounding box center [411, 289] width 15 height 15
click at [404, 349] on span "Select an option" at bounding box center [411, 343] width 15 height 15
click at [404, 349] on input "Select an option" at bounding box center [411, 343] width 15 height 15
click at [263, 400] on span "Select an option" at bounding box center [269, 397] width 15 height 15
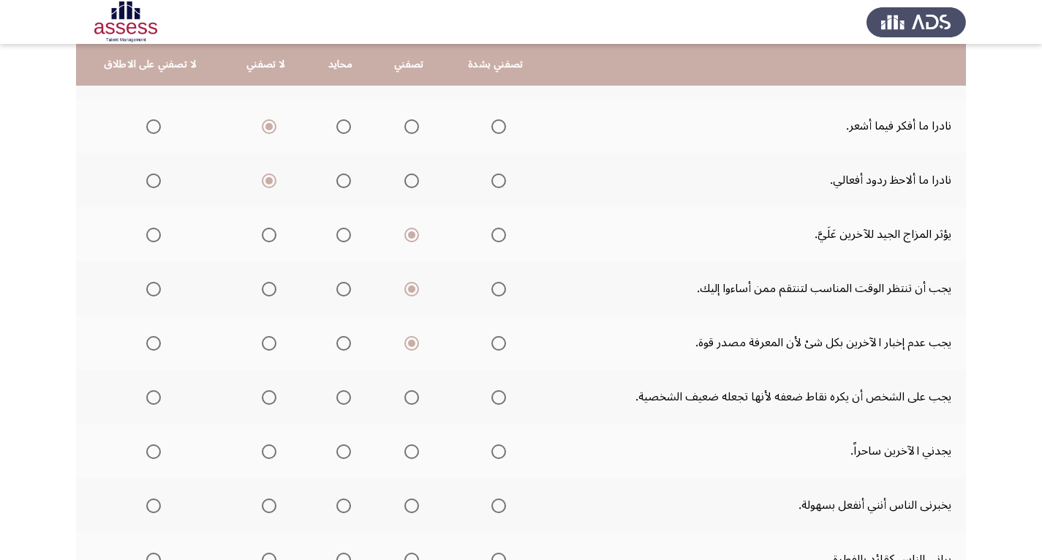
click at [263, 400] on input "Select an option" at bounding box center [269, 397] width 15 height 15
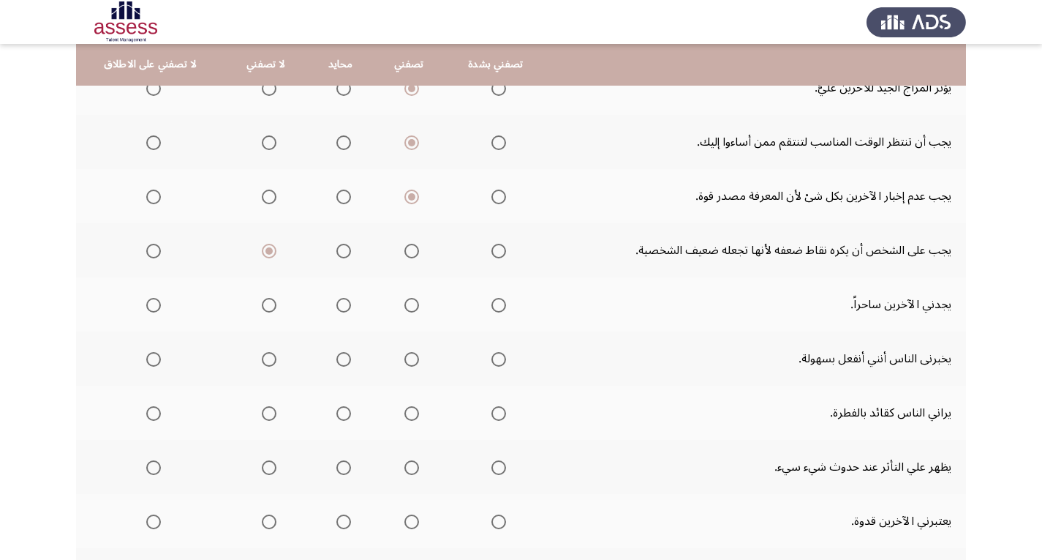
scroll to position [439, 0]
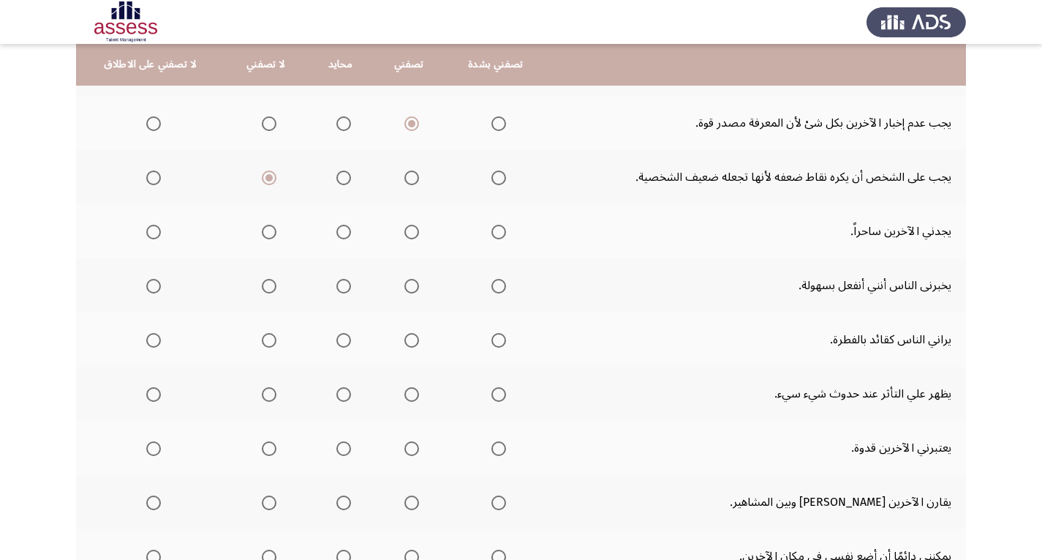
click at [412, 232] on span "Select an option" at bounding box center [412, 232] width 0 height 0
click at [405, 232] on input "Select an option" at bounding box center [411, 232] width 15 height 15
click at [262, 233] on span "Select an option" at bounding box center [269, 232] width 15 height 15
click at [262, 233] on input "Select an option" at bounding box center [269, 232] width 15 height 15
click at [154, 287] on span "Select an option" at bounding box center [153, 286] width 15 height 15
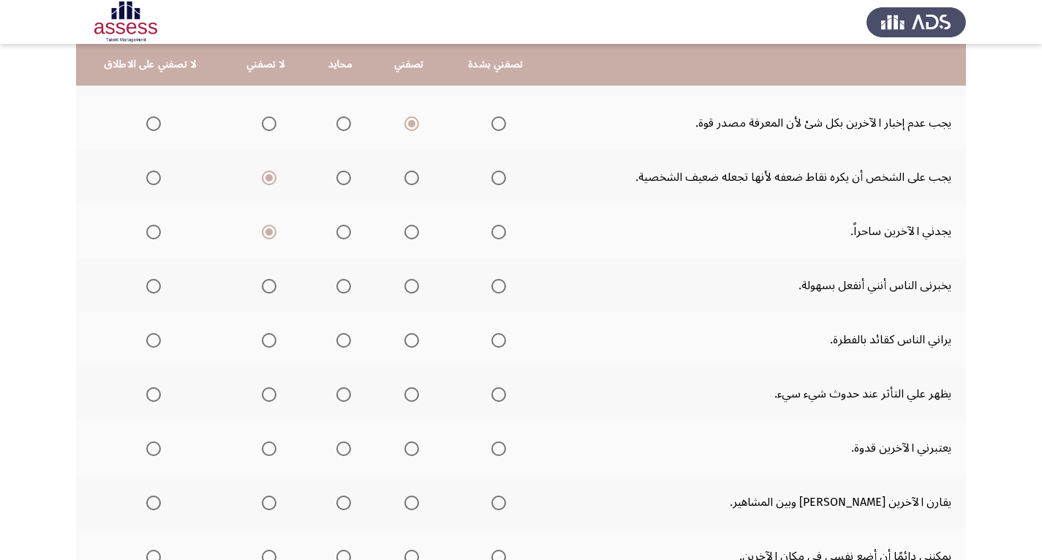
click at [154, 287] on input "Select an option" at bounding box center [153, 286] width 15 height 15
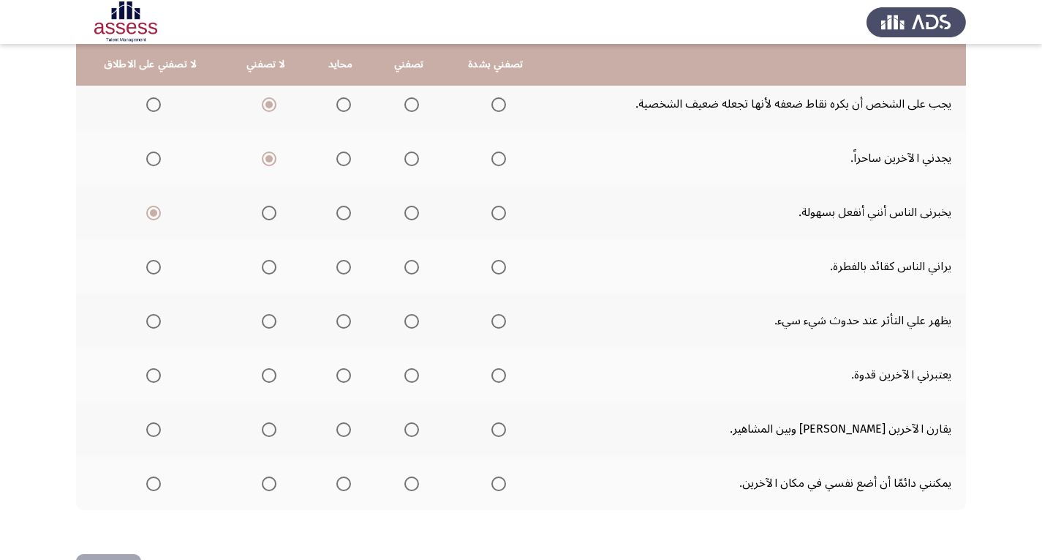
click at [404, 263] on span "Select an option" at bounding box center [411, 267] width 15 height 15
click at [404, 263] on input "Select an option" at bounding box center [411, 267] width 15 height 15
click at [262, 323] on span "Select an option" at bounding box center [269, 321] width 15 height 15
click at [262, 323] on input "Select an option" at bounding box center [269, 321] width 15 height 15
click at [404, 374] on span "Select an option" at bounding box center [411, 375] width 15 height 15
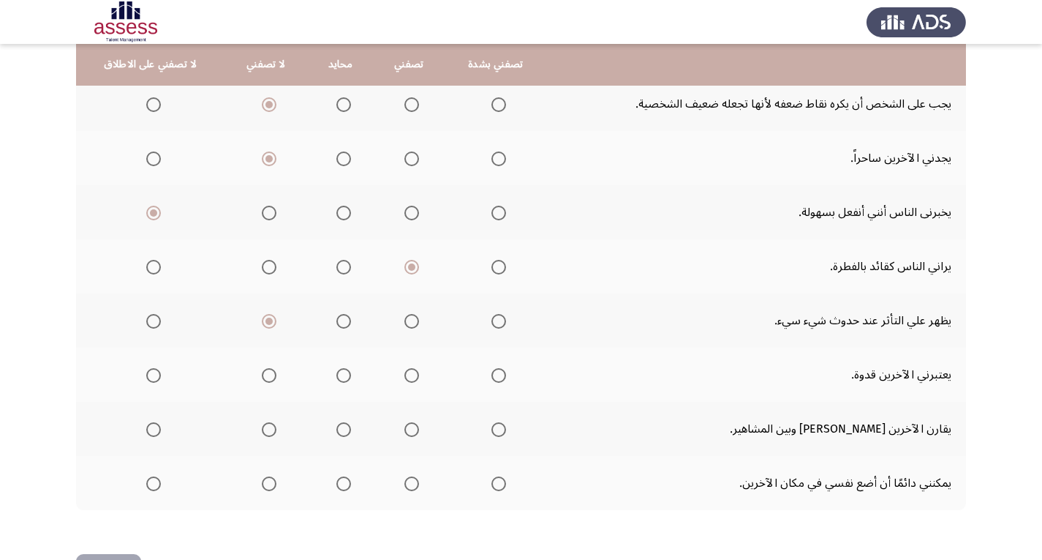
click at [404, 374] on input "Select an option" at bounding box center [411, 375] width 15 height 15
click at [262, 422] on span "Select an option" at bounding box center [269, 429] width 15 height 15
click at [262, 422] on input "Select an option" at bounding box center [269, 429] width 15 height 15
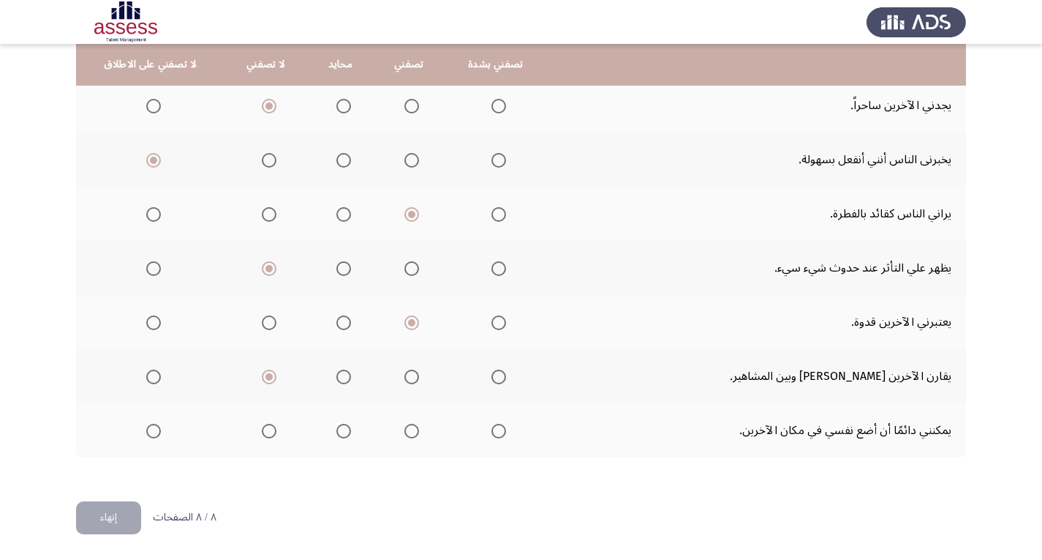
click at [491, 430] on span "Select an option" at bounding box center [498, 430] width 15 height 15
click at [491, 430] on input "Select an option" at bounding box center [498, 430] width 15 height 15
click at [106, 524] on button "إنهاء" at bounding box center [108, 517] width 65 height 33
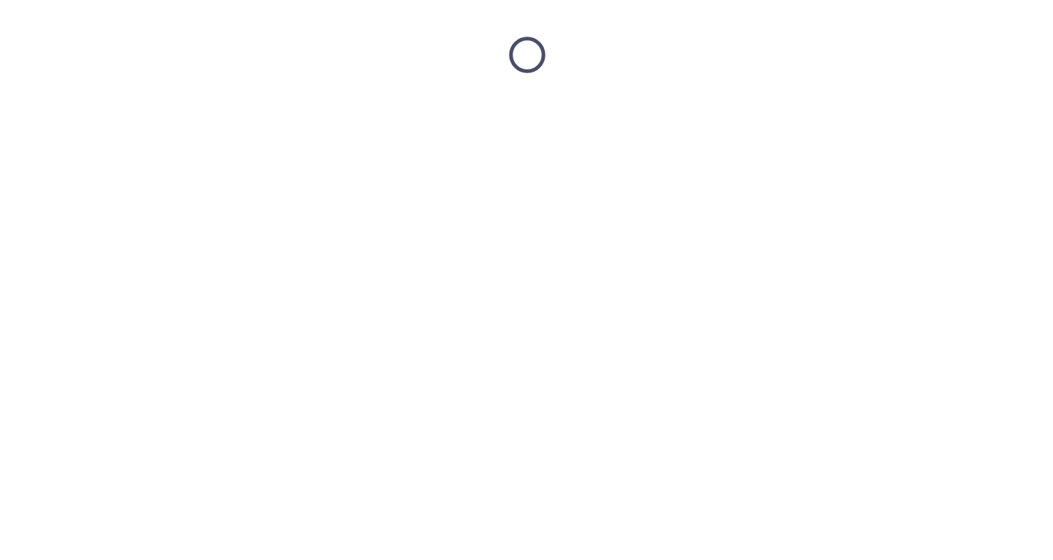
scroll to position [0, 0]
